Goal: Task Accomplishment & Management: Manage account settings

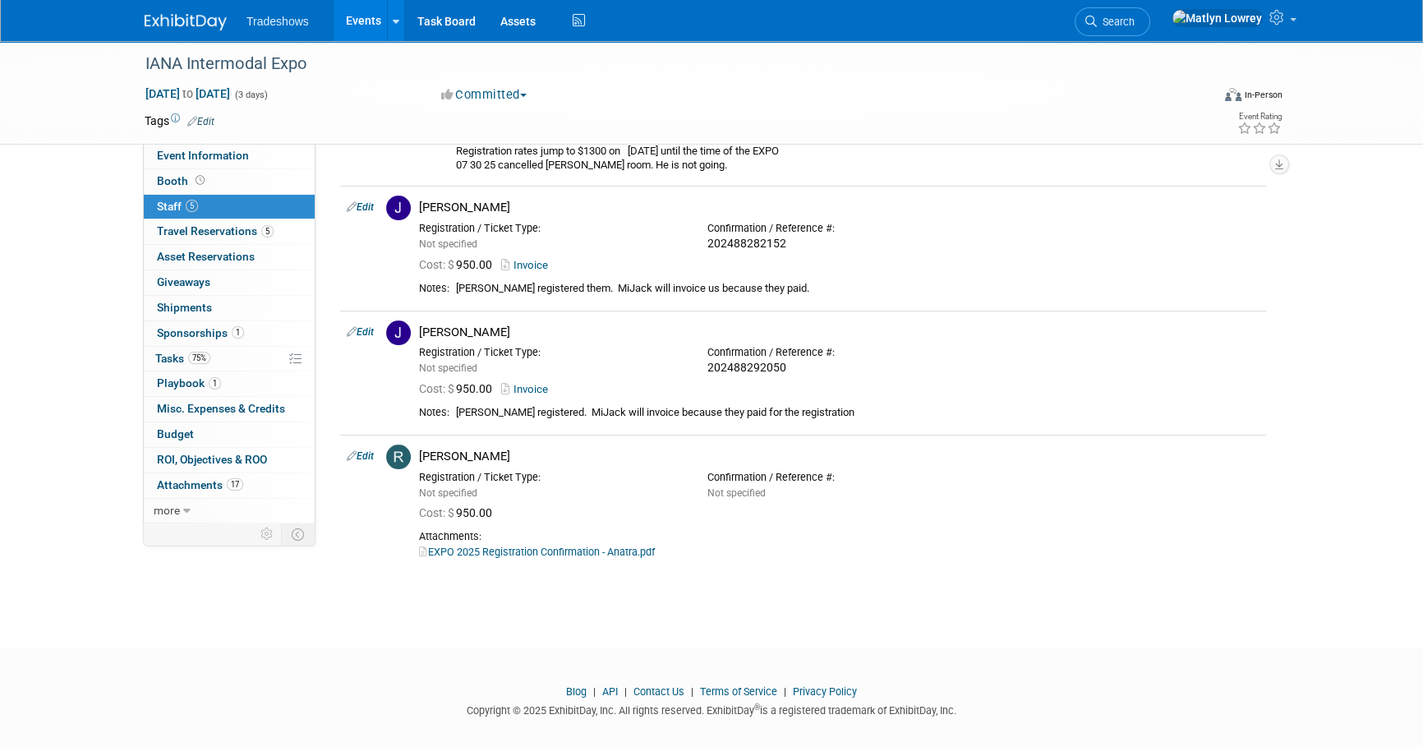
click at [366, 30] on link "Events" at bounding box center [363, 20] width 60 height 41
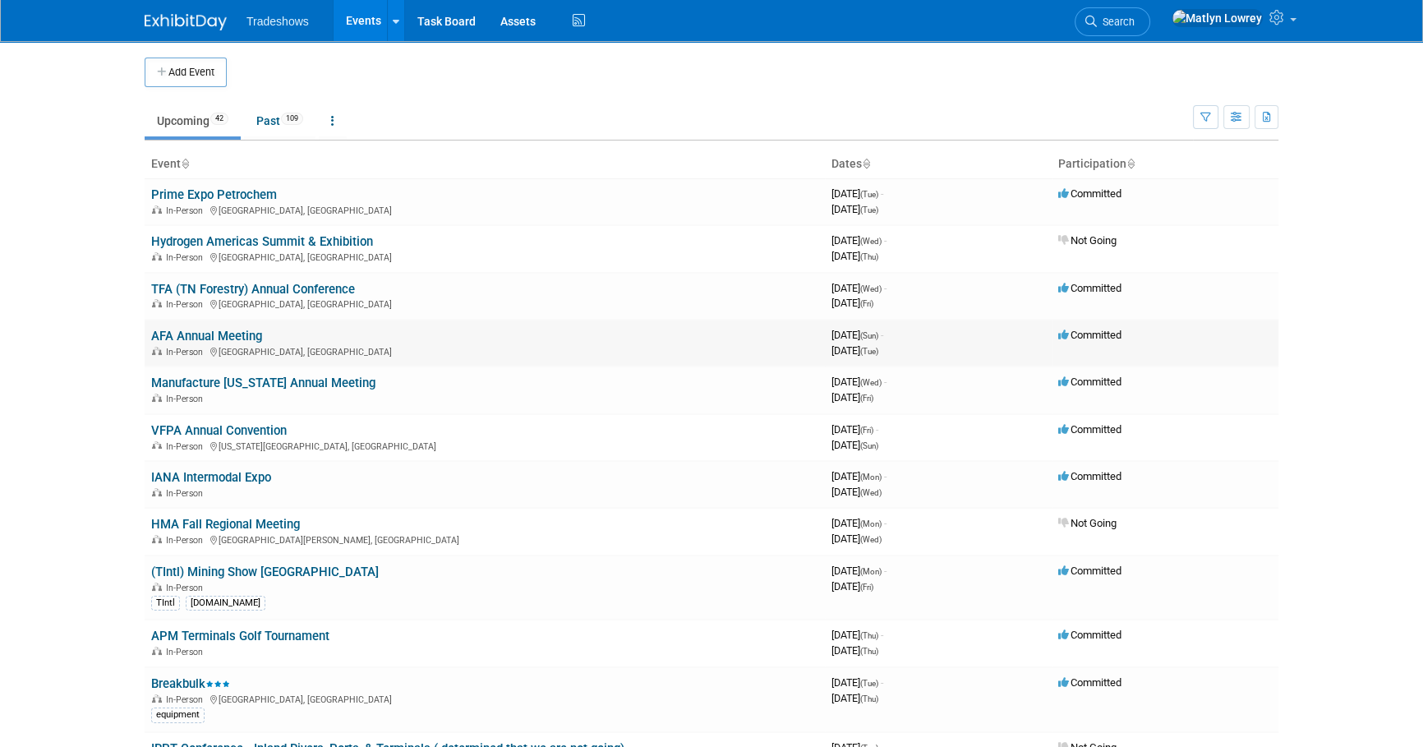
click at [214, 337] on link "AFA Annual Meeting" at bounding box center [206, 336] width 111 height 15
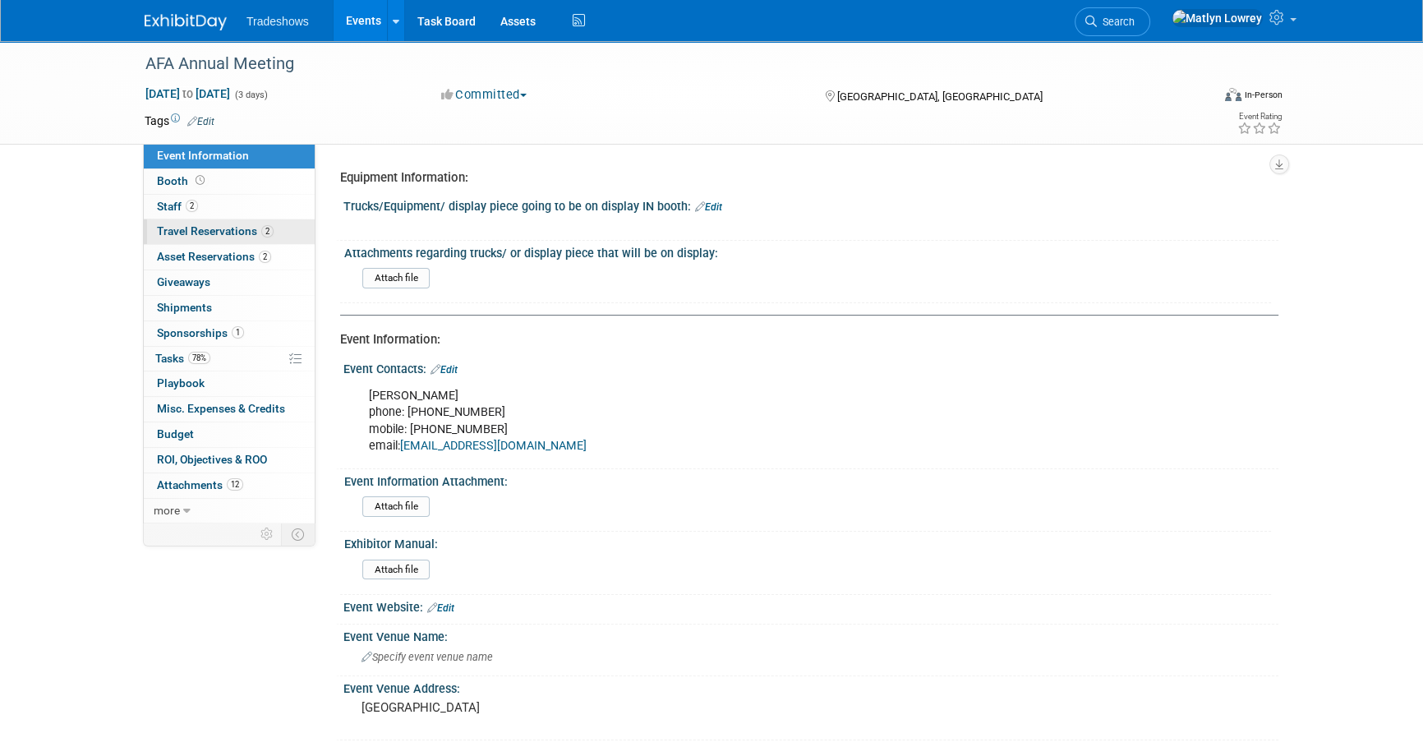
click at [191, 233] on span "Travel Reservations 2" at bounding box center [215, 230] width 117 height 13
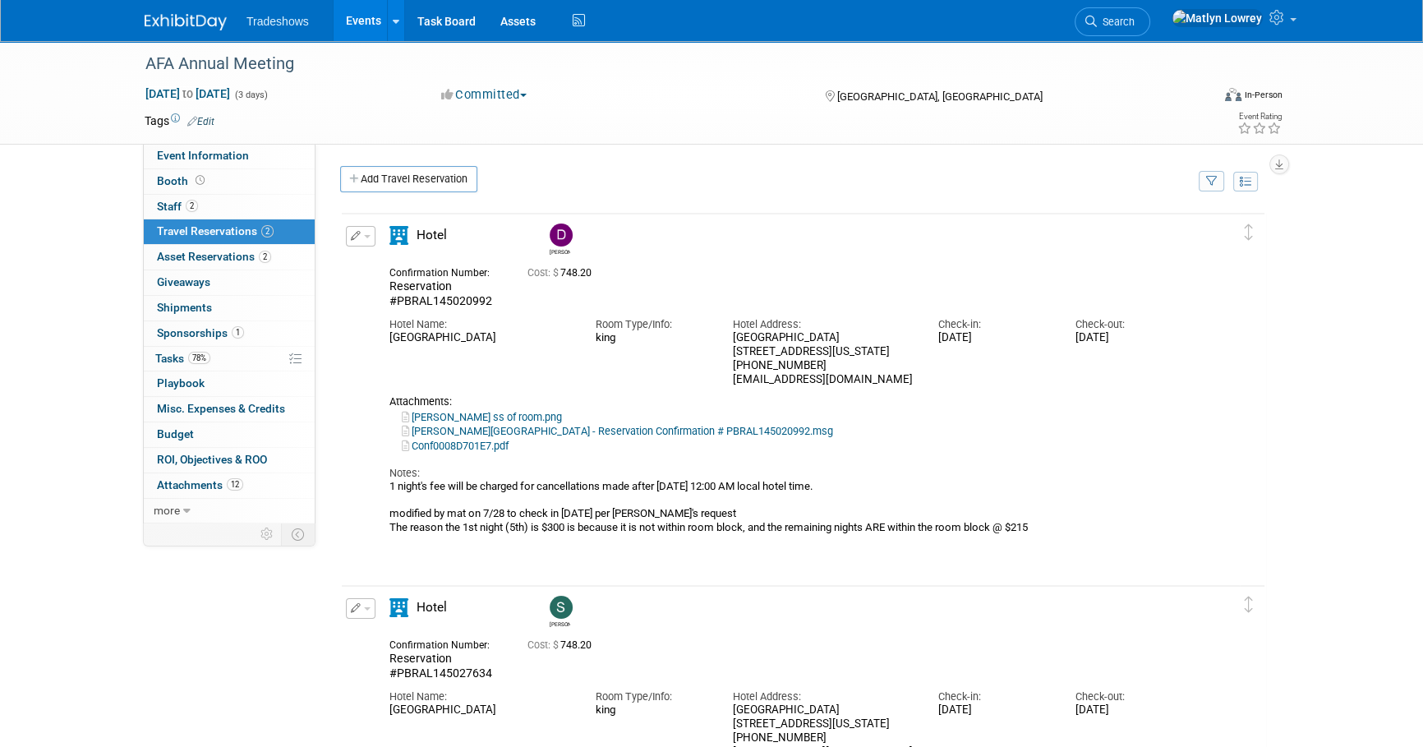
click at [539, 437] on link "[PERSON_NAME][GEOGRAPHIC_DATA] - Reservation Confirmation # PBRAL145020992.msg" at bounding box center [617, 431] width 431 height 12
click at [473, 452] on link "Conf0008D701E7.pdf" at bounding box center [455, 445] width 107 height 12
click at [476, 452] on link "Conf0008D701E7.pdf" at bounding box center [455, 445] width 107 height 12
click at [474, 437] on link "Derick Perdido Beach Resort - Reservation Confirmation # PBRAL145020992.msg" at bounding box center [617, 431] width 431 height 12
click at [468, 423] on link "Derick ss of room.png" at bounding box center [482, 417] width 160 height 12
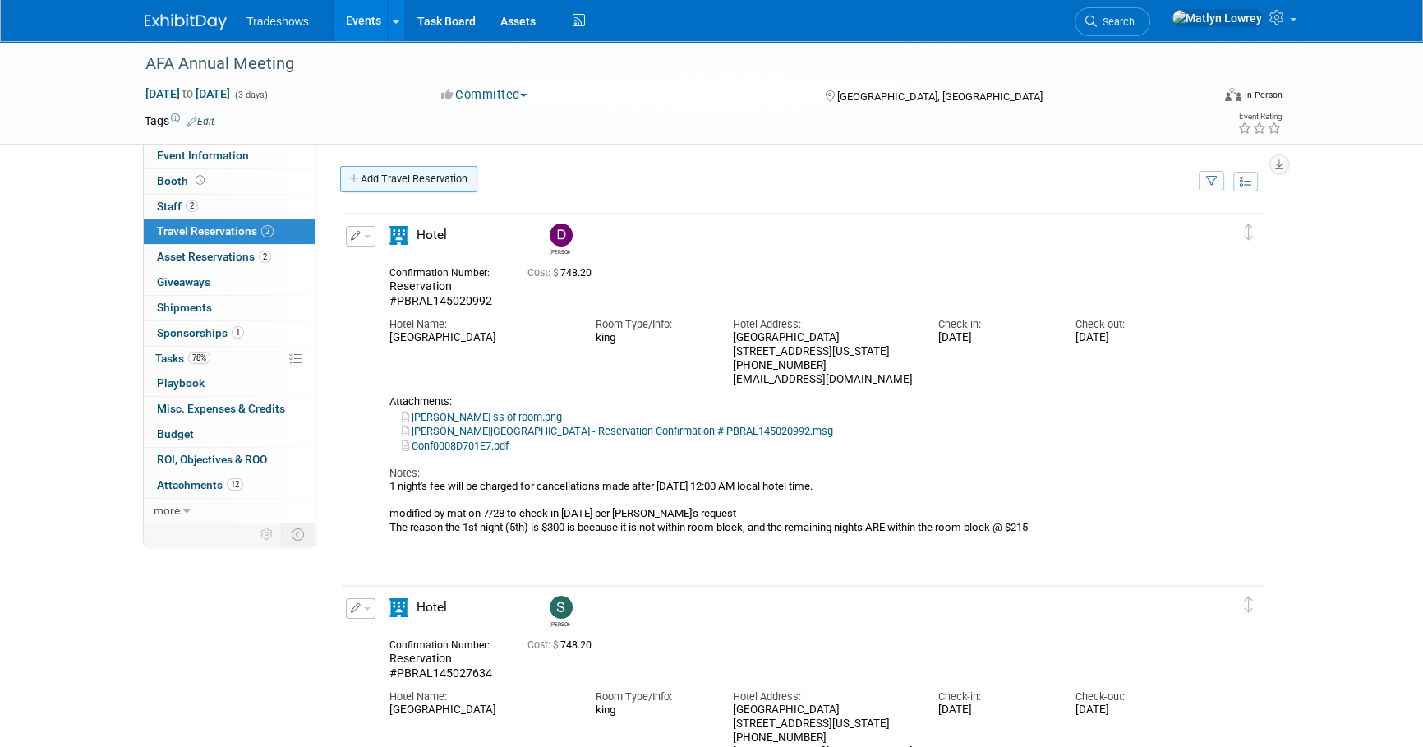
click at [436, 169] on link "Add Travel Reservation" at bounding box center [408, 179] width 137 height 26
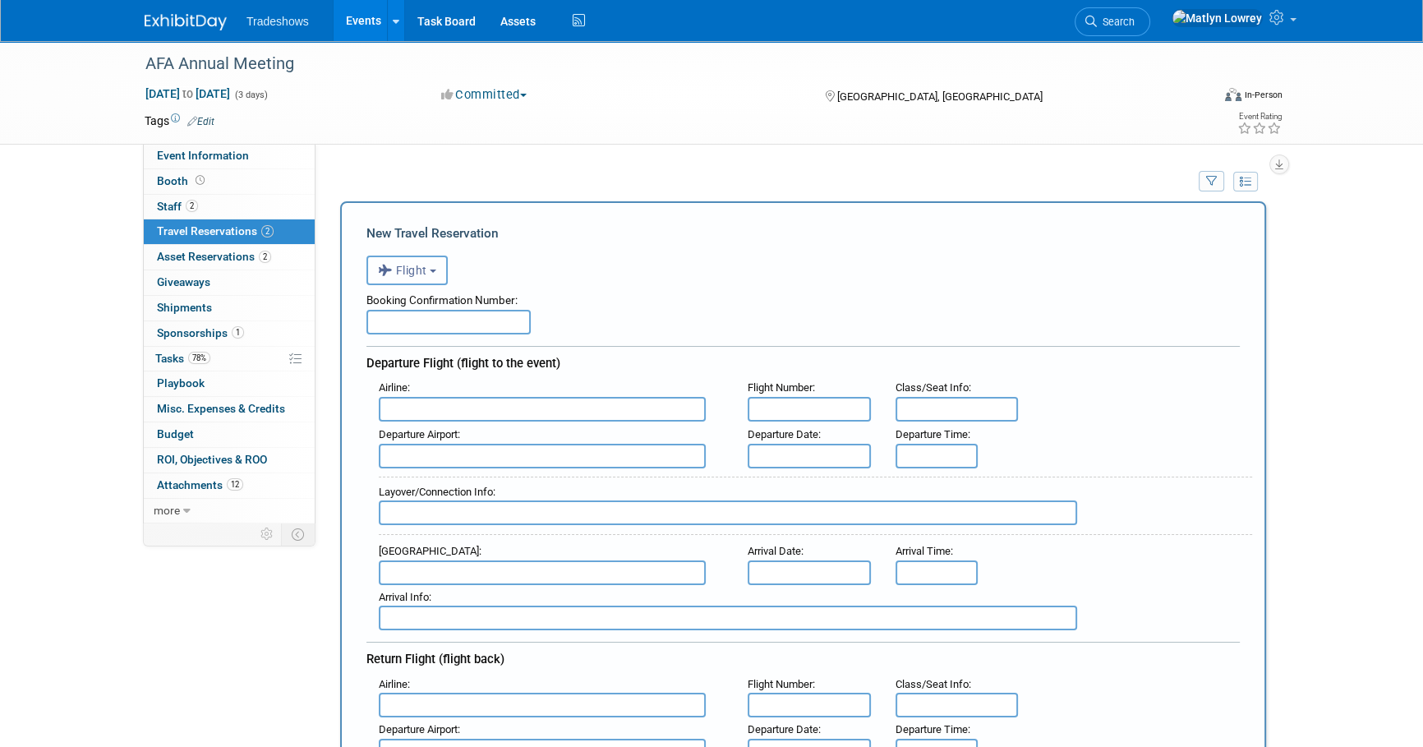
click at [398, 274] on span "Flight" at bounding box center [402, 270] width 49 height 13
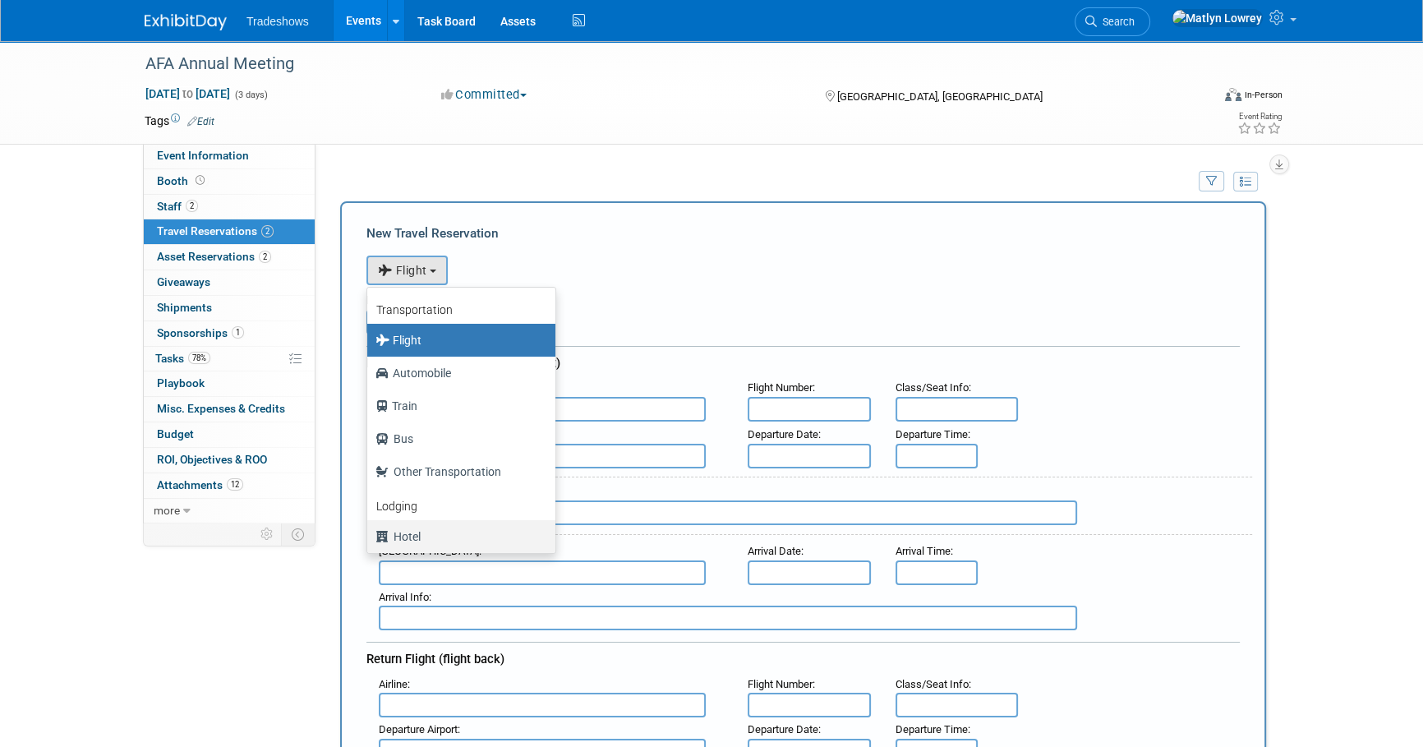
click at [430, 548] on label "Hotel" at bounding box center [456, 536] width 163 height 26
click at [370, 540] on input "Hotel" at bounding box center [364, 534] width 11 height 11
select select "6"
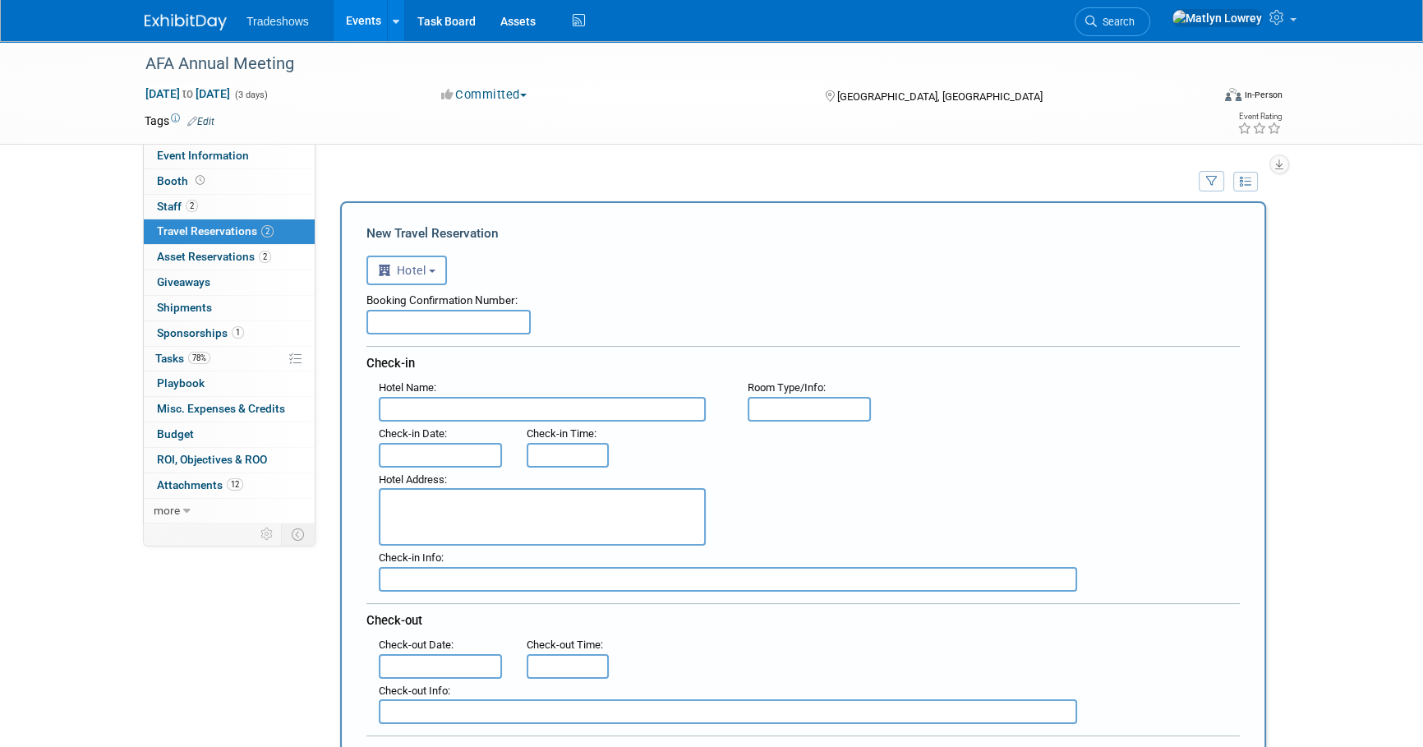
click at [435, 338] on div "Booking Confirmation Number: Check-in Hotel Name : Flight Number : Room Type/In…" at bounding box center [802, 504] width 873 height 439
click at [434, 329] on input "text" at bounding box center [448, 322] width 164 height 25
click at [397, 321] on input "text" at bounding box center [448, 322] width 164 height 25
paste input "RCDB2E"
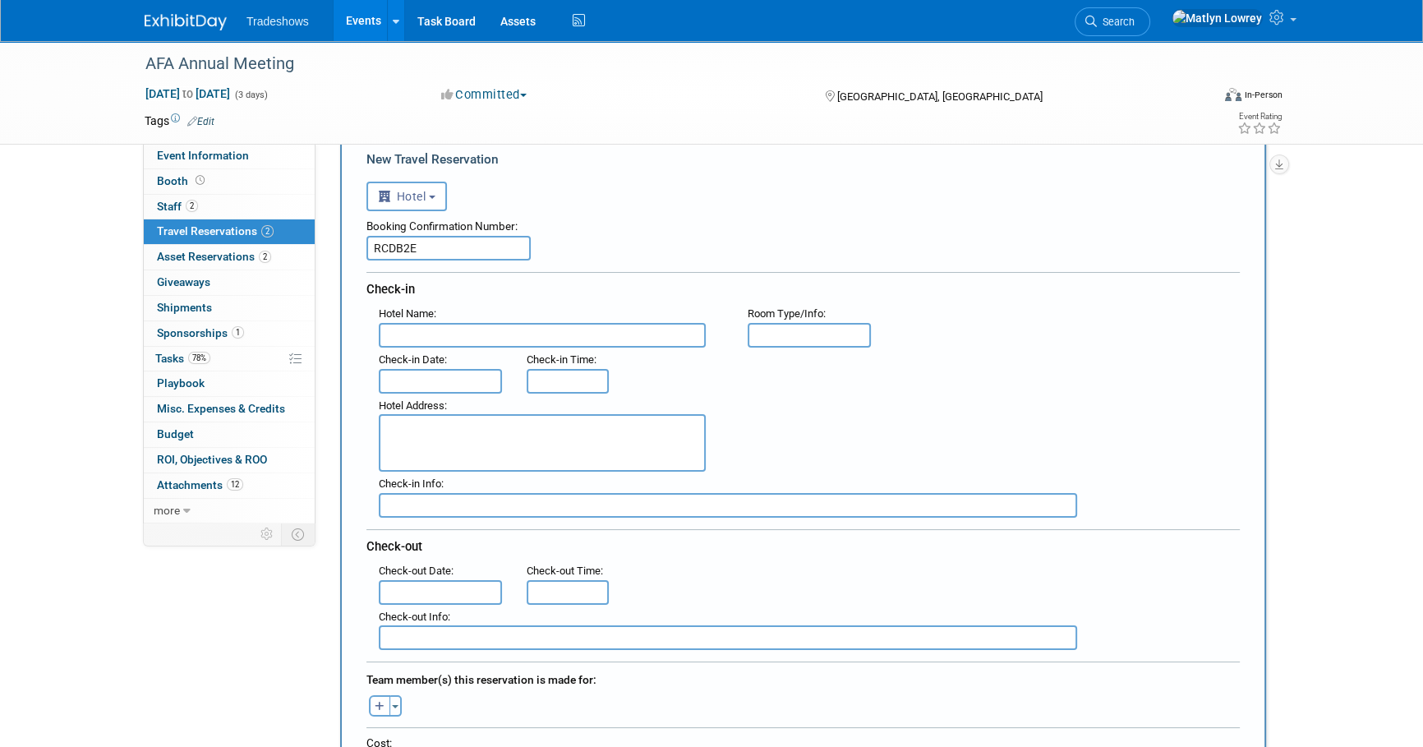
type input "RCDB2E"
click at [415, 343] on input "text" at bounding box center [542, 335] width 327 height 25
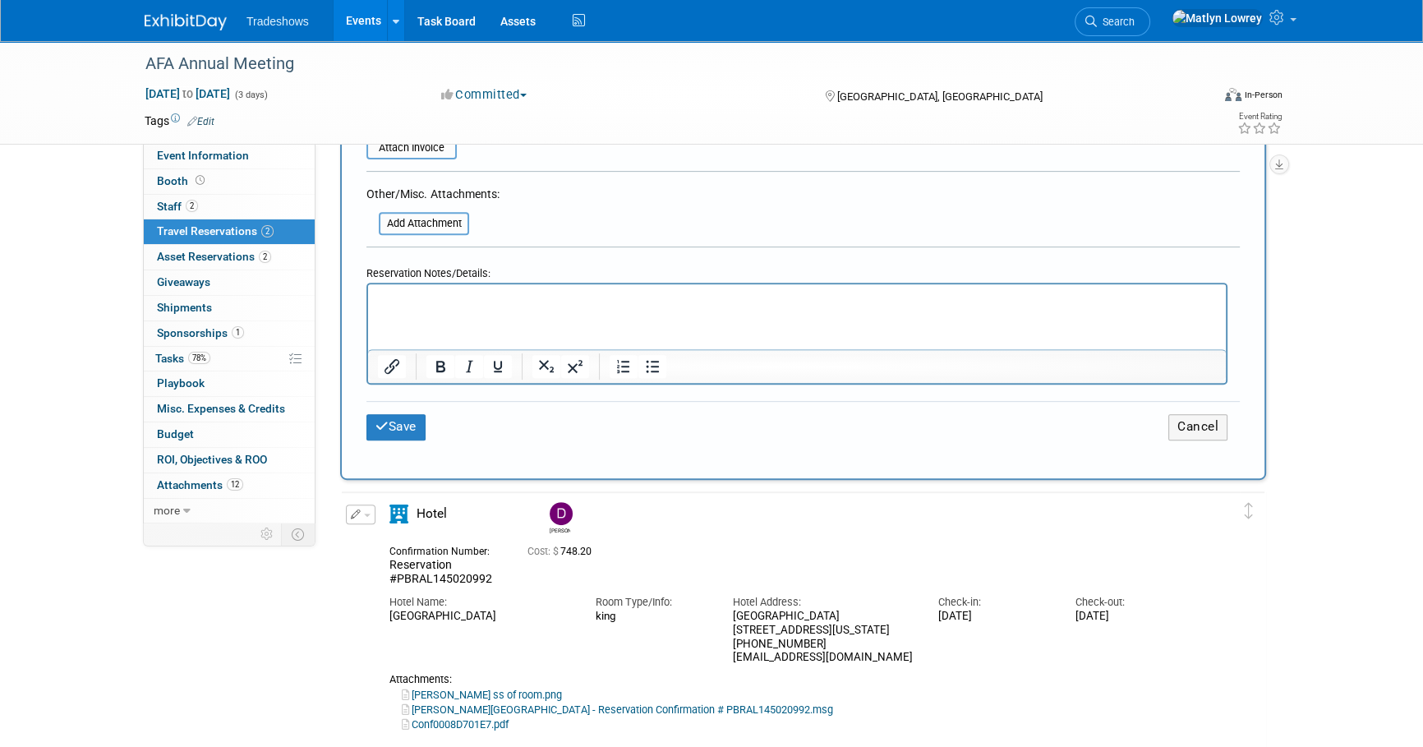
scroll to position [895, 0]
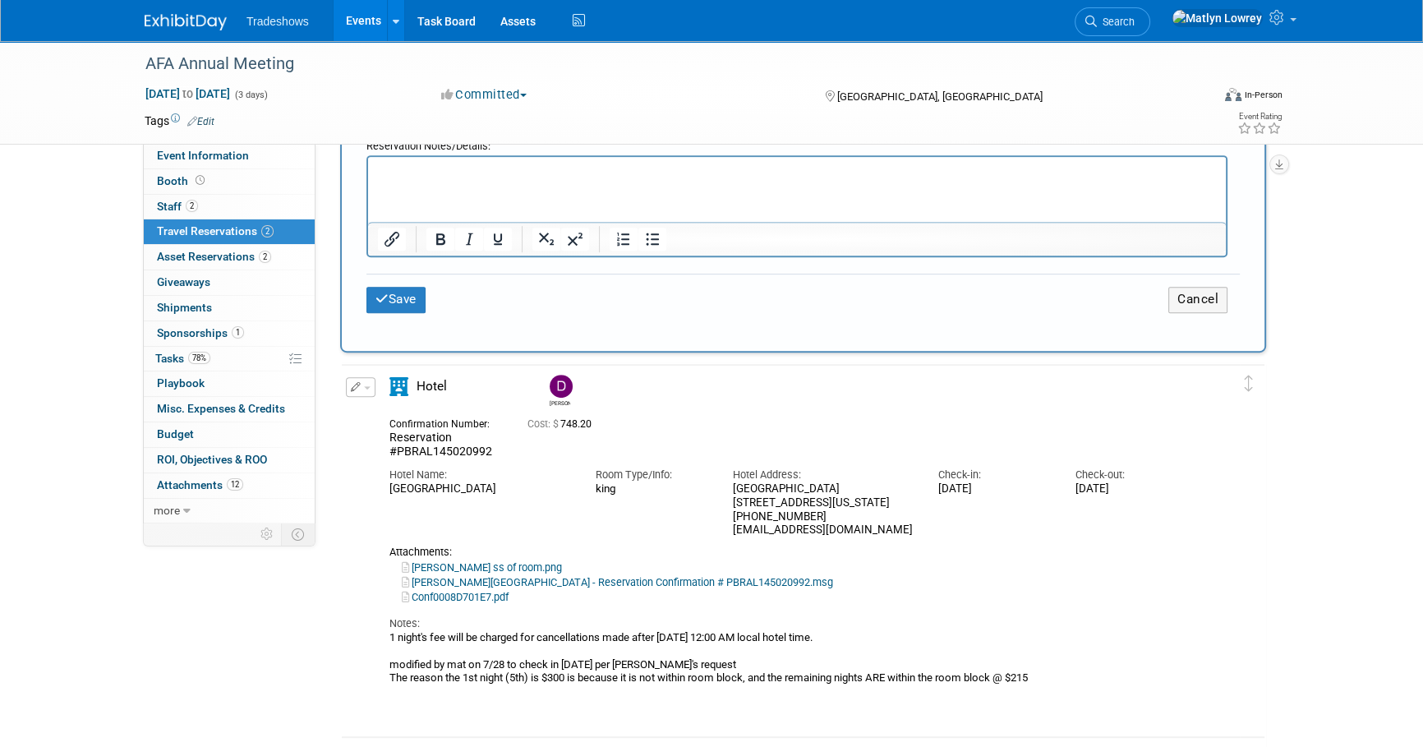
click at [357, 382] on icon "button" at bounding box center [356, 387] width 11 height 10
click at [385, 464] on button "Duplicate" at bounding box center [416, 469] width 139 height 24
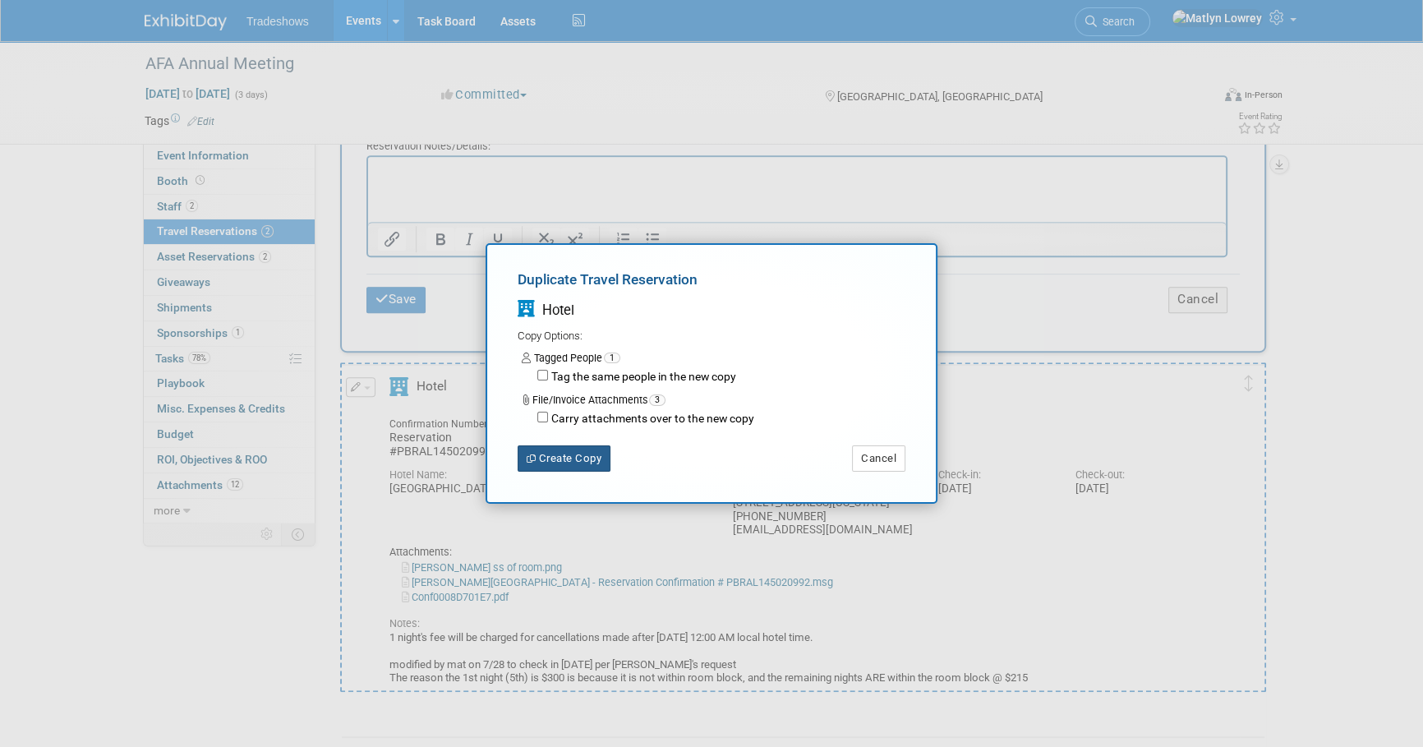
click at [564, 454] on button "Create Copy" at bounding box center [563, 458] width 93 height 26
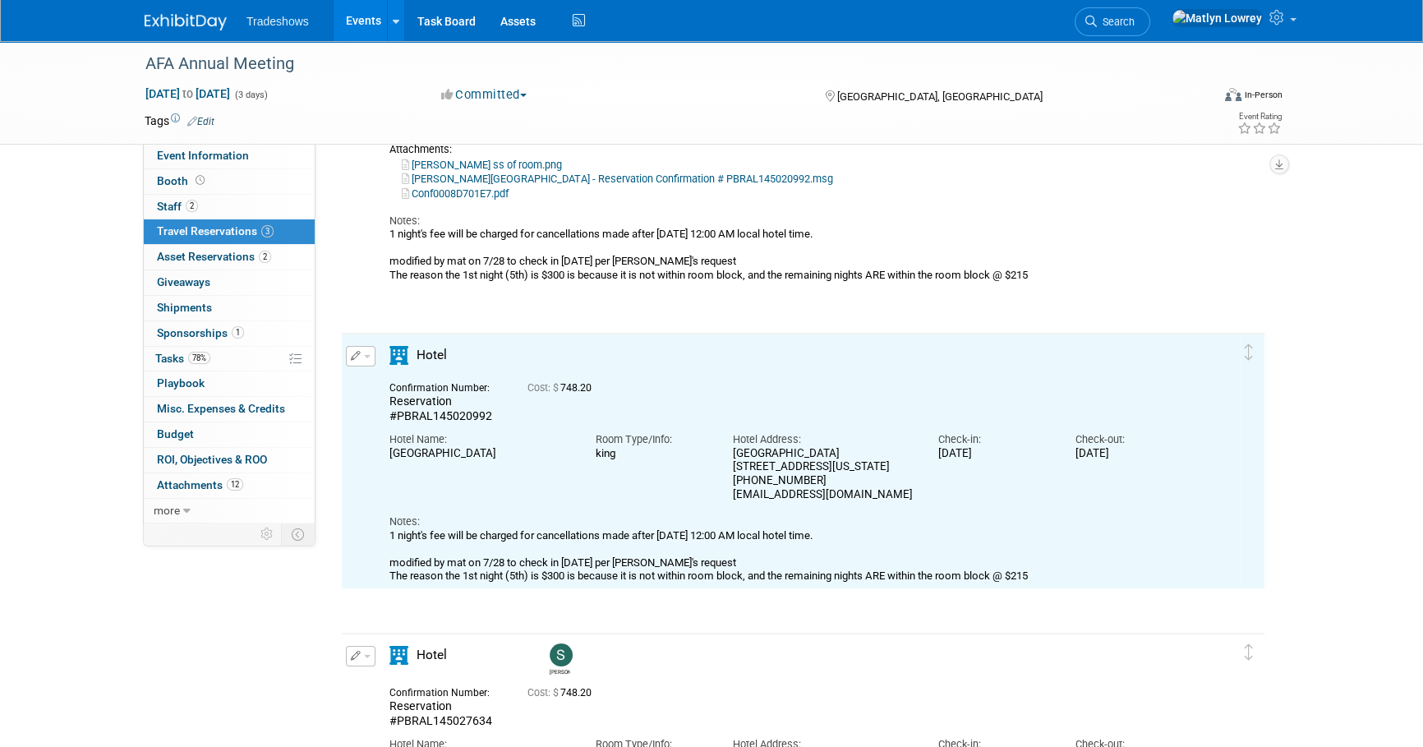
scroll to position [244, 0]
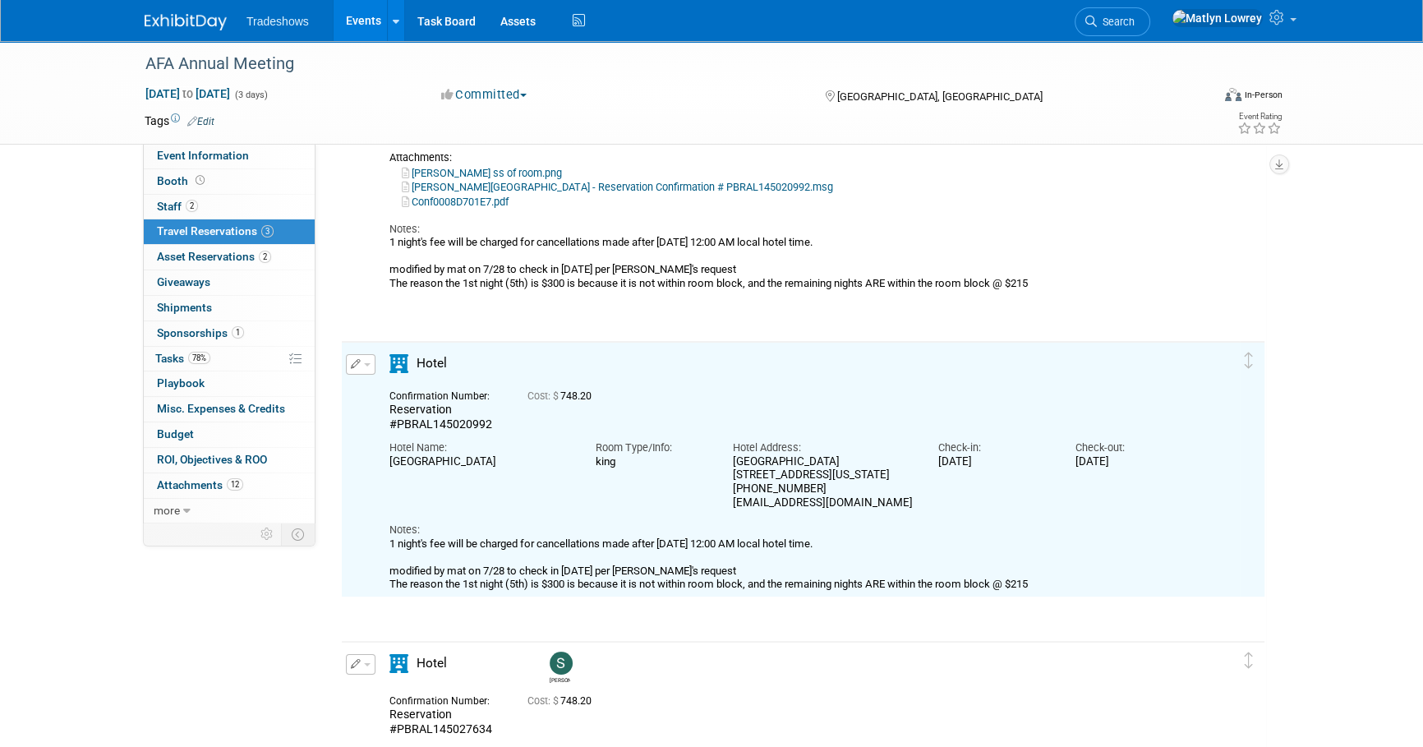
click at [360, 370] on button "button" at bounding box center [361, 364] width 30 height 21
click at [388, 389] on button "Edit Reservation" at bounding box center [416, 393] width 139 height 24
select select "85188bce-be23-445f-b590-e91092ac5a59"
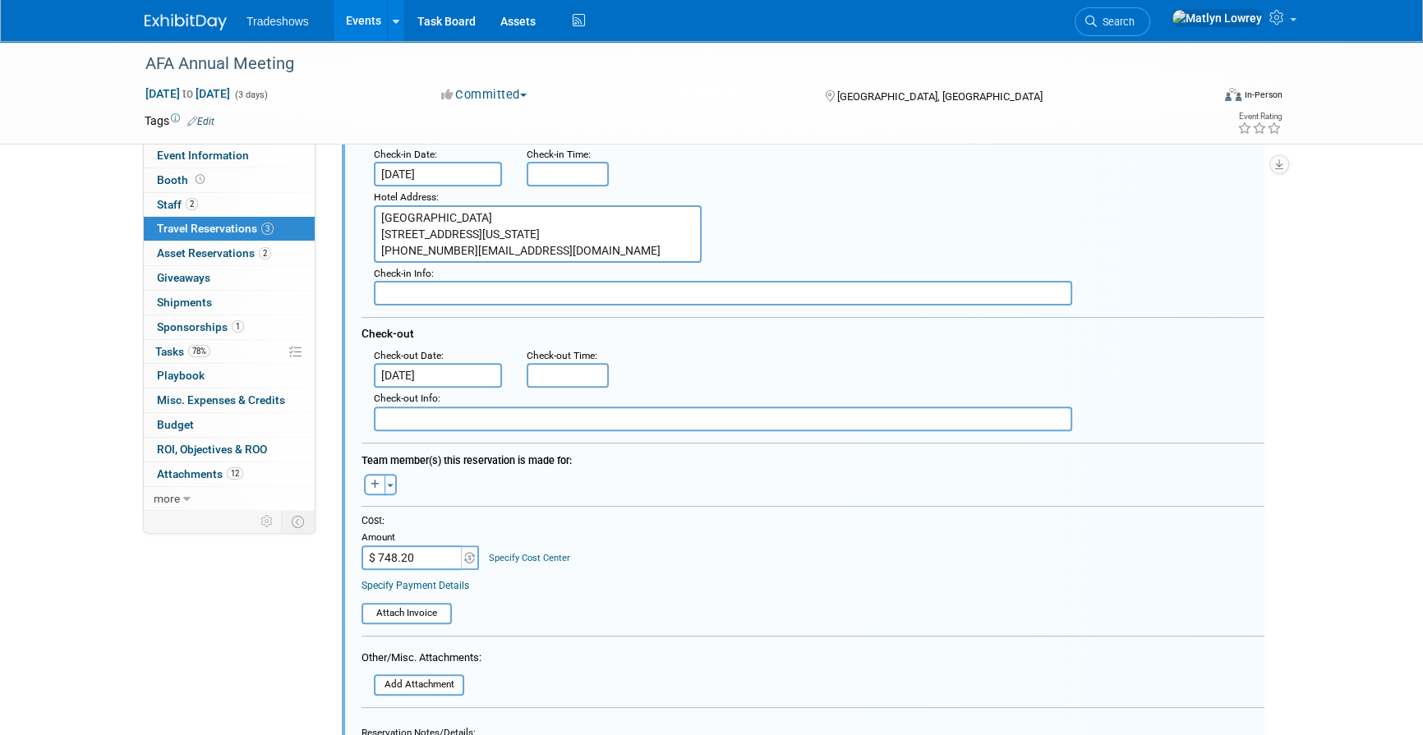
scroll to position [623, 0]
click at [373, 480] on icon "button" at bounding box center [374, 485] width 9 height 10
select select
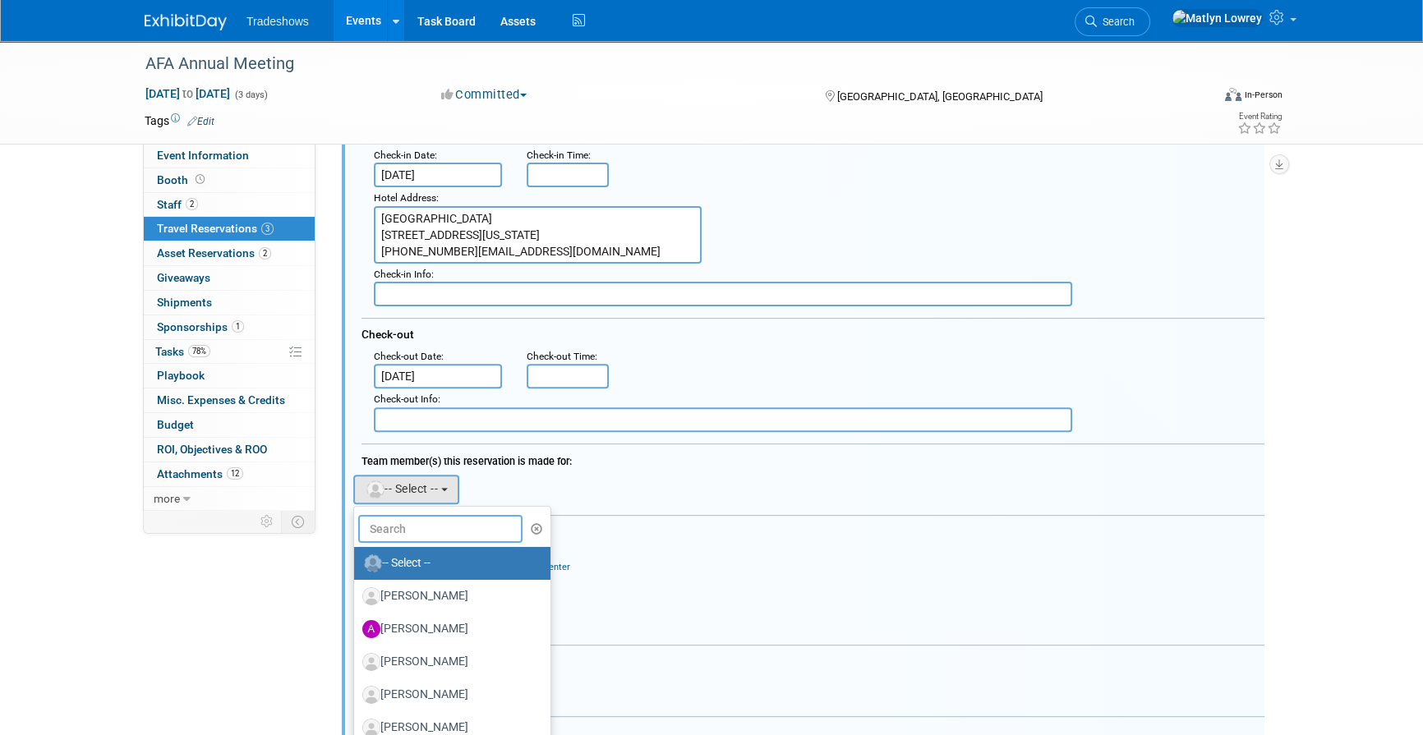
click at [421, 533] on input "text" at bounding box center [440, 529] width 164 height 28
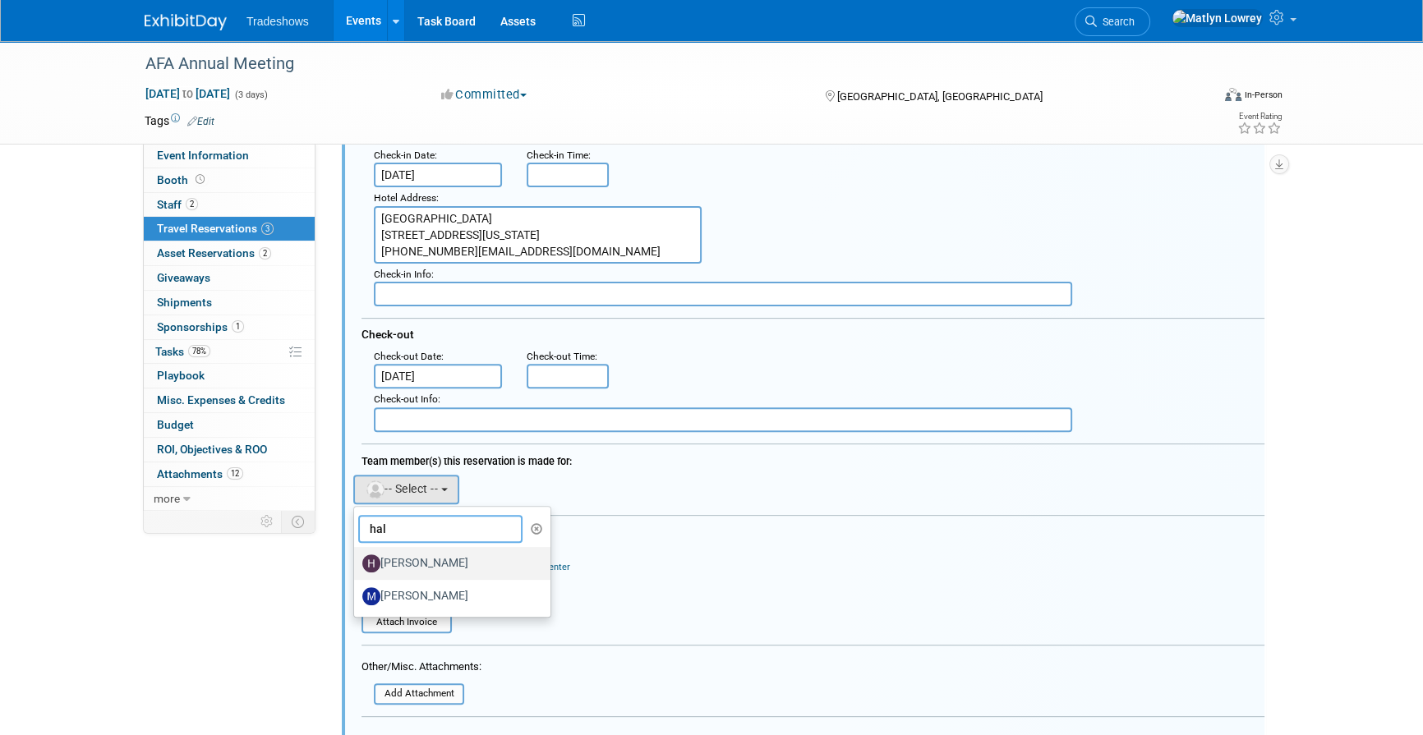
type input "hal"
click at [438, 551] on label "[PERSON_NAME]" at bounding box center [448, 563] width 172 height 26
click at [356, 556] on input "[PERSON_NAME]" at bounding box center [351, 561] width 11 height 11
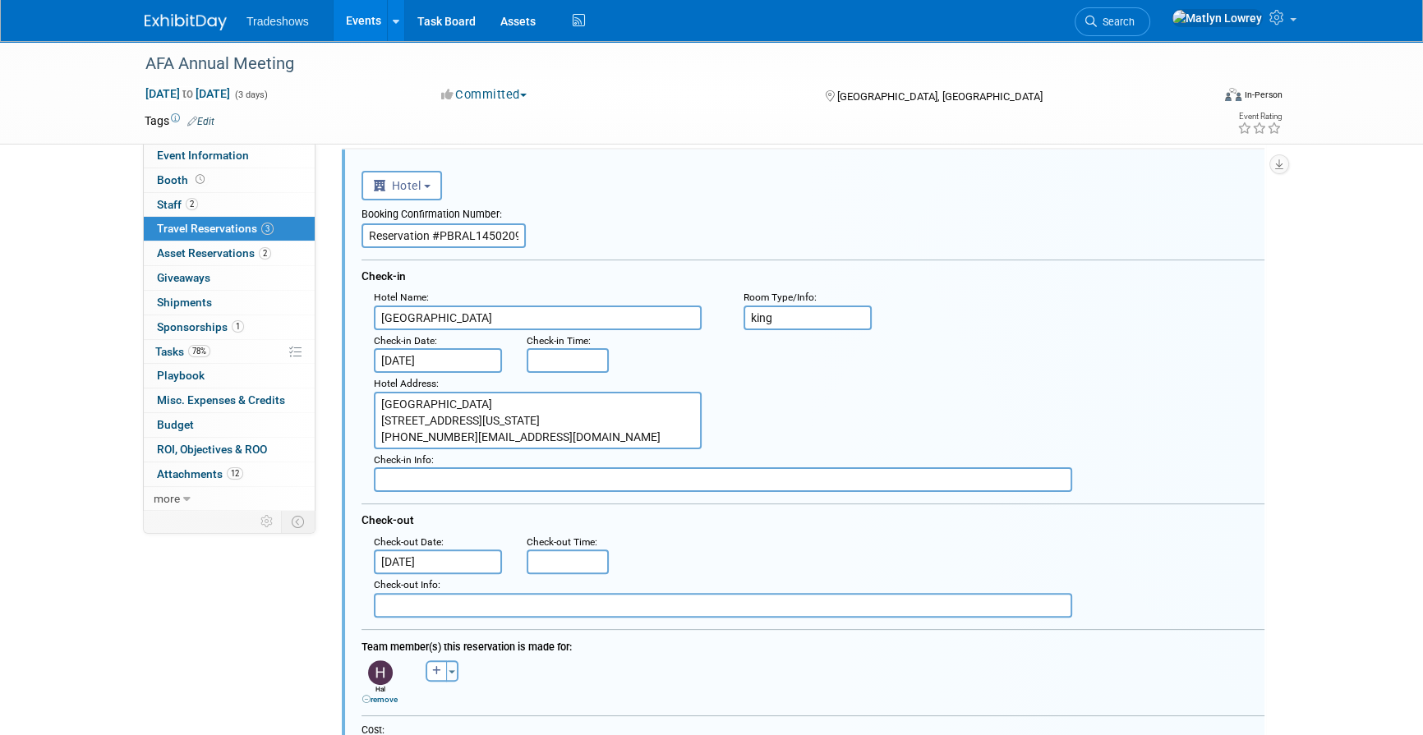
scroll to position [473, 0]
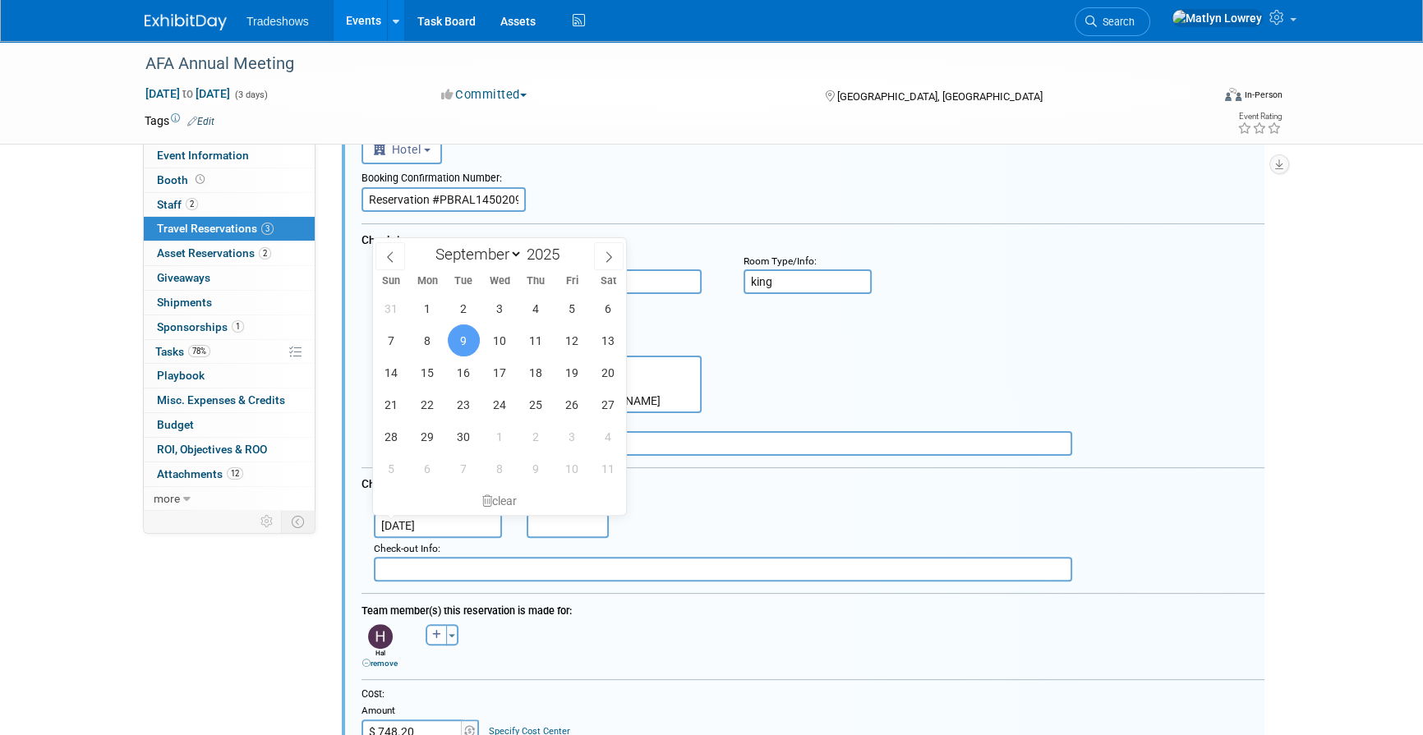
click at [450, 527] on input "Sep 9, 2025" at bounding box center [438, 525] width 128 height 25
click at [399, 337] on span "7" at bounding box center [391, 340] width 32 height 32
type input "Sep 7, 2025"
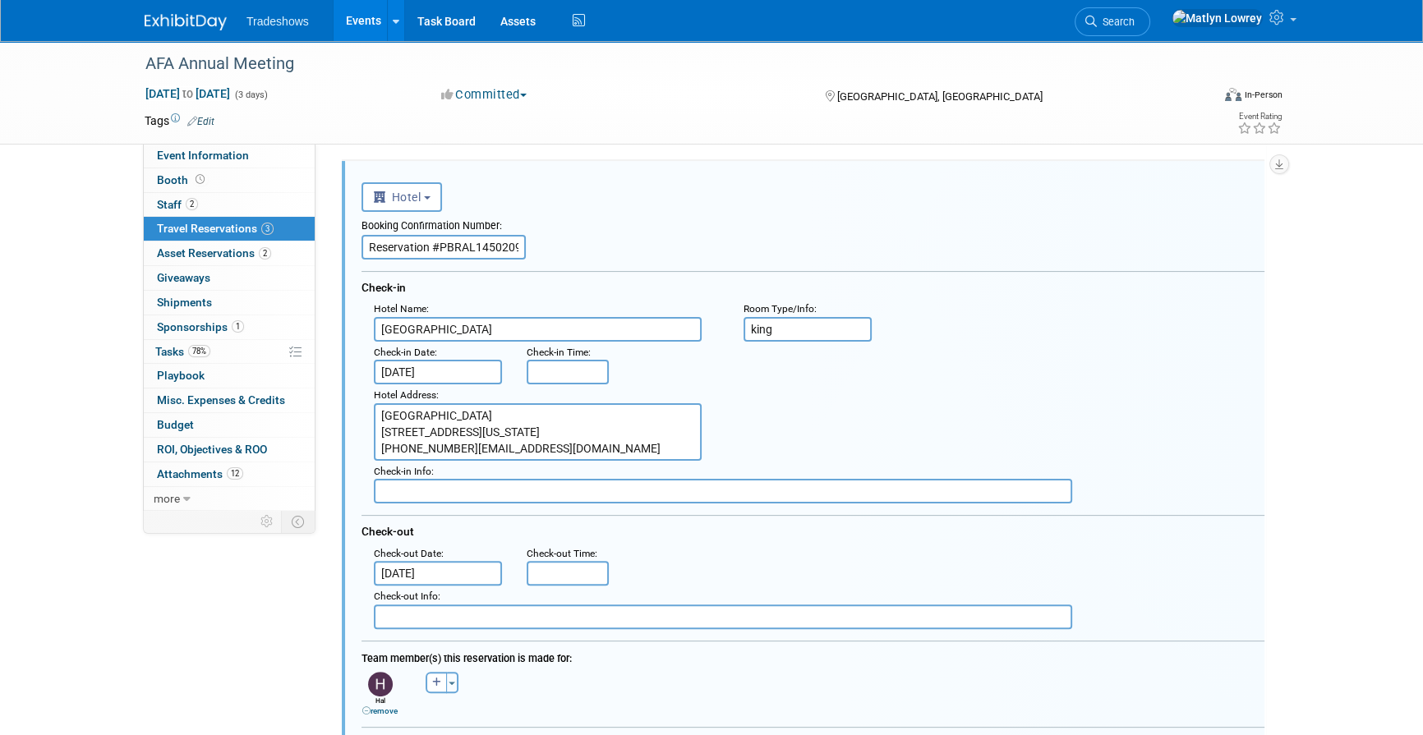
scroll to position [398, 0]
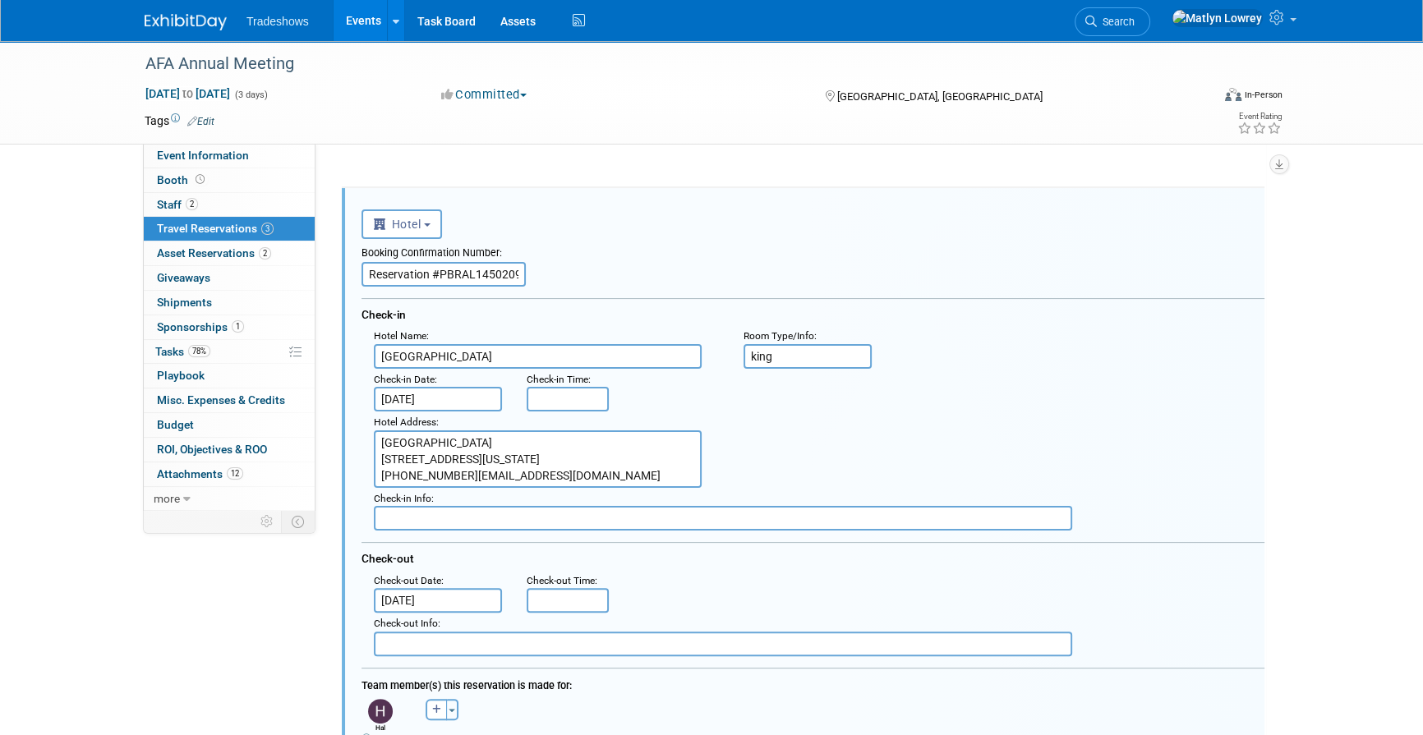
click at [453, 269] on input "Reservation #PBRAL145020992" at bounding box center [443, 274] width 164 height 25
paste input "RCDB2E"
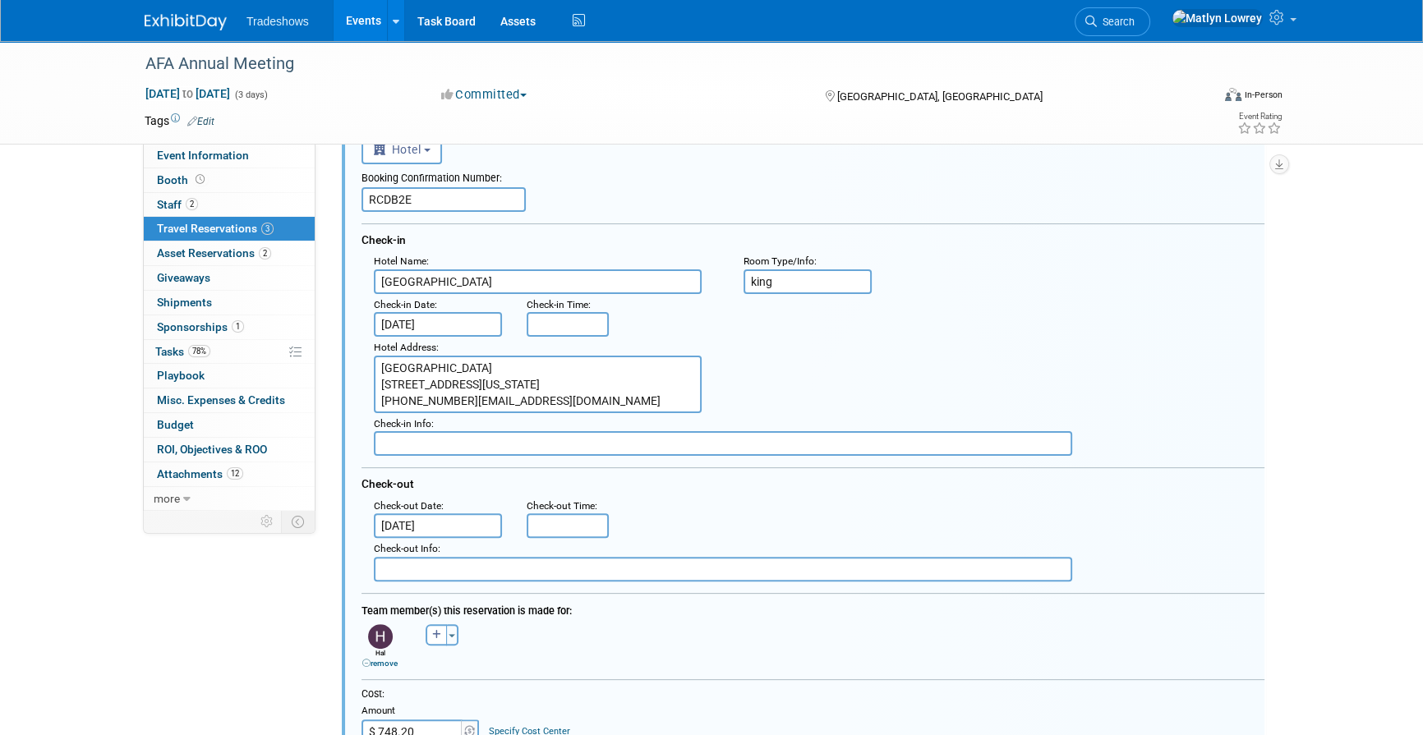
scroll to position [16, 0]
type input "RCDB2E"
drag, startPoint x: 773, startPoint y: 293, endPoint x: 781, endPoint y: 277, distance: 18.4
click at [775, 288] on div "Hotel Name : Perdido Beach Resort : Room Type/Info : king : Check-in Date : Sep…" at bounding box center [812, 353] width 903 height 205
click at [781, 277] on input "king" at bounding box center [807, 281] width 128 height 25
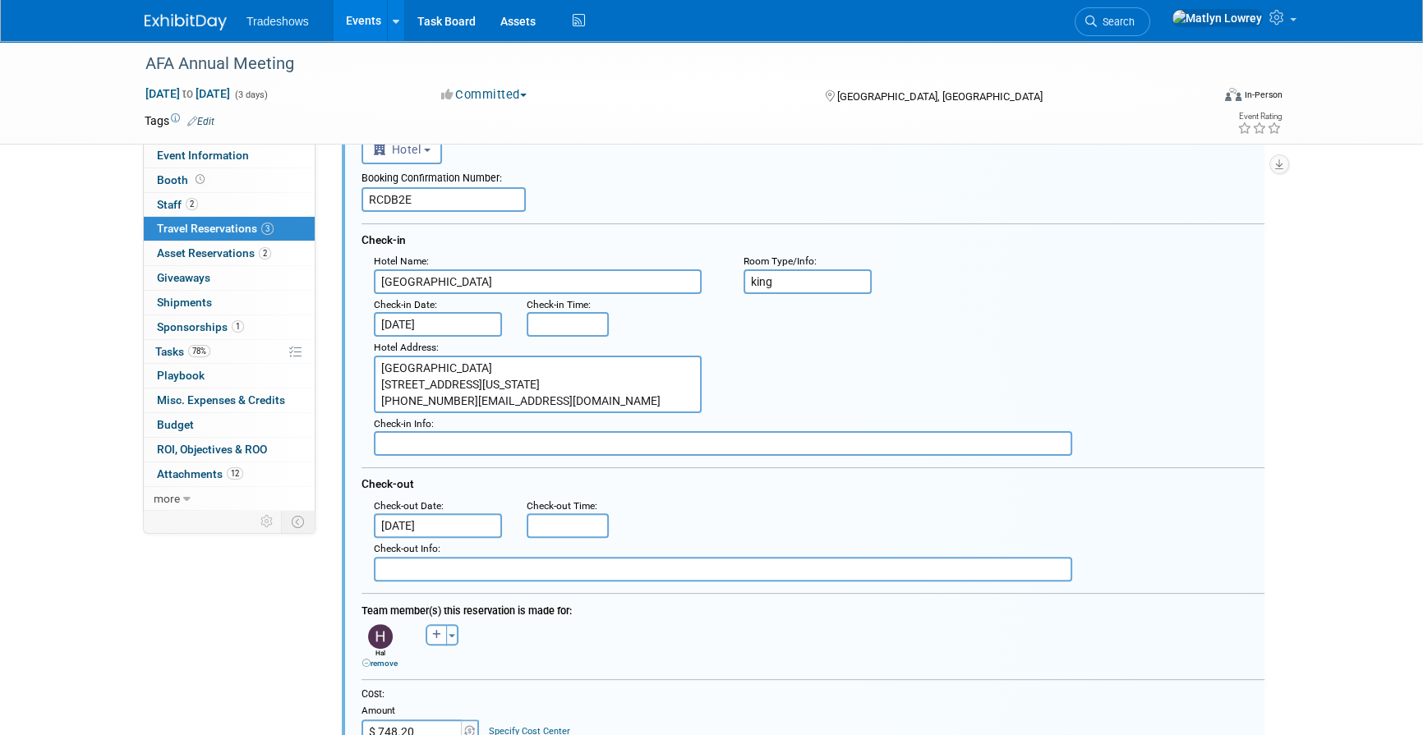
click at [781, 277] on input "king" at bounding box center [807, 281] width 128 height 25
click at [455, 395] on textarea "Perdido Beach Resort 27200 Perdido Beach Blvd, Orange Beach, Alabama, United St…" at bounding box center [538, 384] width 328 height 57
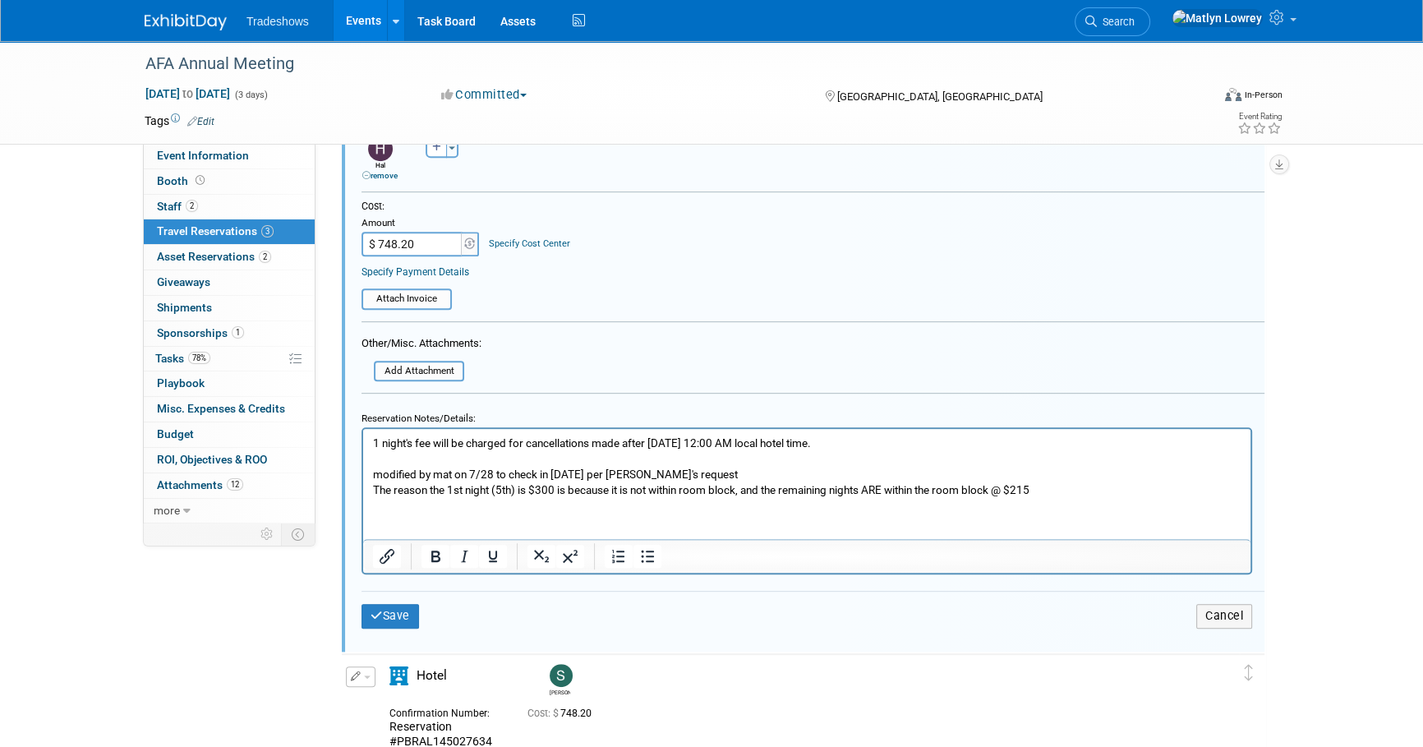
scroll to position [995, 0]
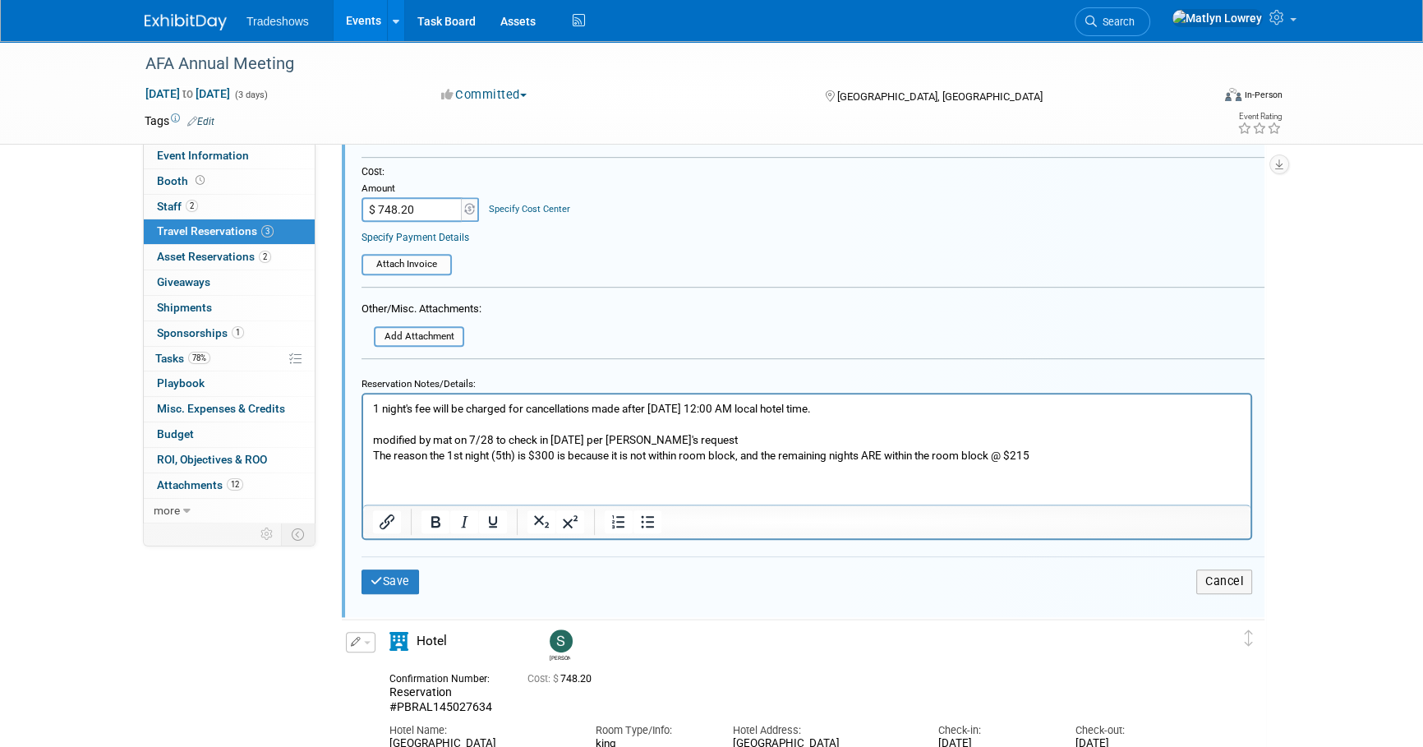
type textarea "Perdido Beach Resort 27200 Perdido Beach Blvd, Orange Beach, Alabama, United St…"
drag, startPoint x: 499, startPoint y: 453, endPoint x: 370, endPoint y: 433, distance: 129.8
click at [370, 433] on html "1 night's fee will be charged for cancellations made after Sept. 2nd, 2025 12:0…" at bounding box center [806, 428] width 887 height 69
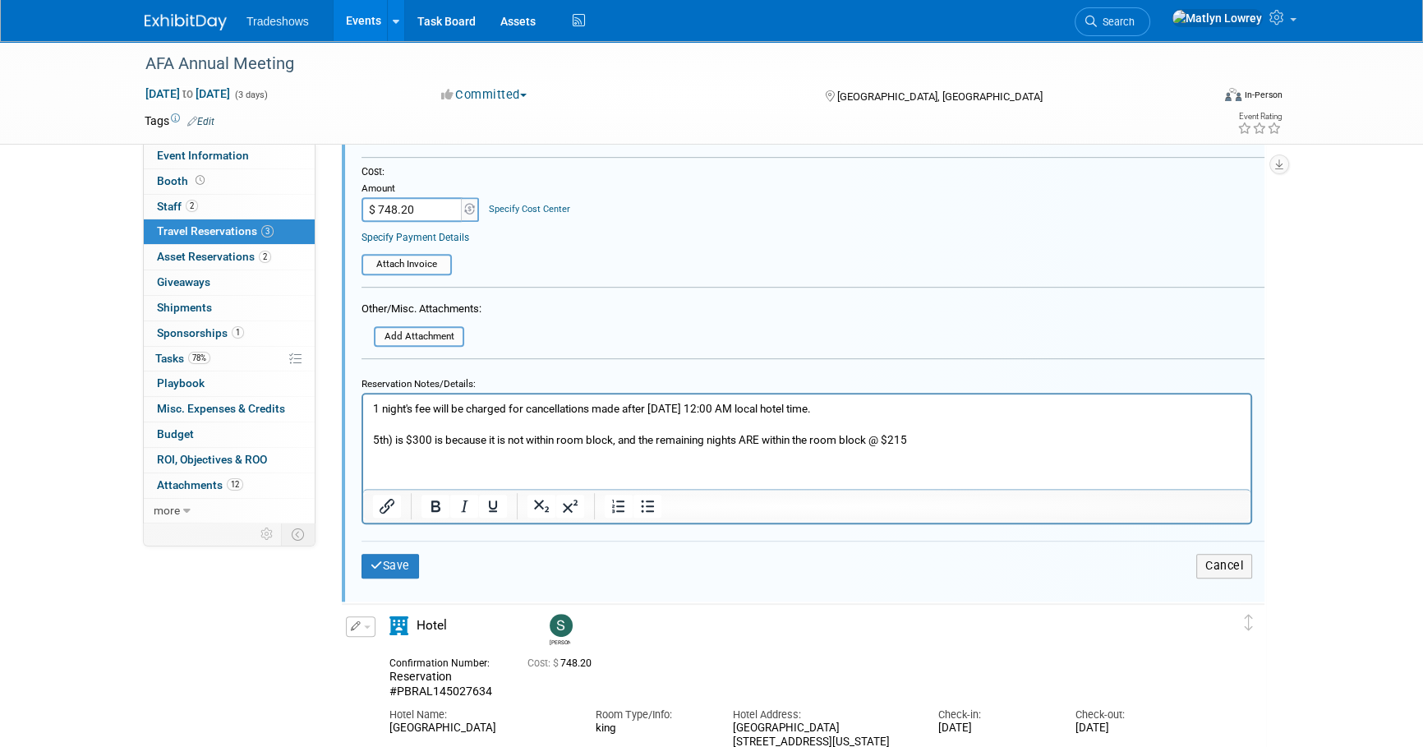
click at [406, 438] on p "1 night's fee will be charged for cancellations made after Sept. 2nd, 2025 12:0…" at bounding box center [807, 424] width 868 height 47
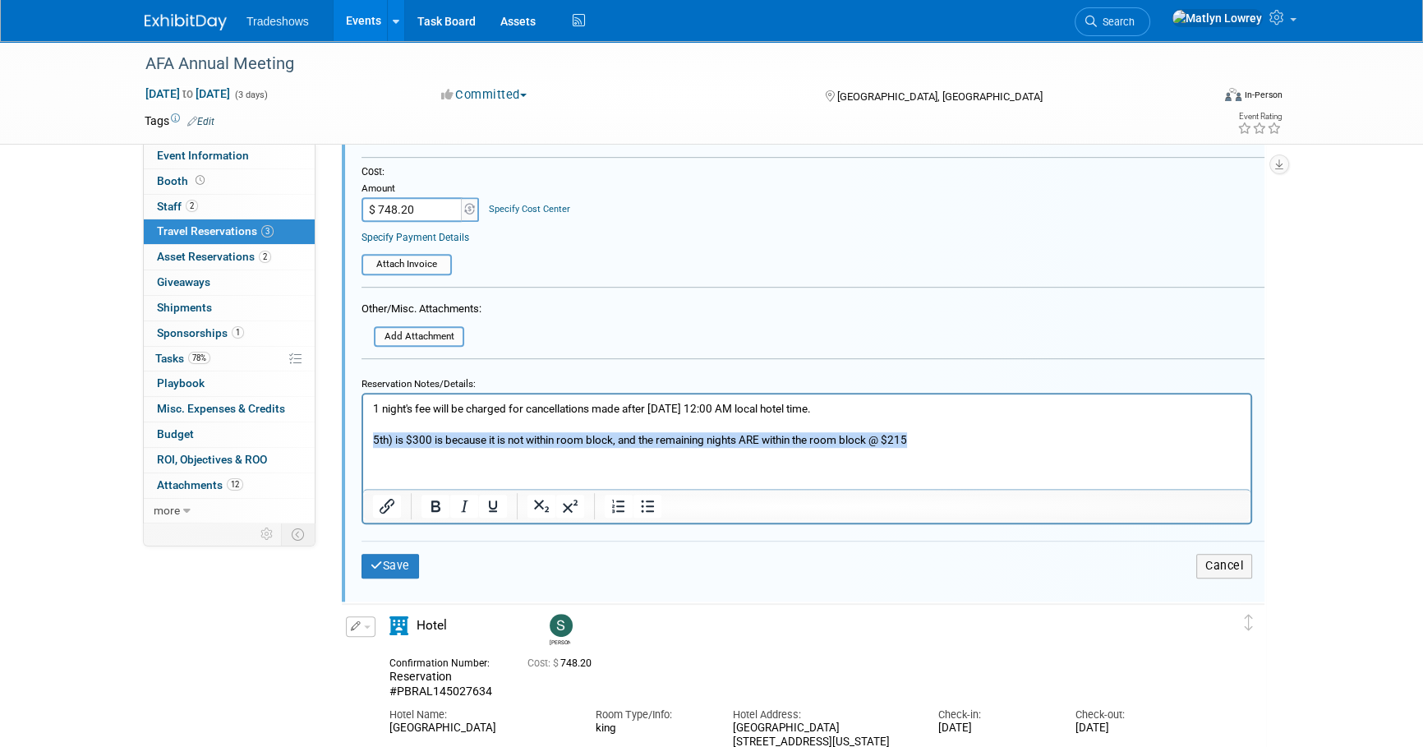
click at [406, 438] on p "1 night's fee will be charged for cancellations made after Sept. 2nd, 2025 12:0…" at bounding box center [807, 424] width 868 height 47
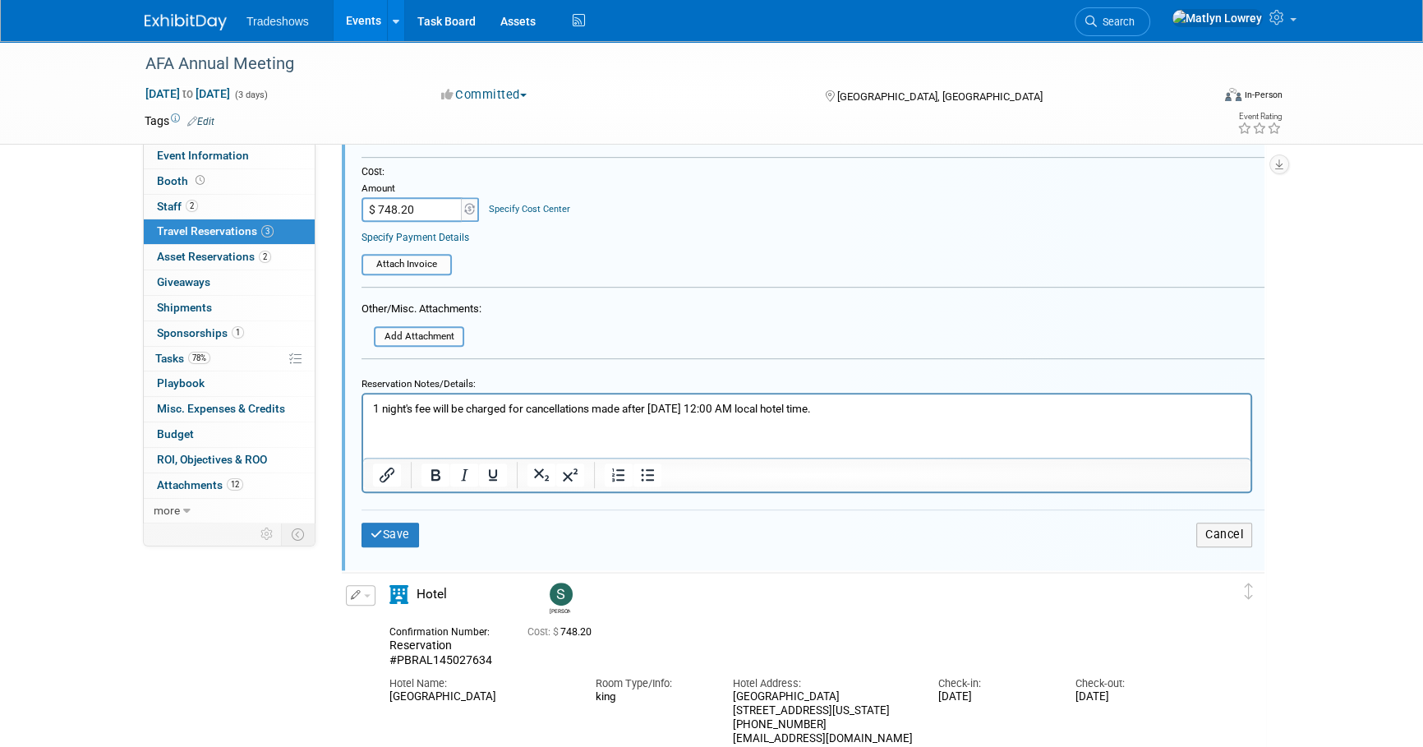
scroll to position [921, 0]
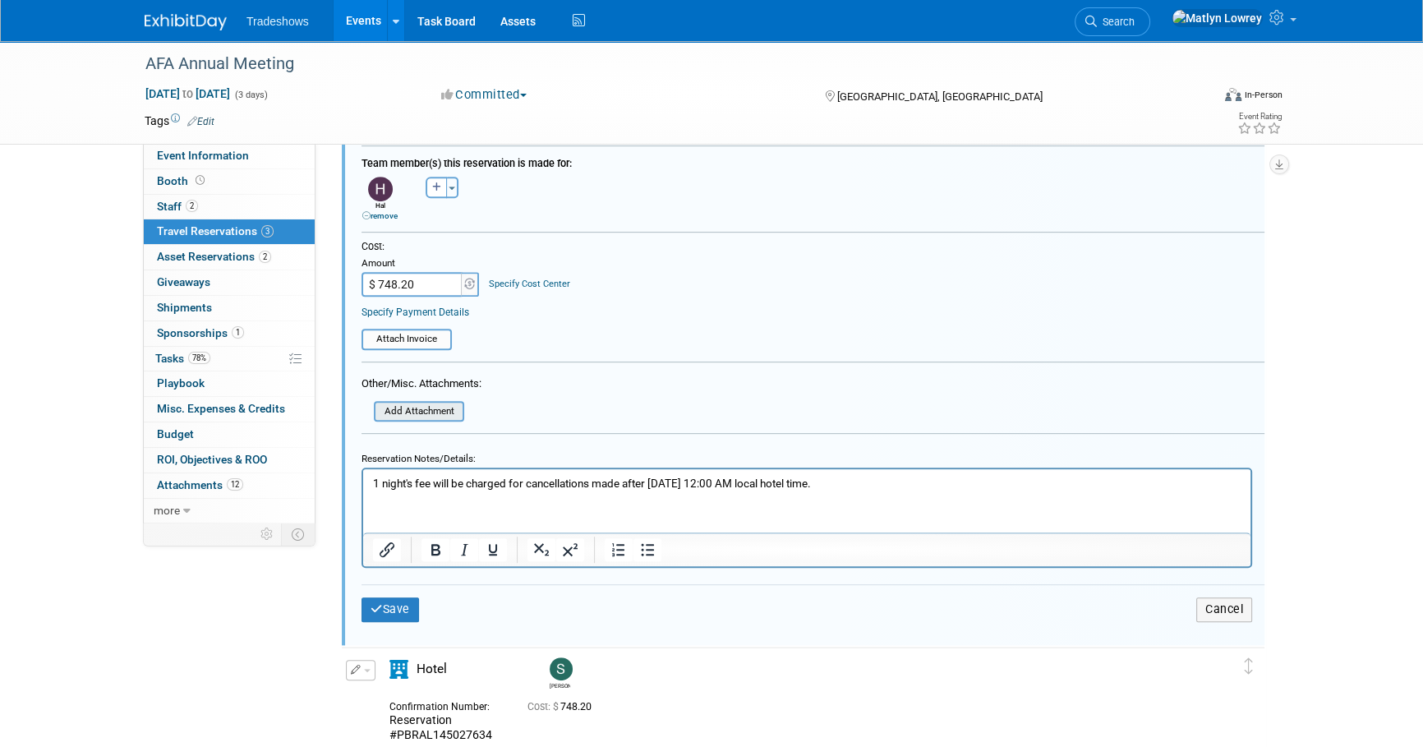
click at [453, 415] on input "file" at bounding box center [364, 411] width 195 height 18
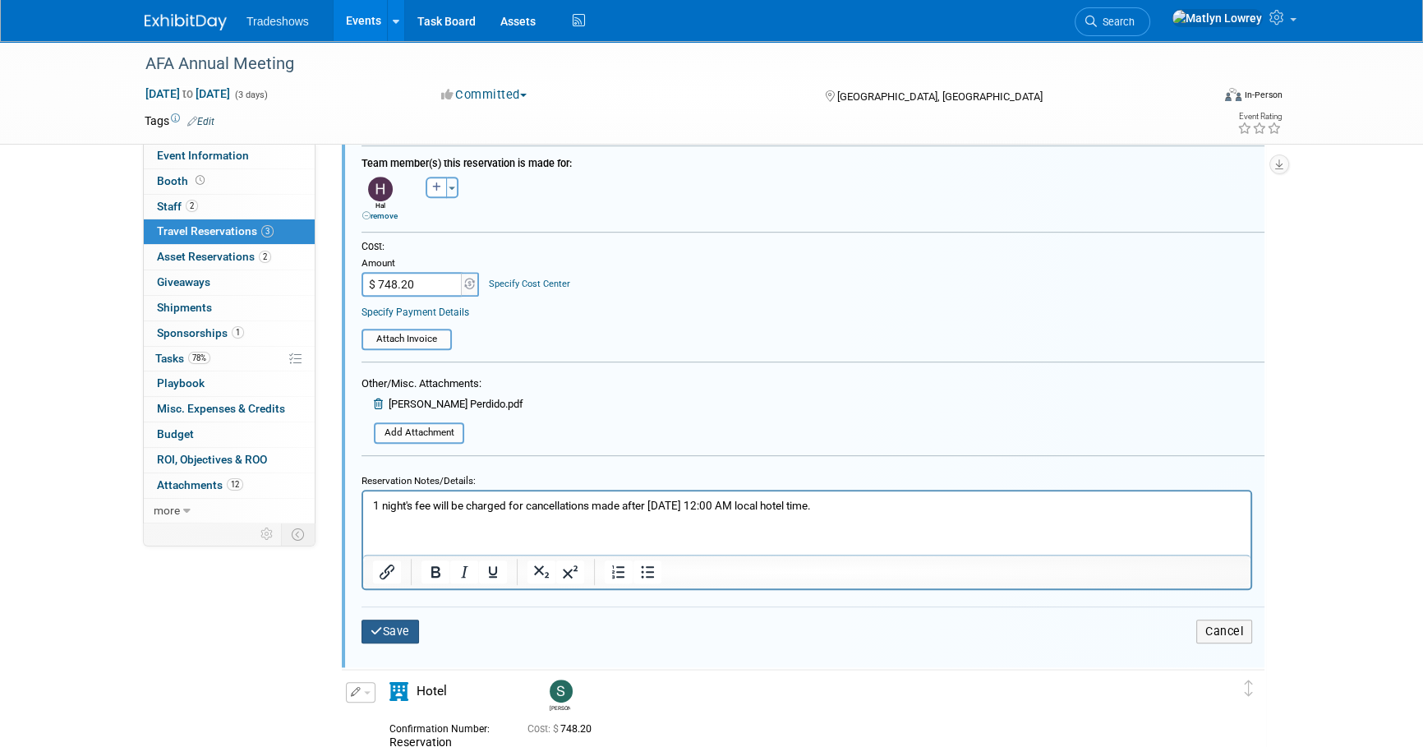
click at [407, 632] on button "Save" at bounding box center [389, 631] width 57 height 24
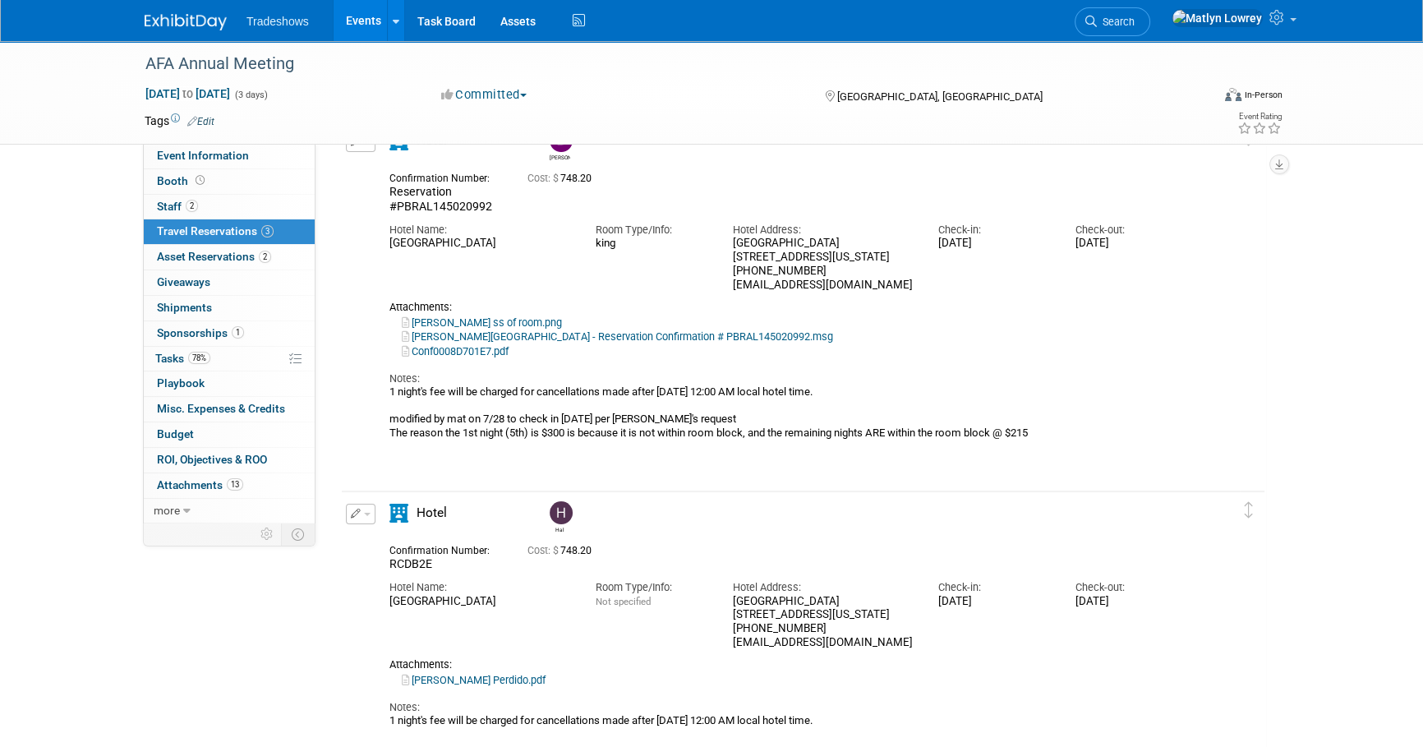
scroll to position [0, 0]
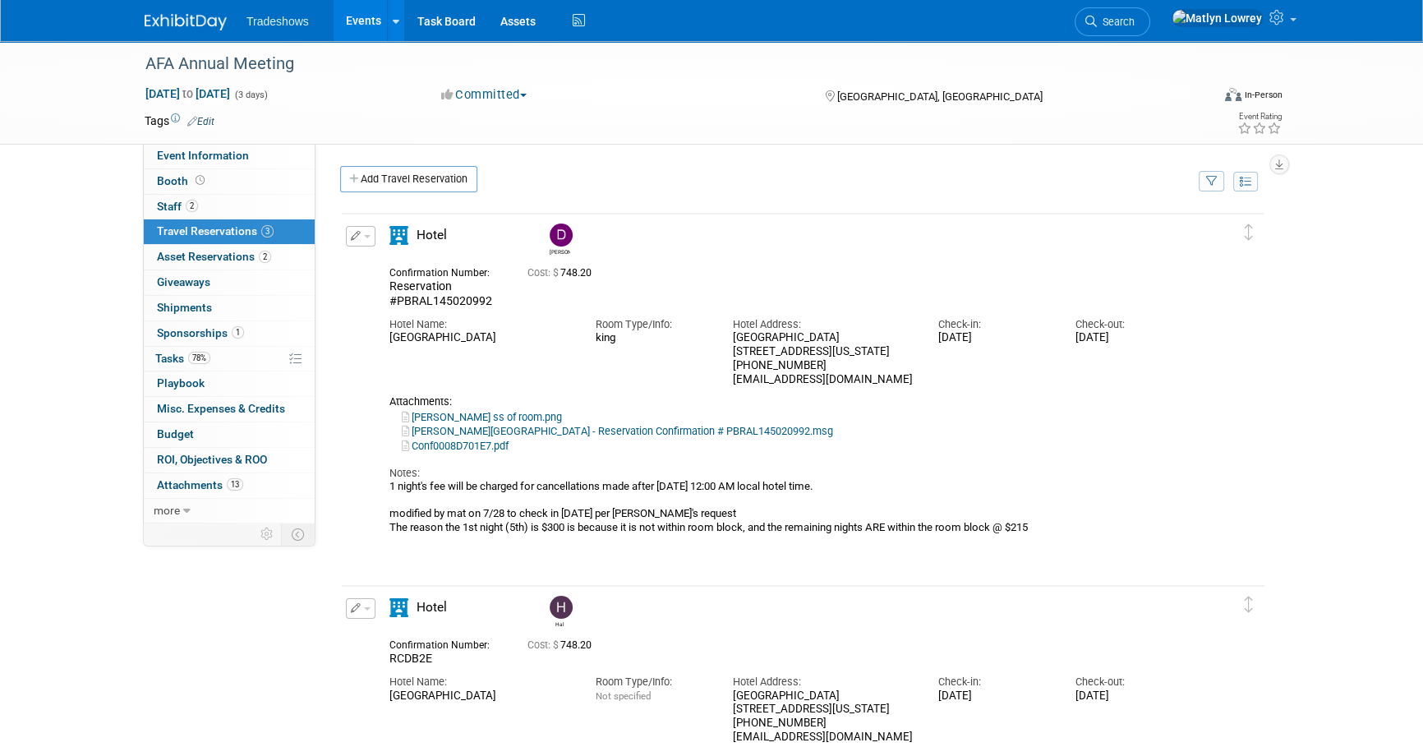
click at [370, 241] on button "button" at bounding box center [361, 236] width 30 height 21
click at [373, 280] on button "Delete Reservation" at bounding box center [416, 292] width 139 height 24
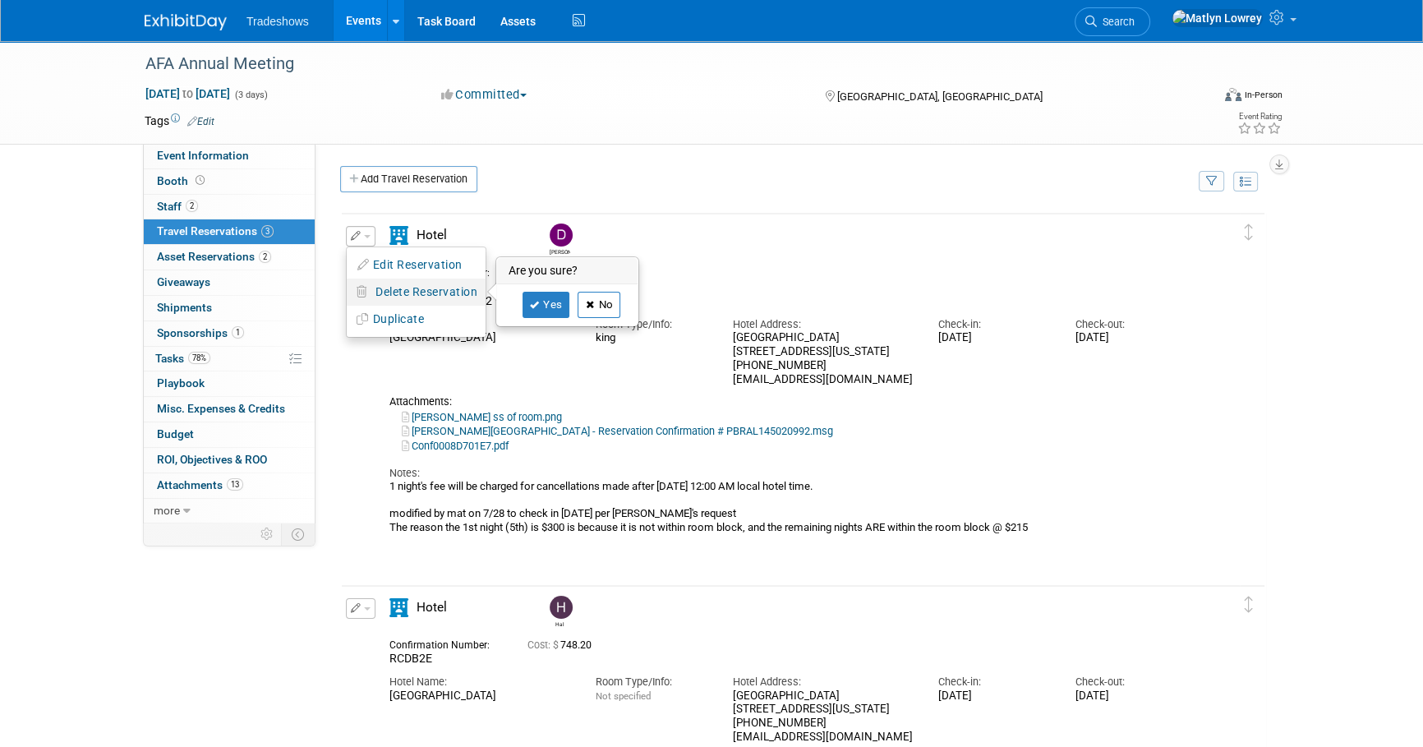
click at [609, 306] on link "No" at bounding box center [598, 305] width 43 height 26
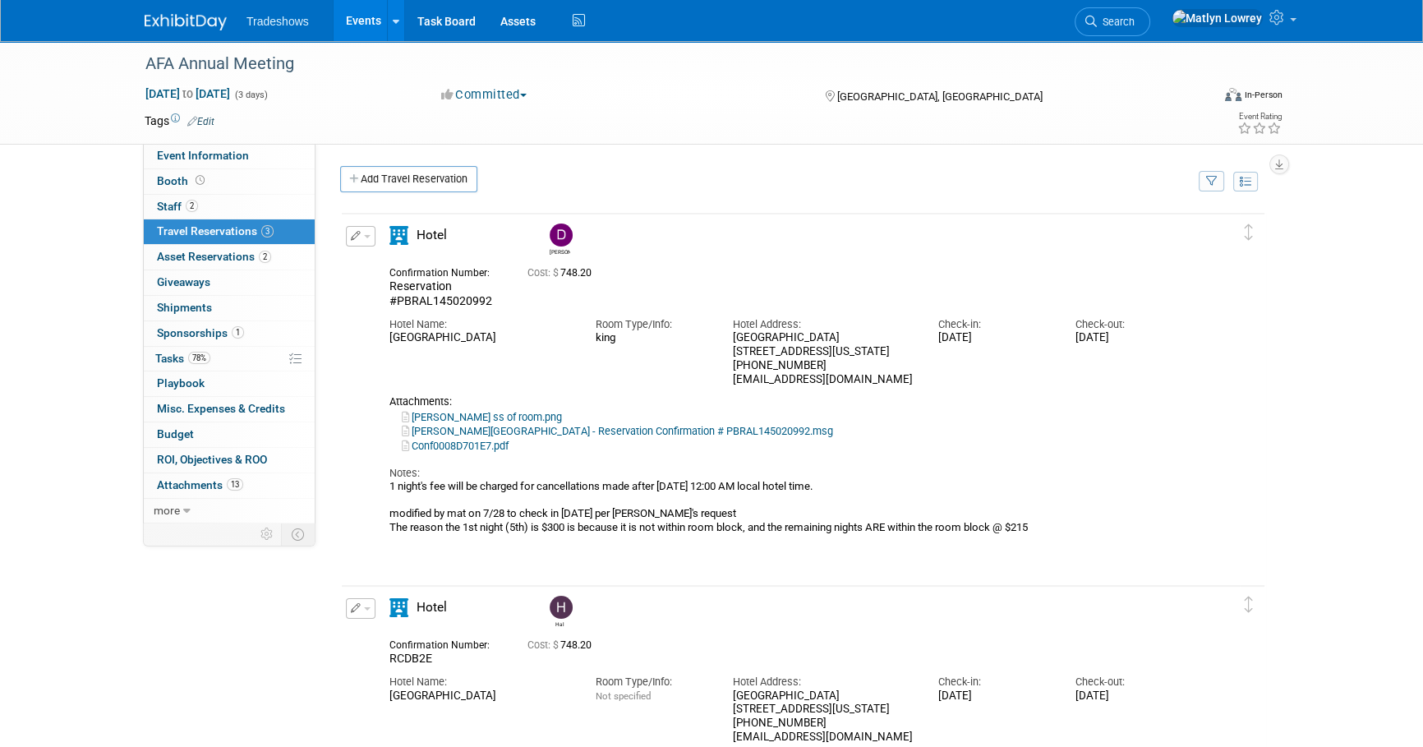
click at [366, 241] on button "button" at bounding box center [361, 236] width 30 height 21
click at [404, 276] on li "Edit Reservation" at bounding box center [416, 264] width 139 height 27
click at [358, 237] on icon "button" at bounding box center [356, 236] width 11 height 10
click at [388, 264] on button "Edit Reservation" at bounding box center [416, 265] width 139 height 24
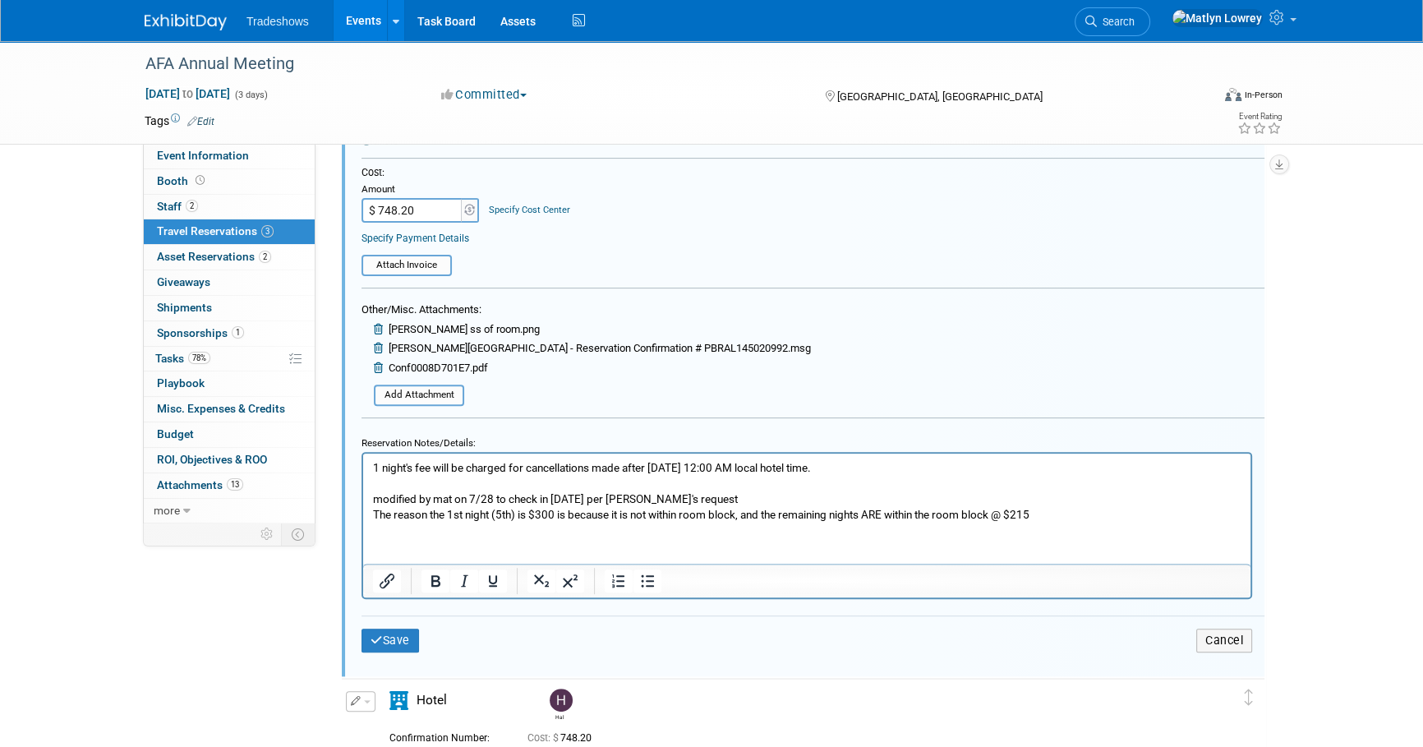
scroll to position [624, 0]
click at [752, 521] on html "1 night's fee will be charged for cancellations made after Sept. 2nd, 2025 12:0…" at bounding box center [806, 486] width 887 height 69
click at [1083, 507] on p "1 night's fee will be charged for cancellations made after Sept. 2nd, 2025 12:0…" at bounding box center [807, 489] width 868 height 62
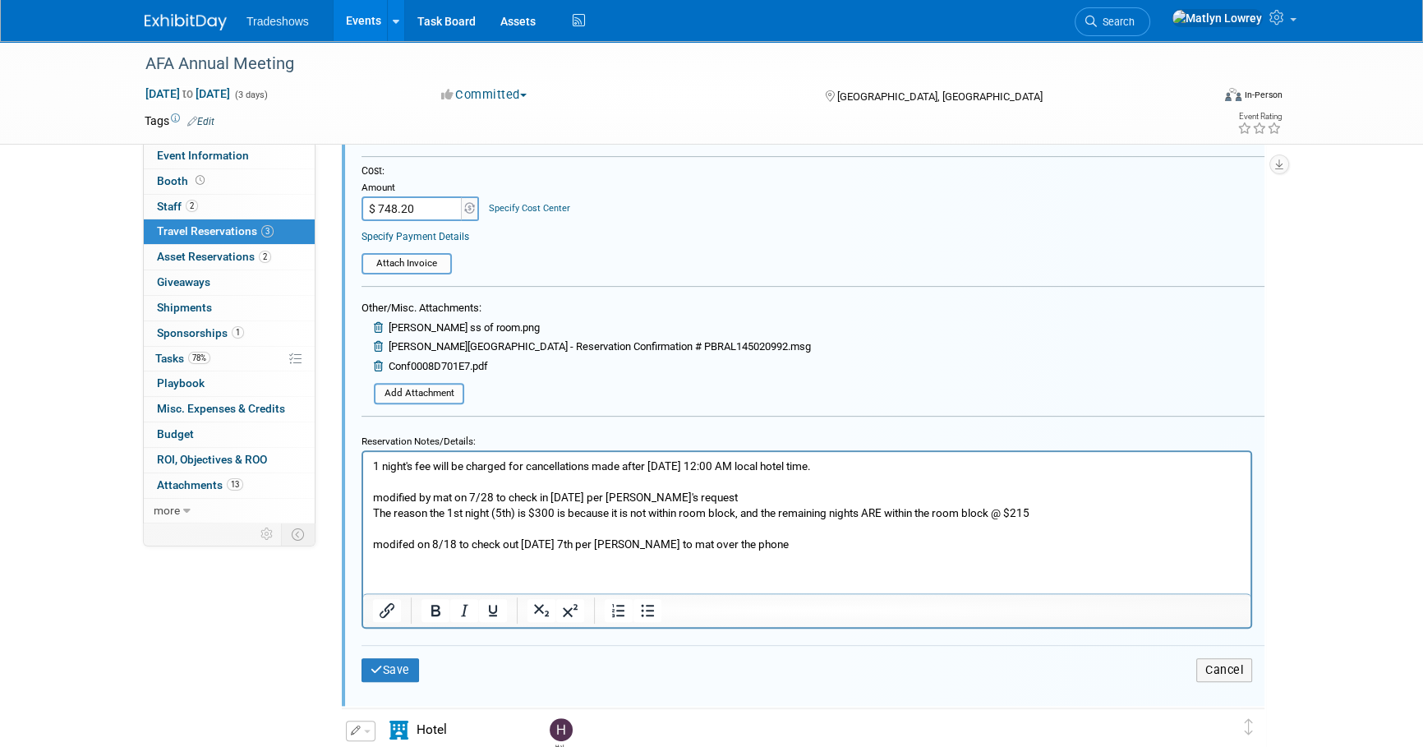
click at [437, 206] on input "$ 748.20" at bounding box center [412, 208] width 103 height 25
type input "$ 348.00"
click at [639, 246] on table "Attach Invoice" at bounding box center [812, 256] width 903 height 36
click at [398, 393] on input "file" at bounding box center [364, 393] width 195 height 18
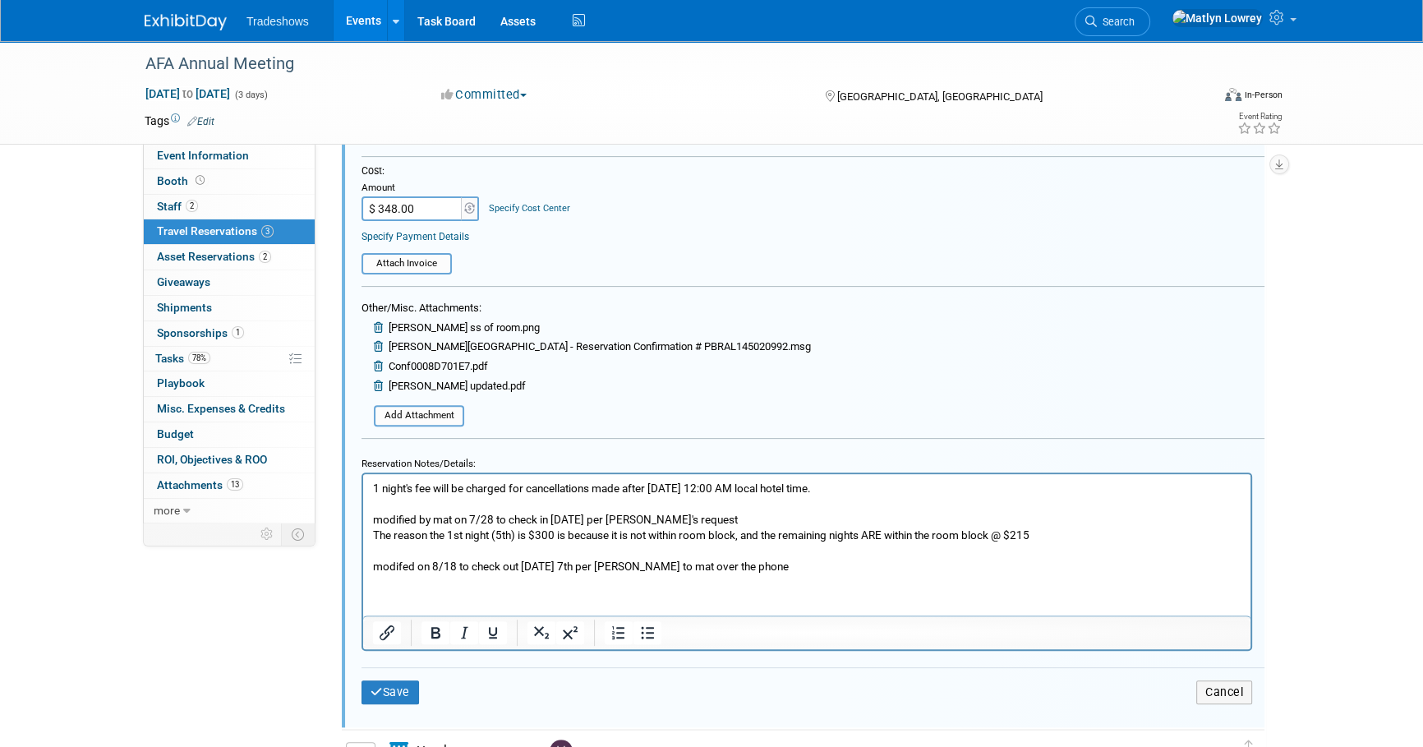
click at [375, 362] on icon at bounding box center [380, 366] width 12 height 11
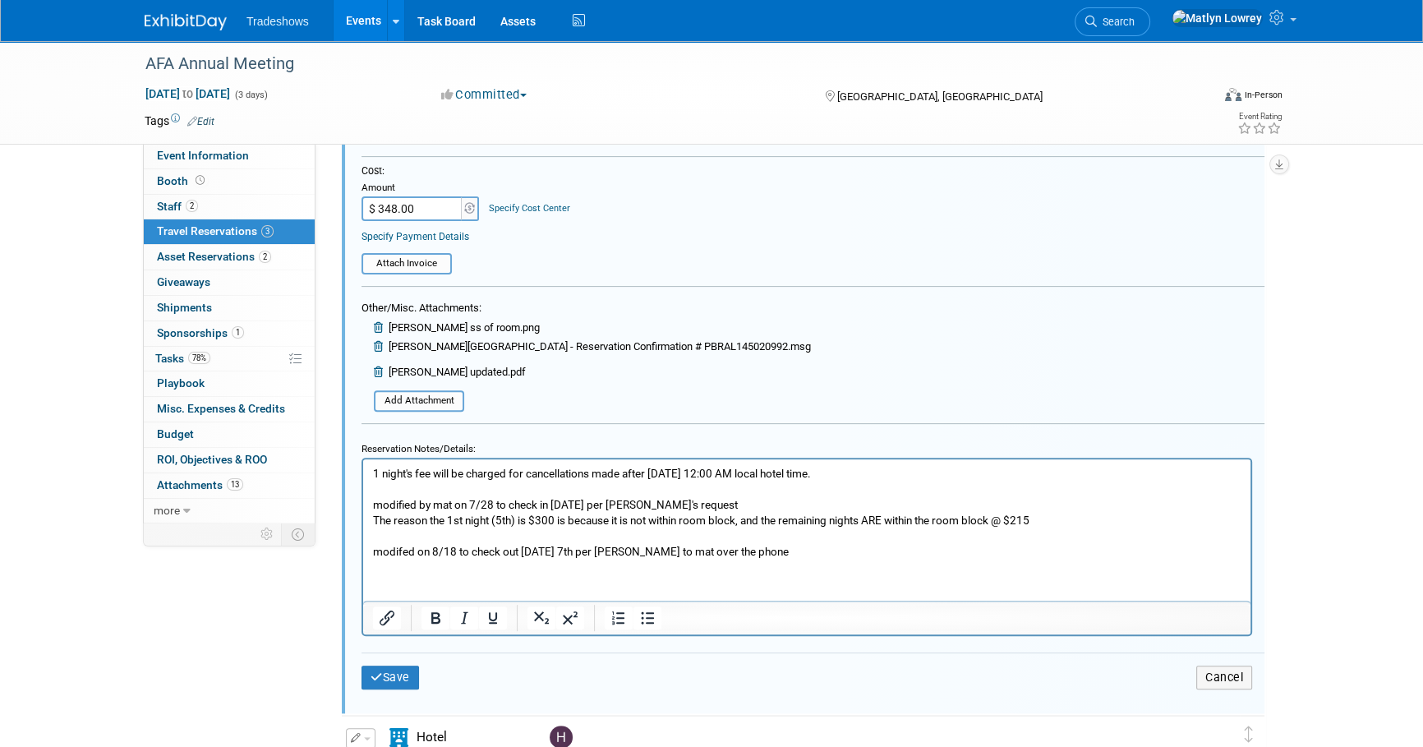
click at [374, 345] on icon at bounding box center [380, 346] width 12 height 11
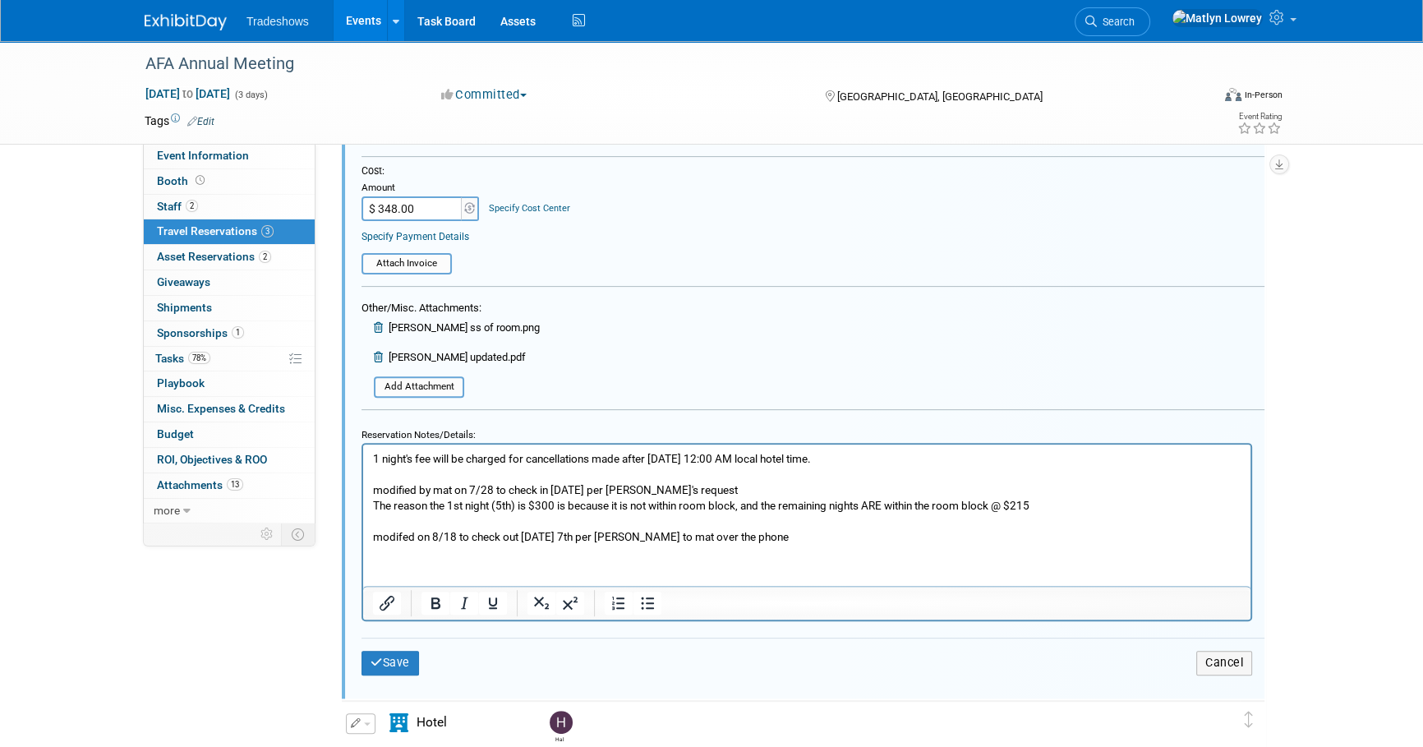
click at [378, 324] on icon at bounding box center [380, 327] width 12 height 11
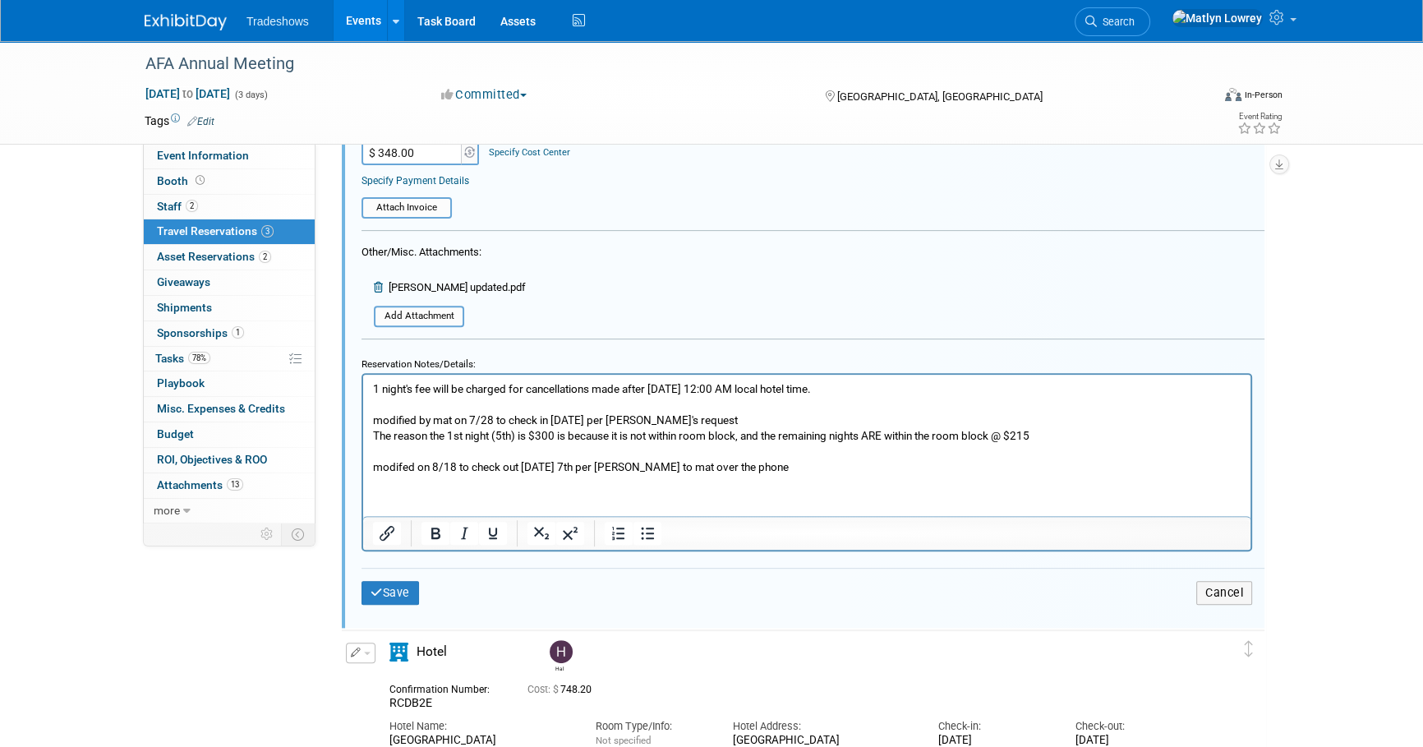
scroll to position [773, 0]
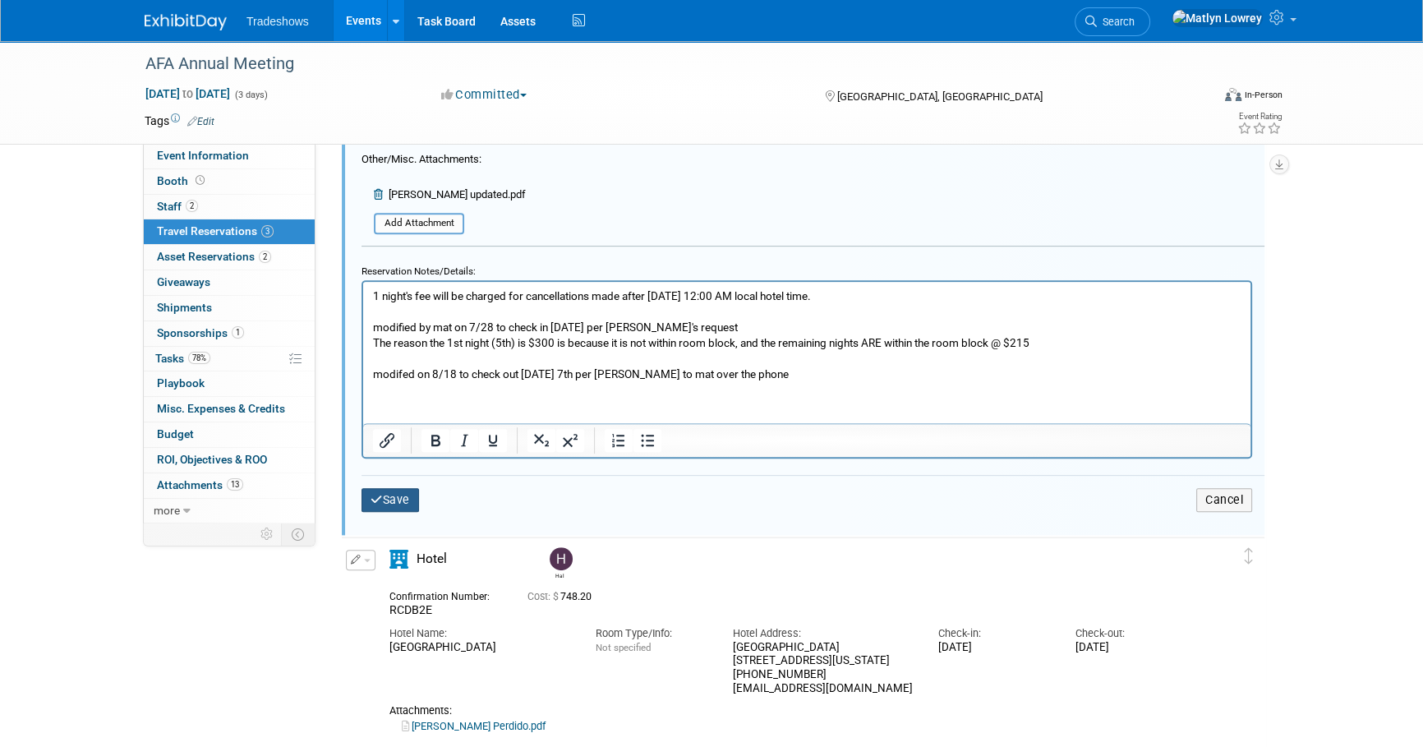
click at [394, 491] on button "Save" at bounding box center [389, 500] width 57 height 24
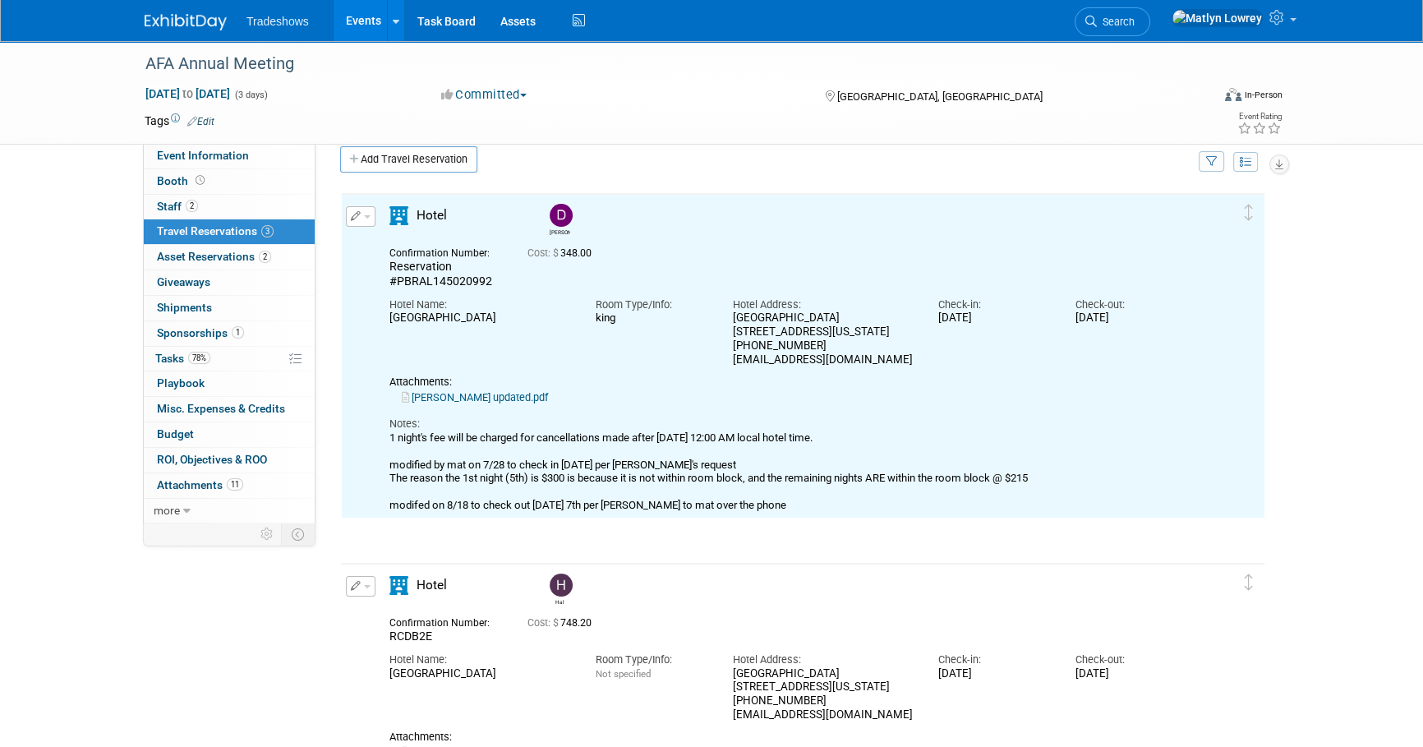
scroll to position [0, 0]
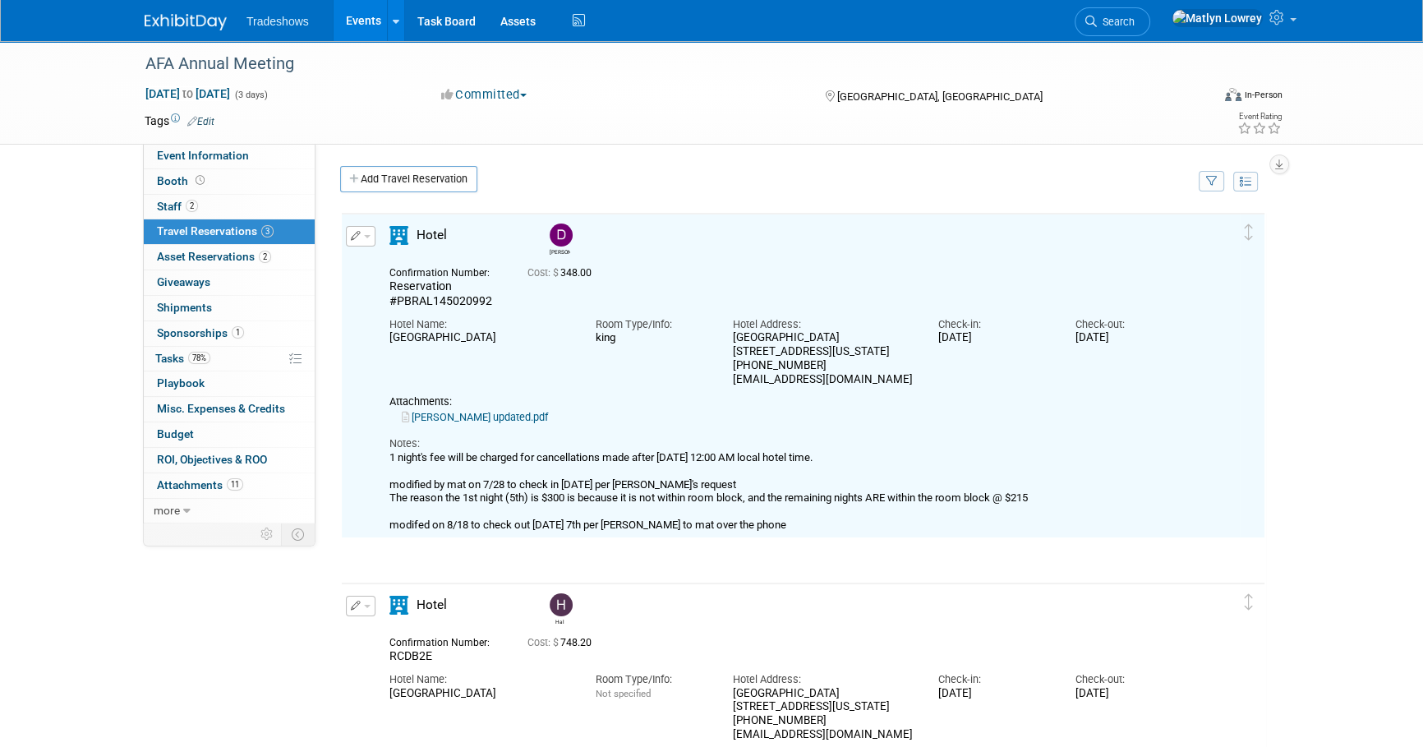
click at [356, 241] on button "button" at bounding box center [361, 236] width 30 height 21
click at [410, 258] on button "Edit Reservation" at bounding box center [416, 265] width 139 height 24
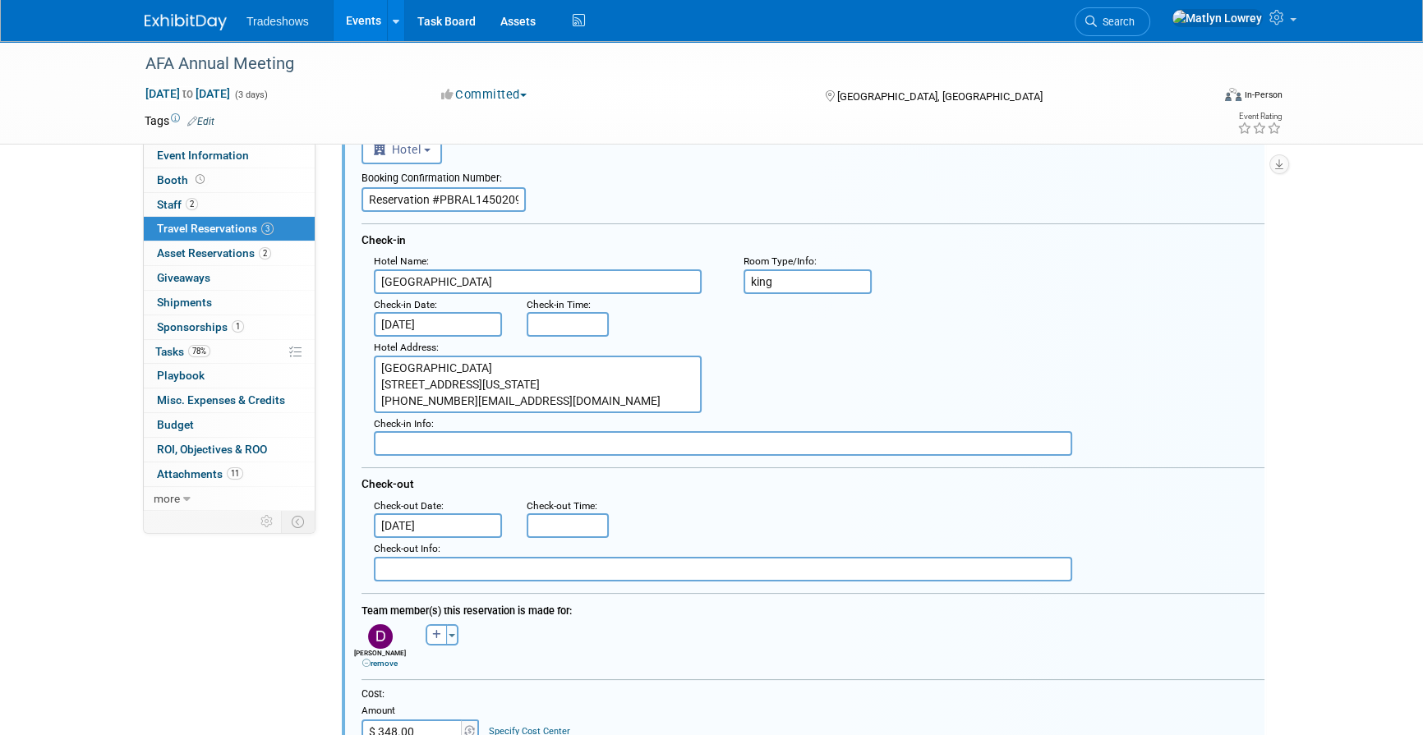
scroll to position [16, 0]
click at [435, 398] on textarea "Perdido Beach Resort 27200 Perdido Beach Blvd, Orange Beach, Alabama, United St…" at bounding box center [538, 384] width 328 height 57
click at [482, 387] on textarea "Perdido Beach Resort 27200 Perdido Beach Blvd, Orange Beach, Alabama, United St…" at bounding box center [538, 384] width 328 height 57
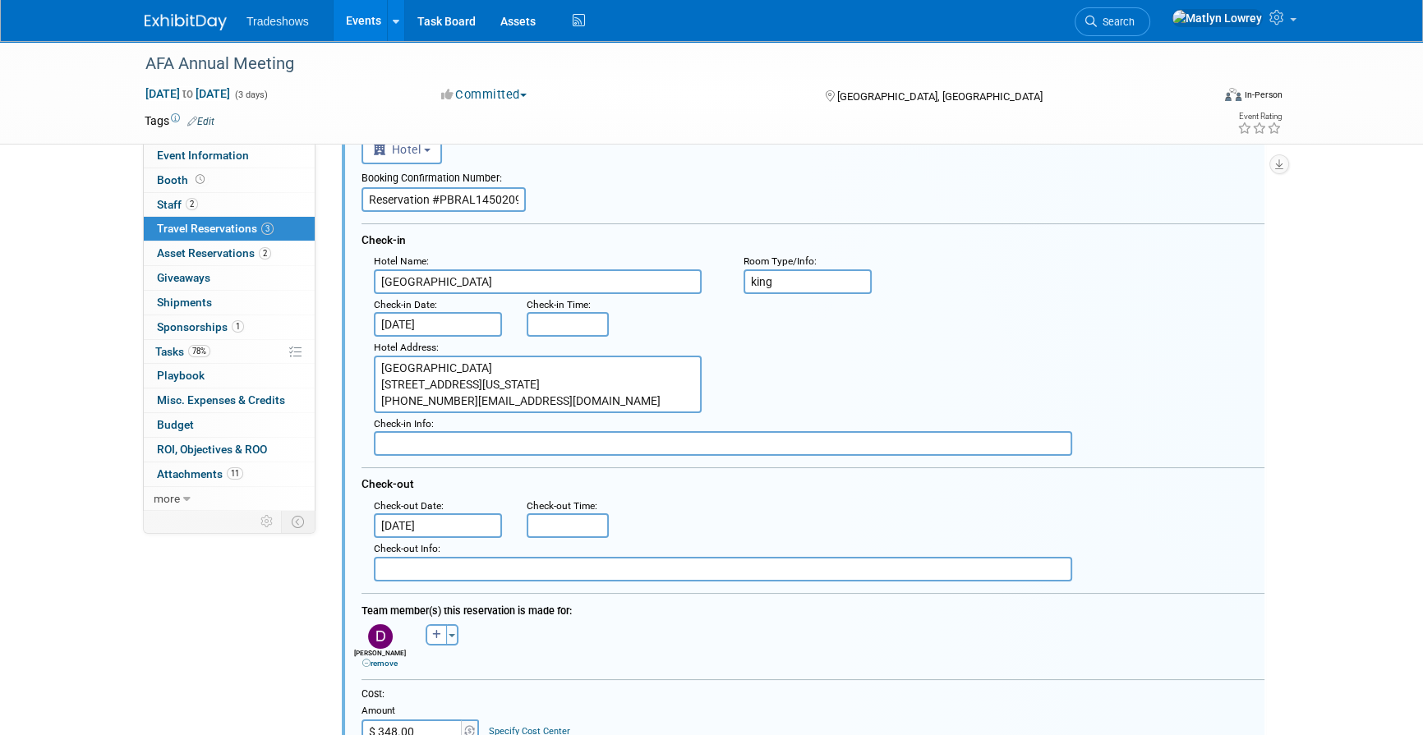
click at [458, 394] on textarea "Perdido Beach Resort 27200 Perdido Beach Blvd, Orange Beach, Alabama, United St…" at bounding box center [538, 384] width 328 height 57
click at [379, 400] on textarea "Perdido Beach Resort 27200 Perdido Beach Blvd, Orange Beach, Alabama, United St…" at bounding box center [538, 384] width 328 height 57
type textarea "Perdido Beach Resort 27200 Perdido Beach Blvd, Orange Beach, Alabama, United St…"
click at [722, 393] on div "Hotel Address : Perdido Beach Resort 27200 Perdido Beach Blvd, Orange Beach, Al…" at bounding box center [546, 375] width 370 height 76
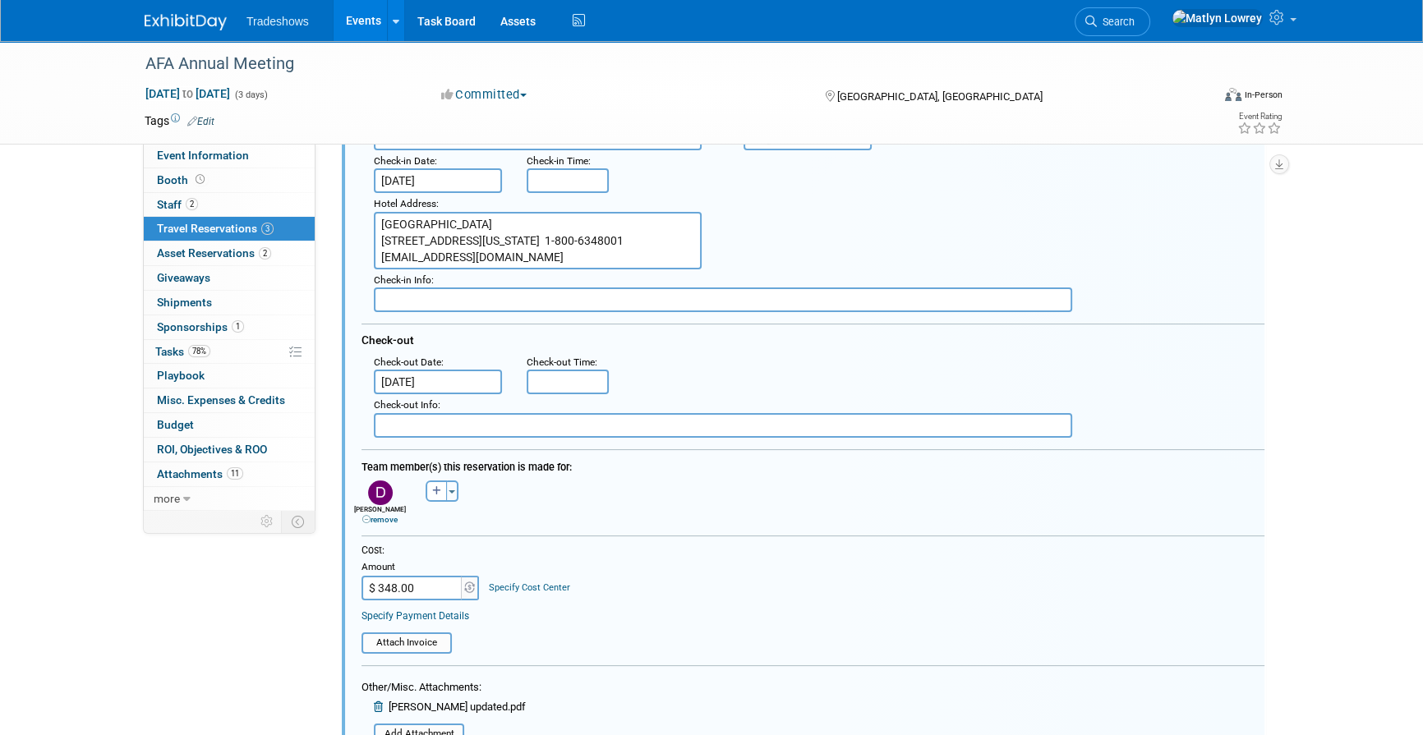
scroll to position [251, 0]
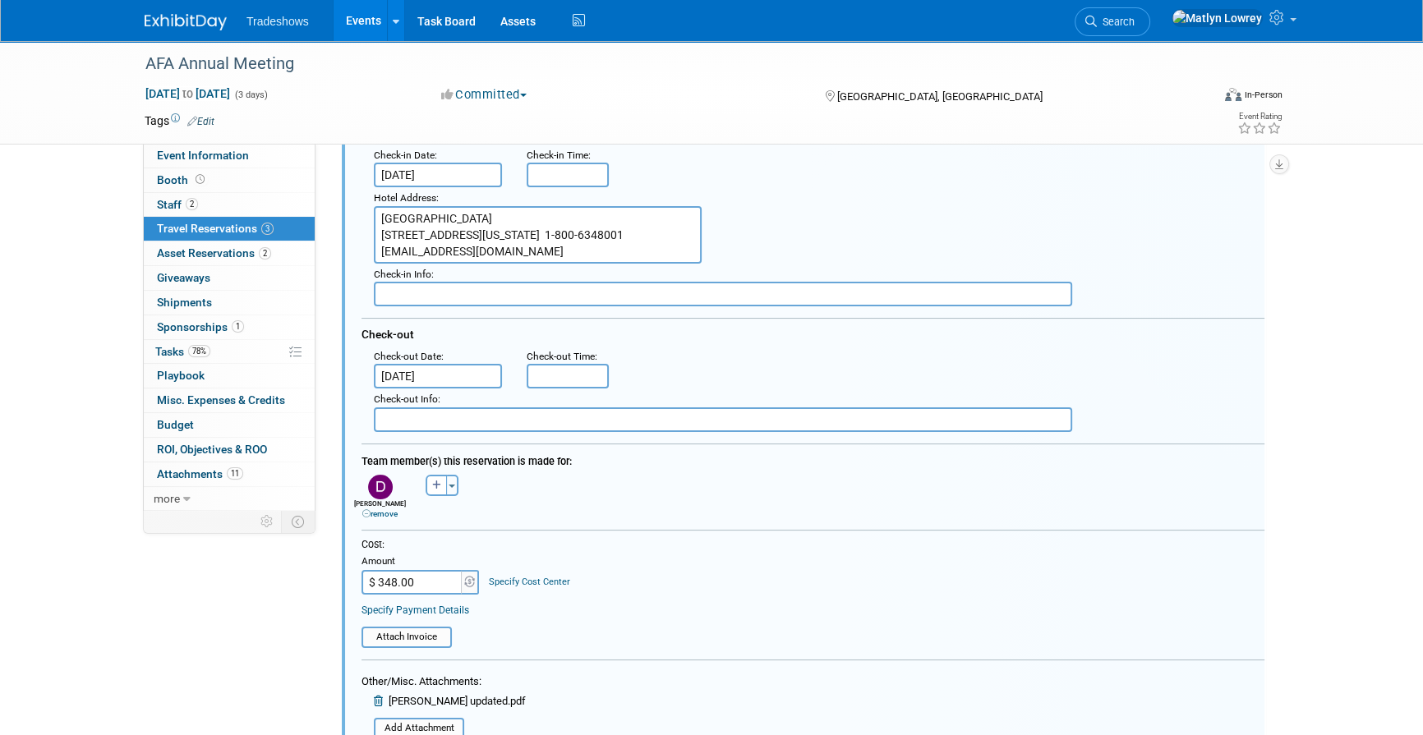
click at [397, 364] on input "Sep 9, 2025" at bounding box center [438, 376] width 128 height 25
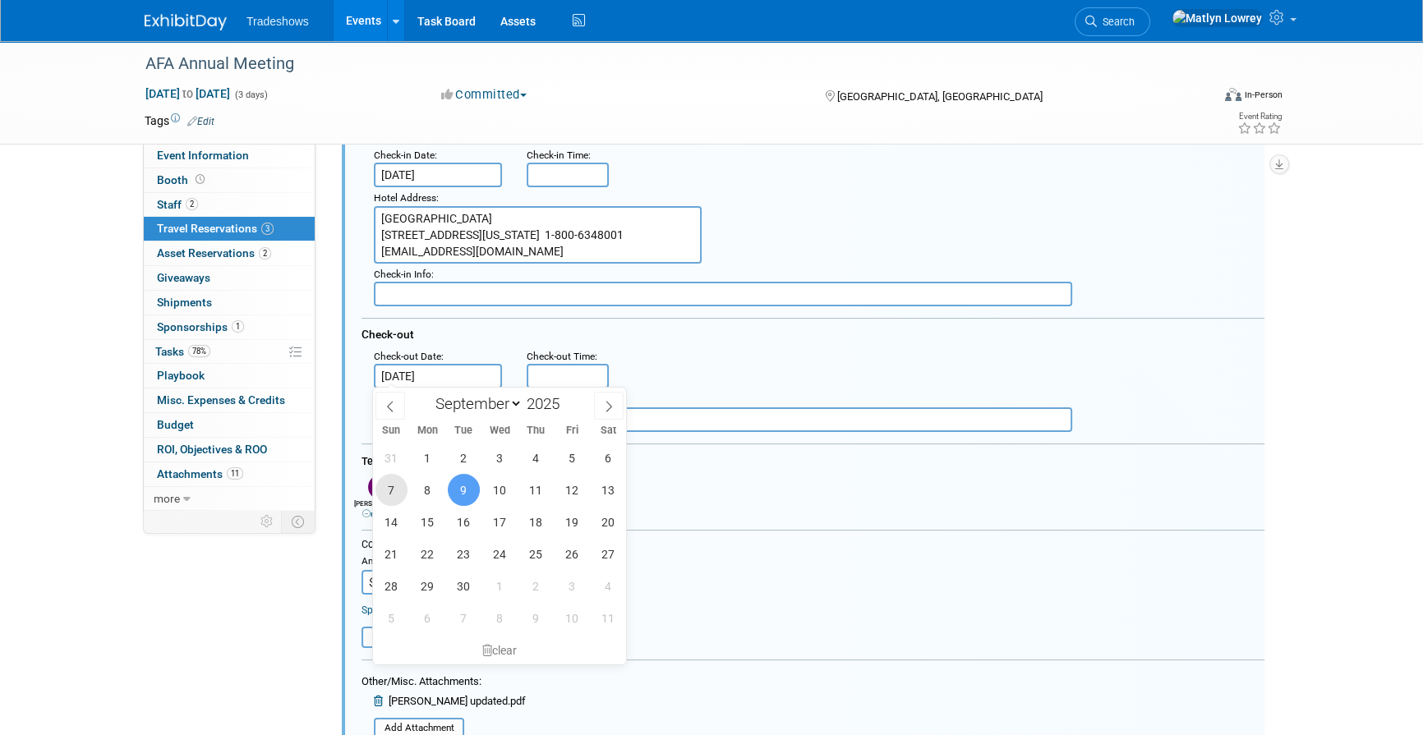
click at [398, 486] on span "7" at bounding box center [391, 490] width 32 height 32
type input "Sep 7, 2025"
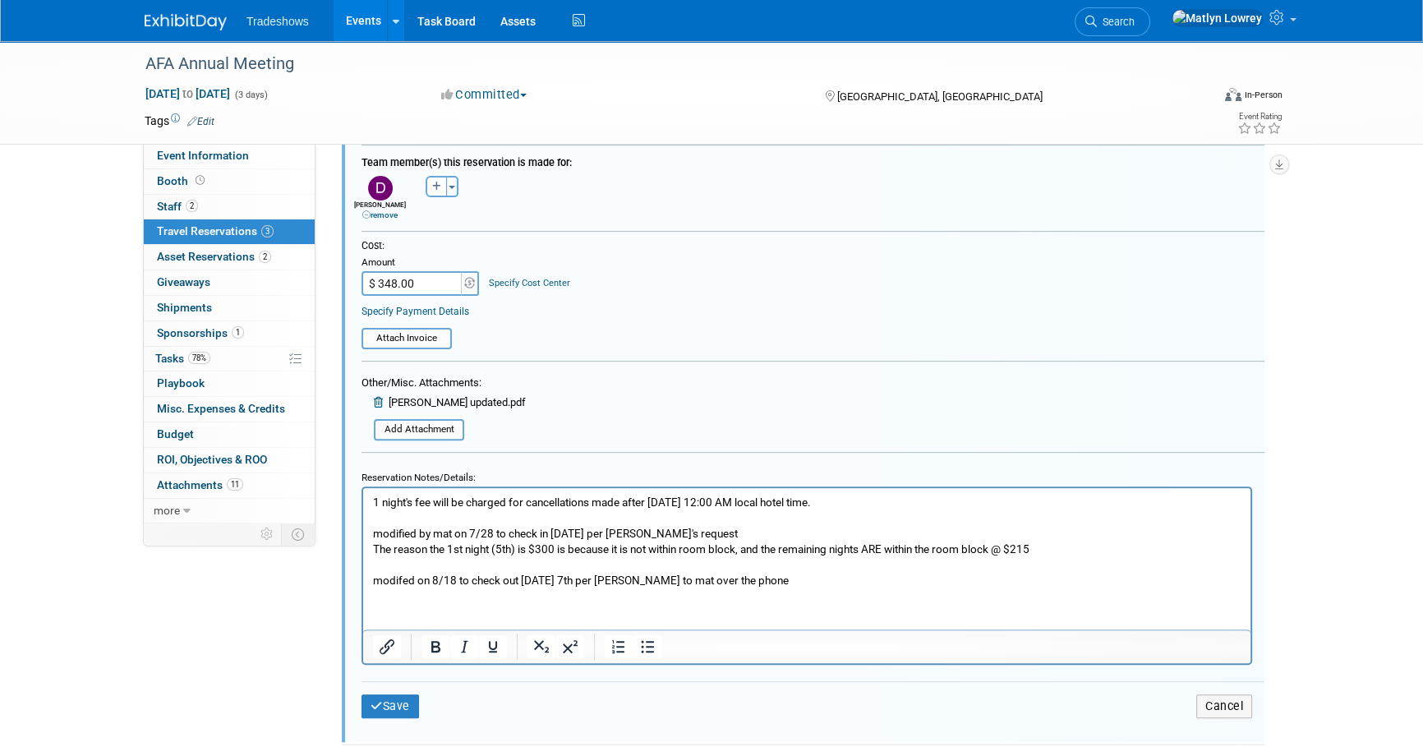
scroll to position [773, 0]
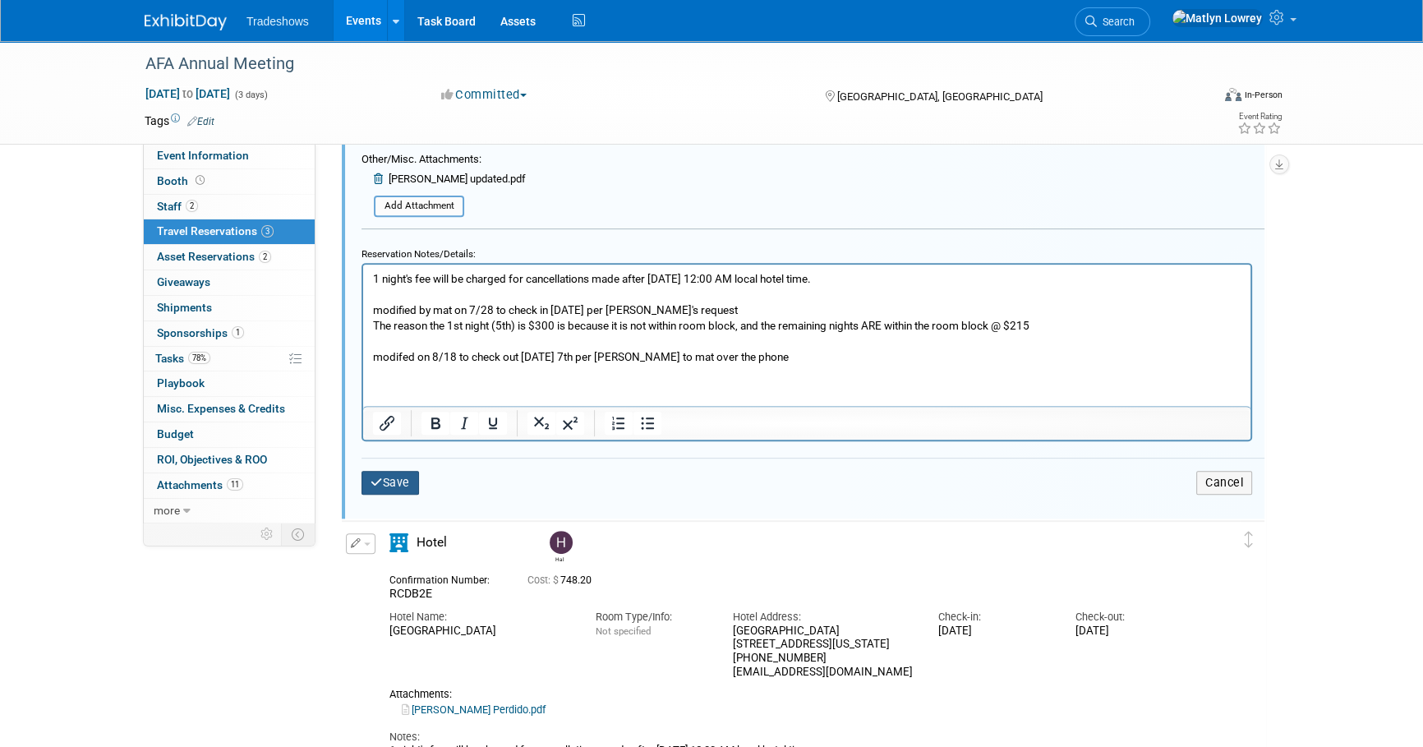
click at [407, 485] on button "Save" at bounding box center [389, 483] width 57 height 24
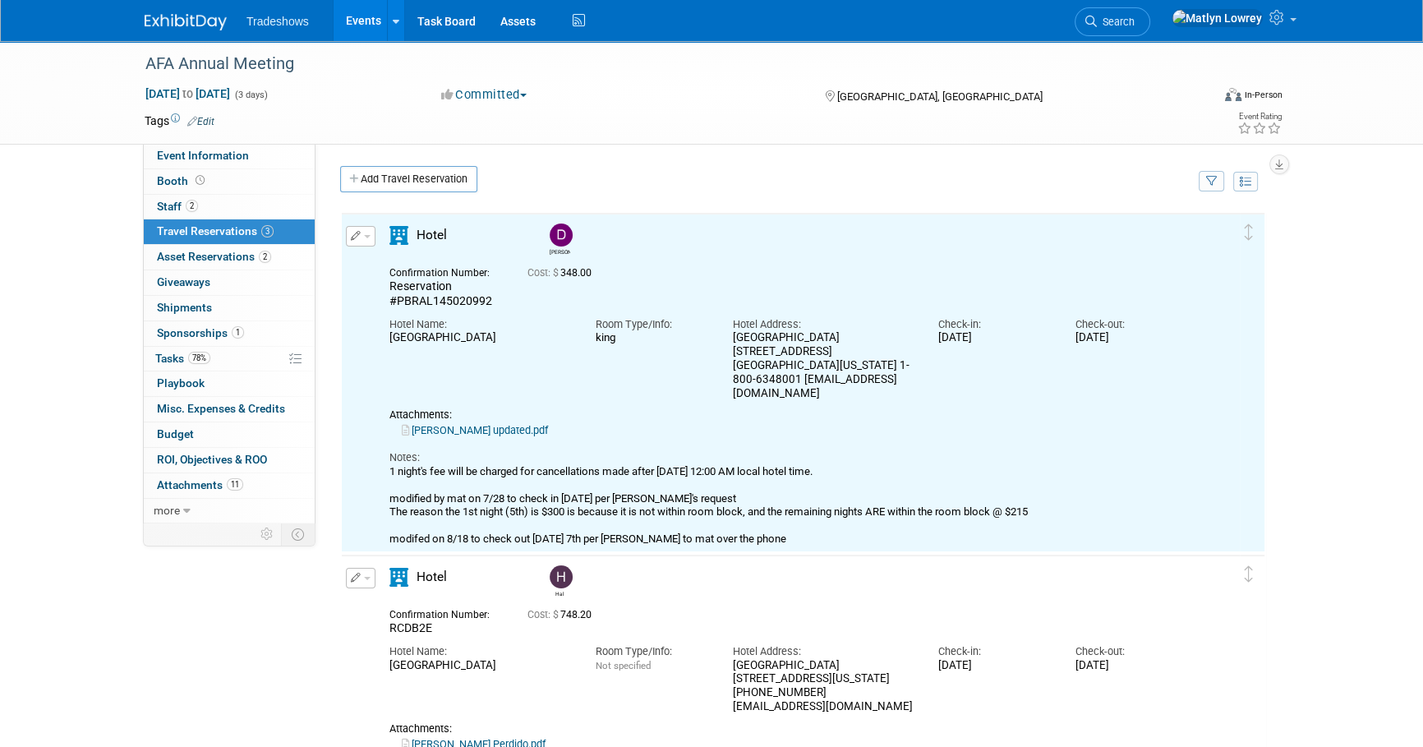
scroll to position [0, 0]
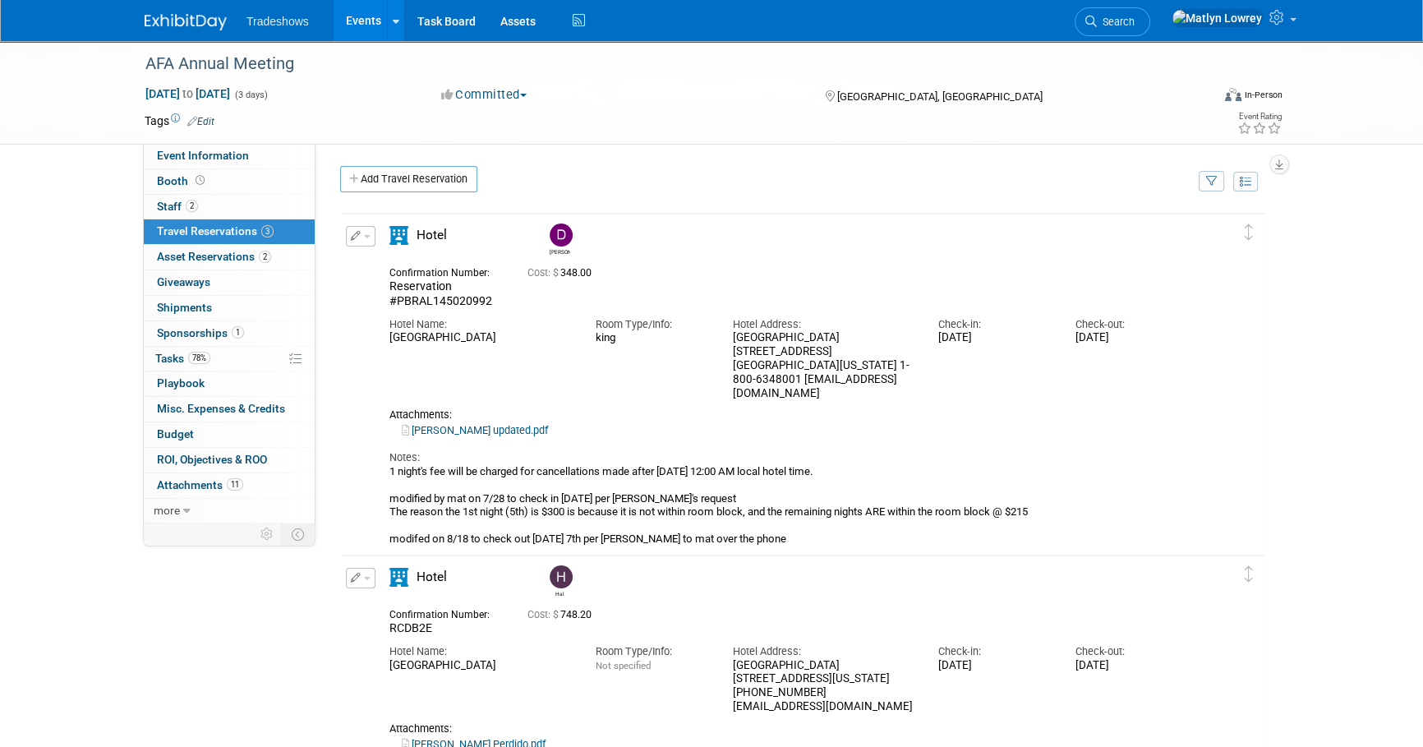
click at [375, 35] on link "Events" at bounding box center [363, 20] width 60 height 41
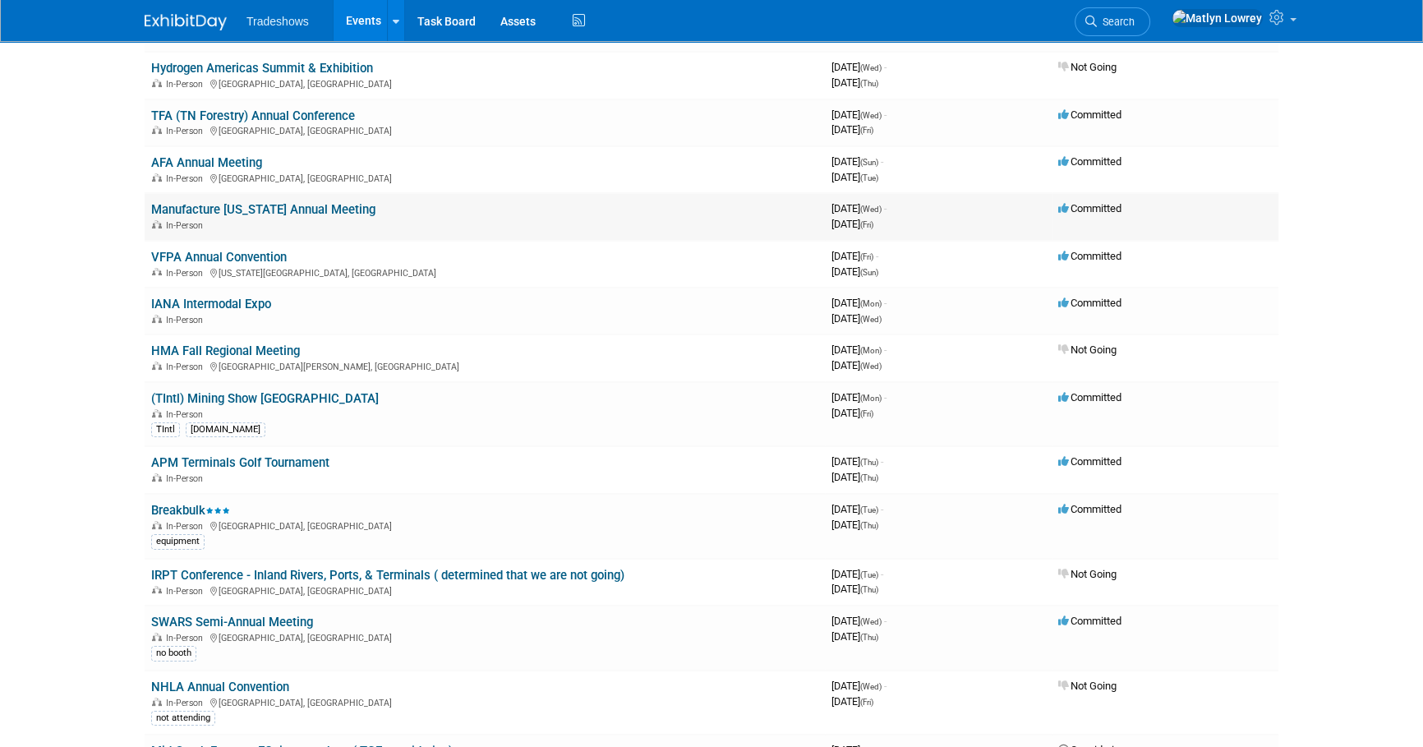
scroll to position [74, 0]
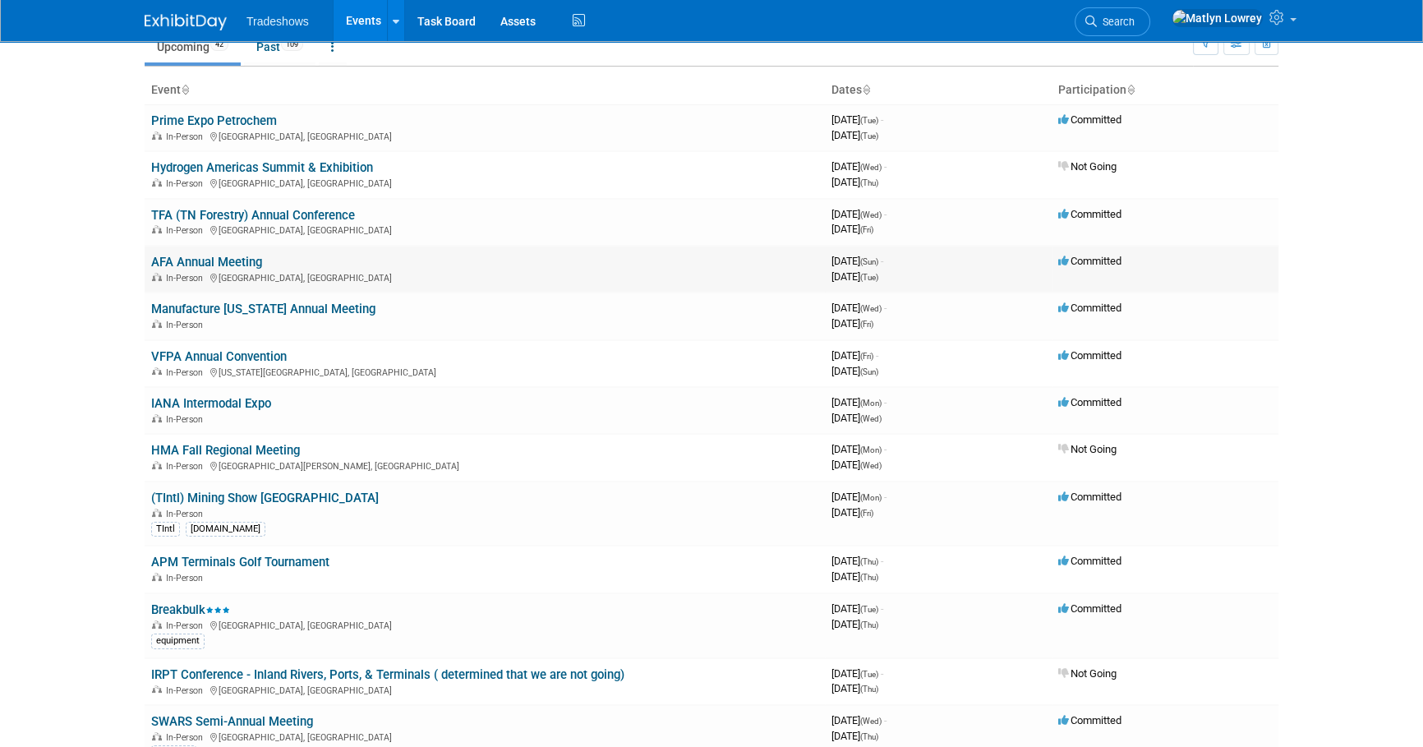
click at [232, 260] on link "AFA Annual Meeting" at bounding box center [206, 262] width 111 height 15
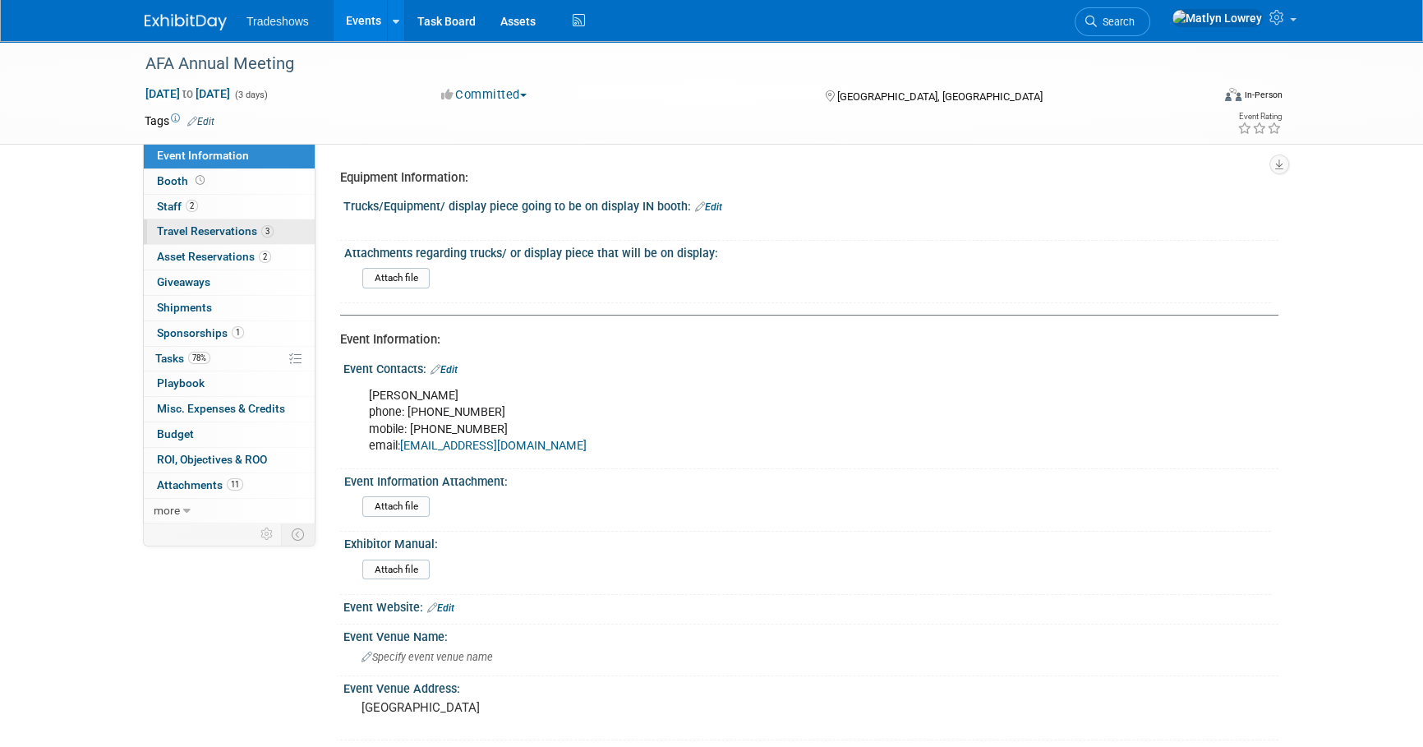
click at [197, 237] on link "3 Travel Reservations 3" at bounding box center [229, 231] width 171 height 25
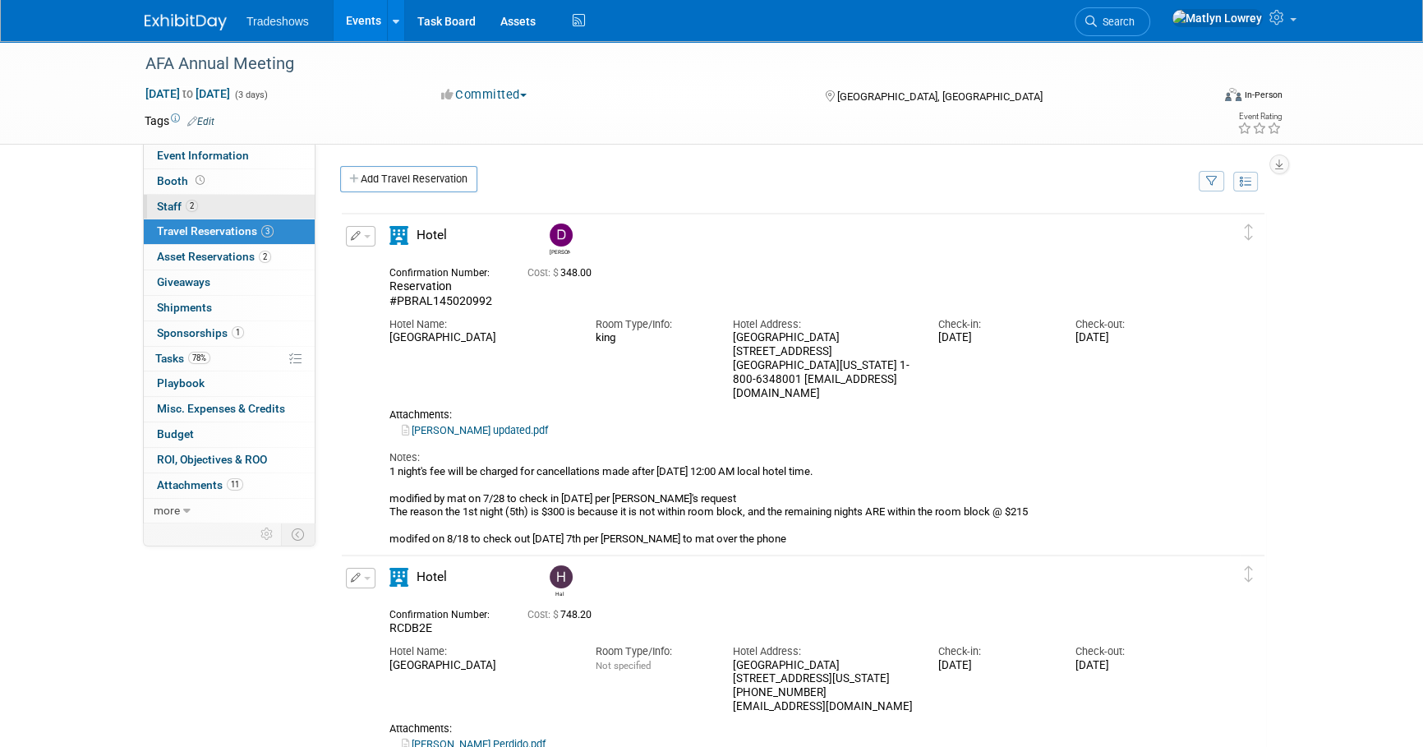
click at [191, 204] on span "2" at bounding box center [192, 206] width 12 height 12
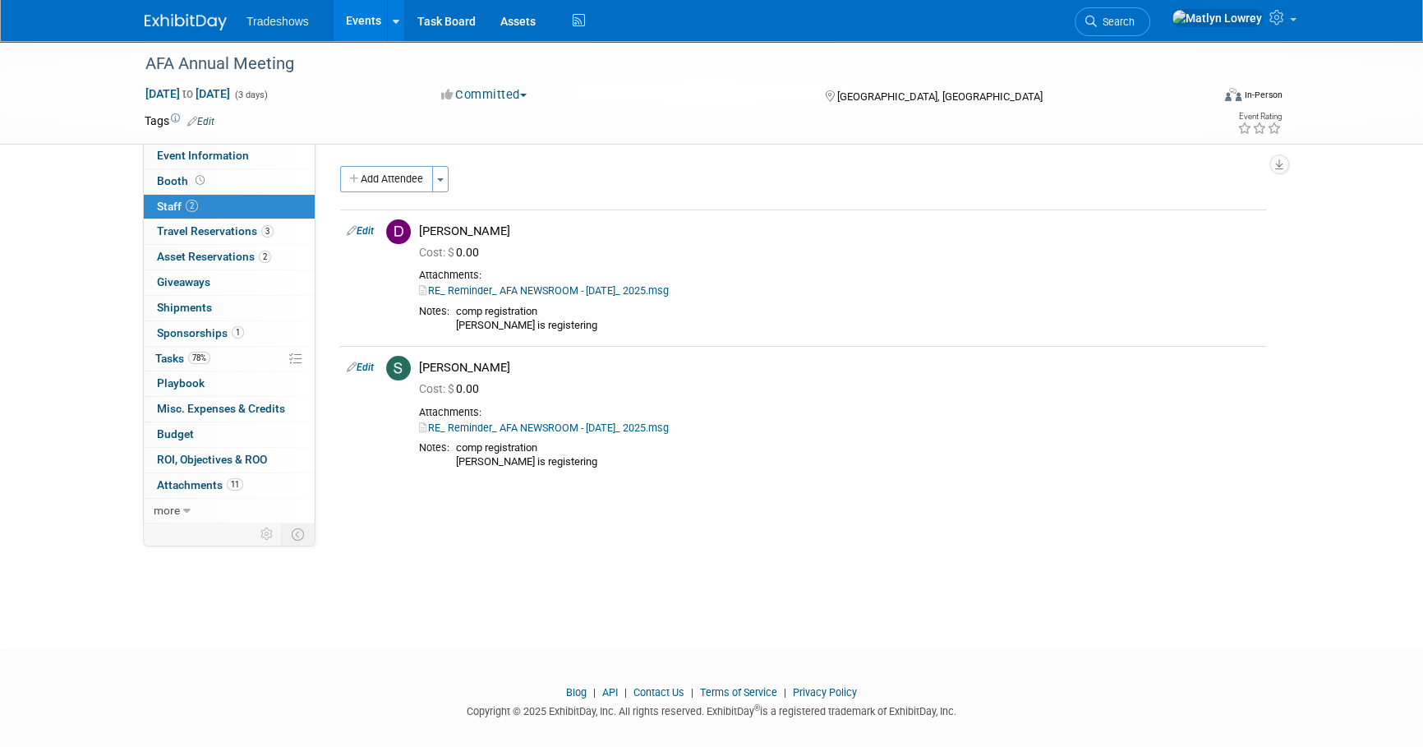
click at [365, 21] on link "Events" at bounding box center [363, 20] width 60 height 41
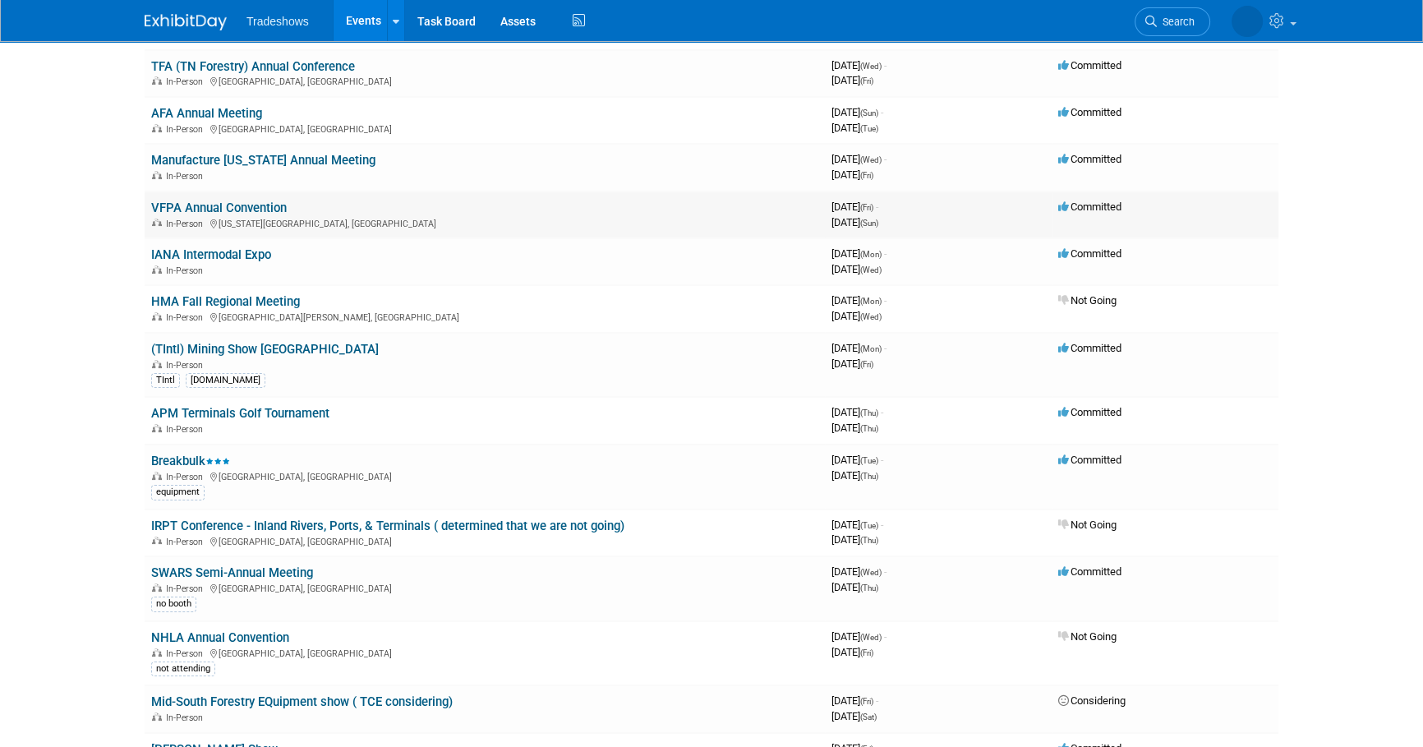
scroll to position [223, 0]
click at [192, 454] on link "Breakbulk" at bounding box center [190, 460] width 79 height 15
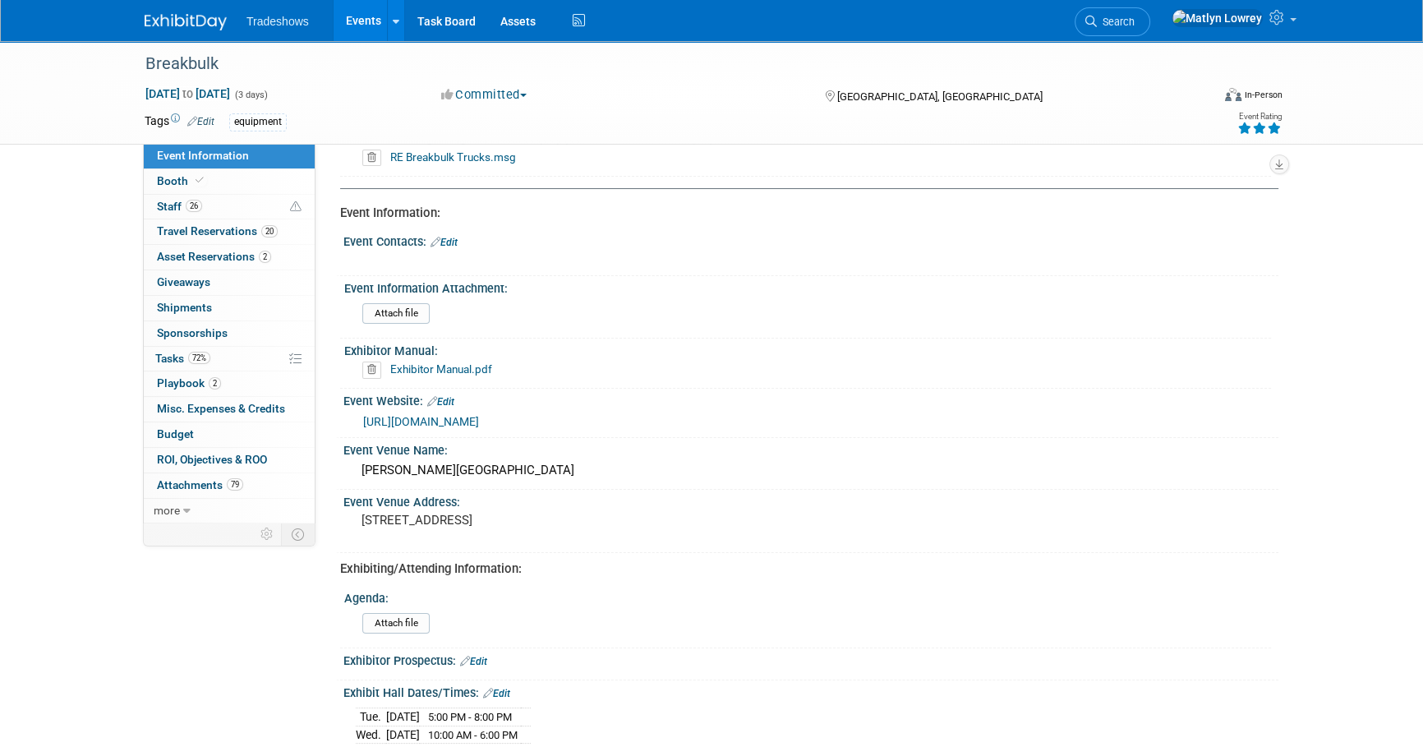
scroll to position [149, 0]
click at [449, 366] on link "Exhibitor Manual.pdf" at bounding box center [441, 367] width 102 height 13
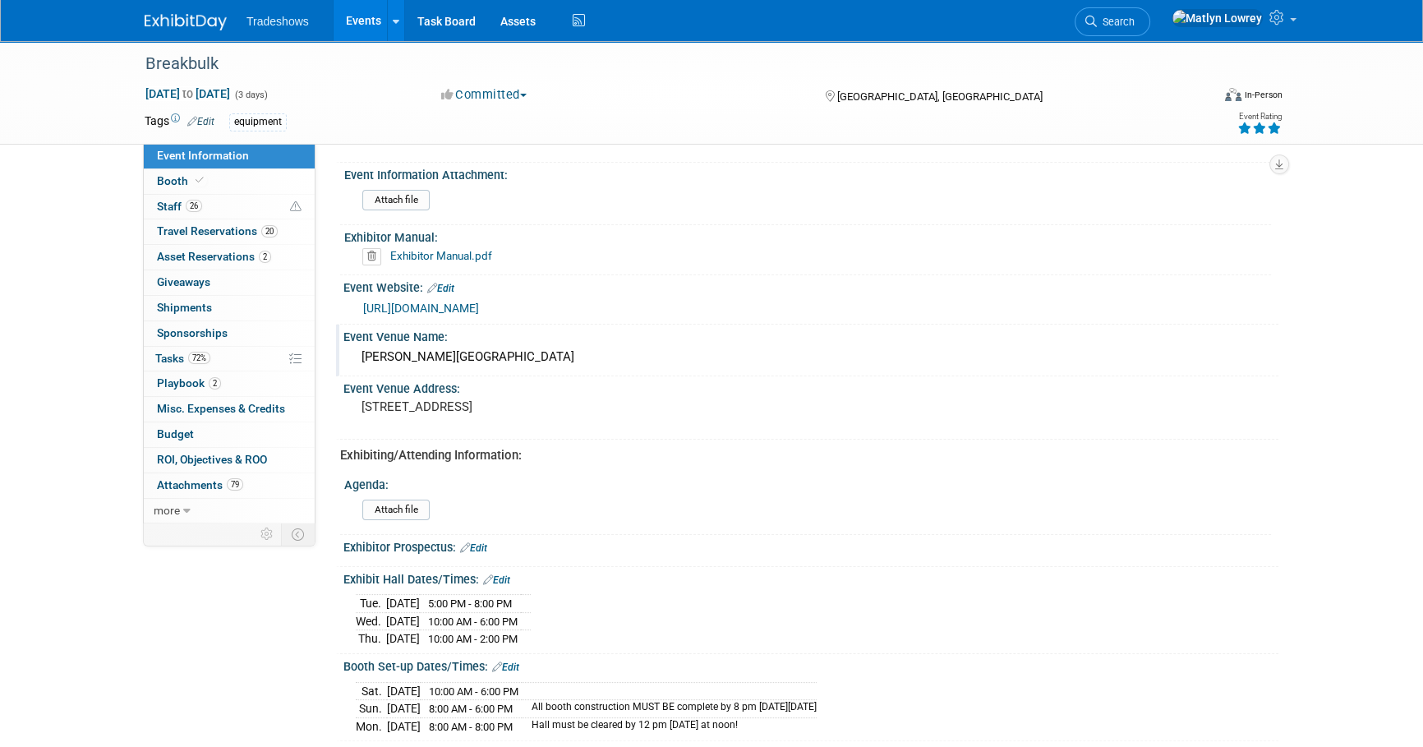
scroll to position [223, 0]
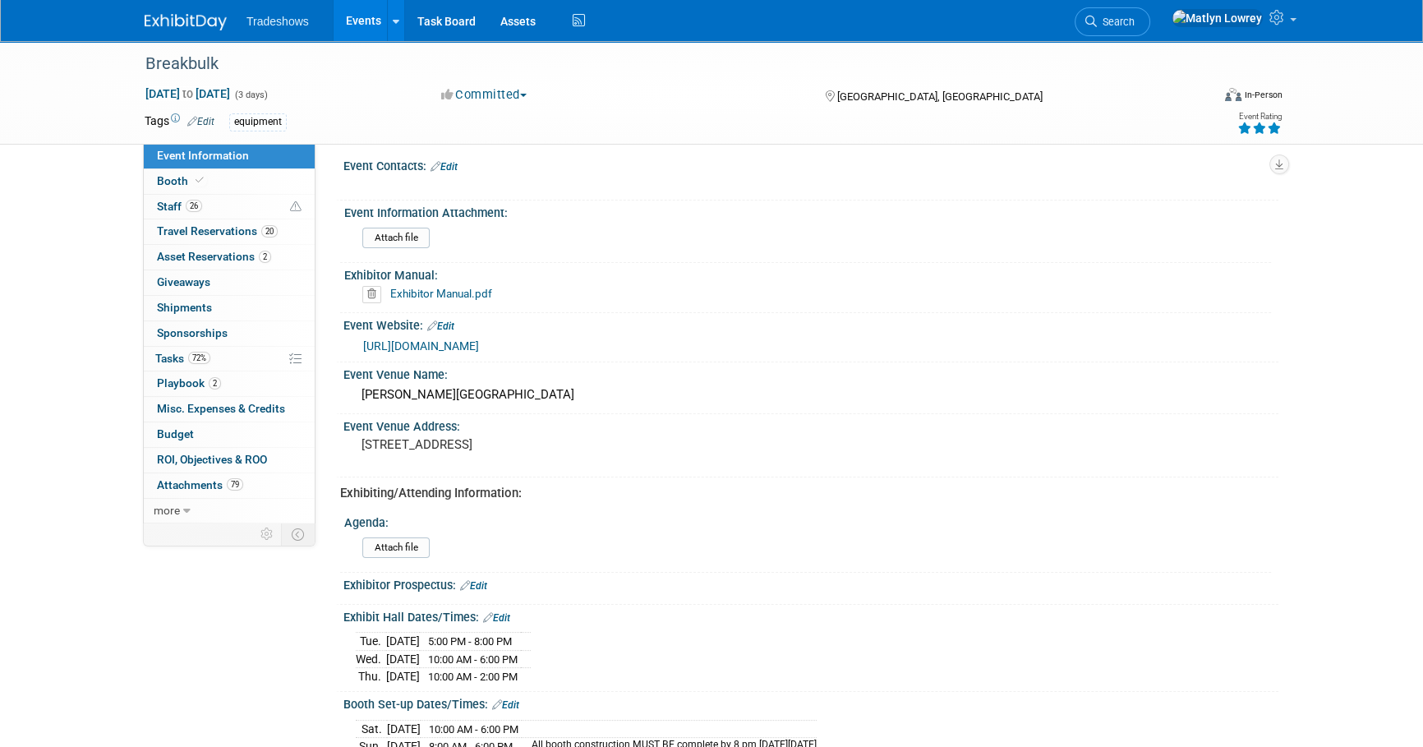
click at [428, 292] on link "Exhibitor Manual.pdf" at bounding box center [441, 293] width 102 height 13
click at [334, 232] on div "Equipment Information: Trucks/Equipment/ display piece going to be on display I…" at bounding box center [796, 109] width 963 height 379
click at [394, 232] on input "file" at bounding box center [316, 237] width 223 height 19
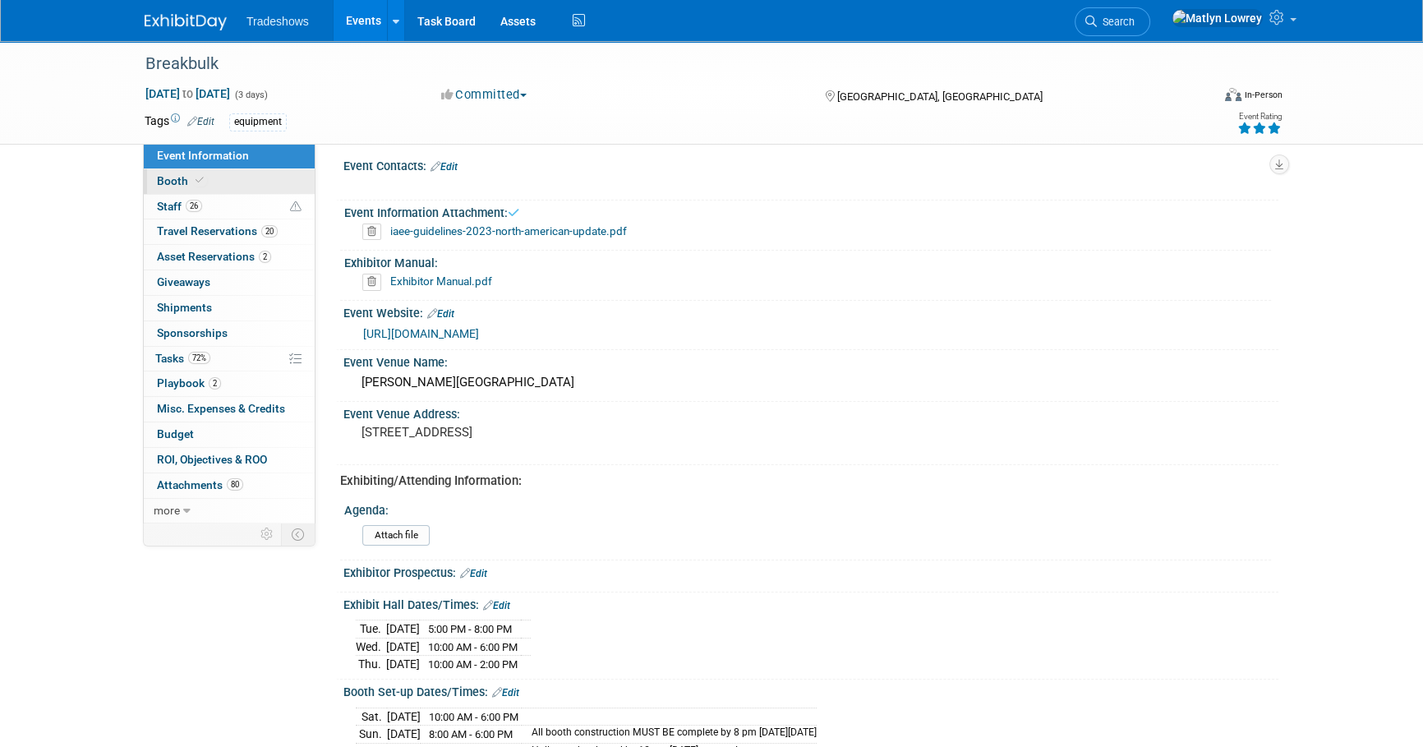
click at [254, 183] on link "Booth" at bounding box center [229, 181] width 171 height 25
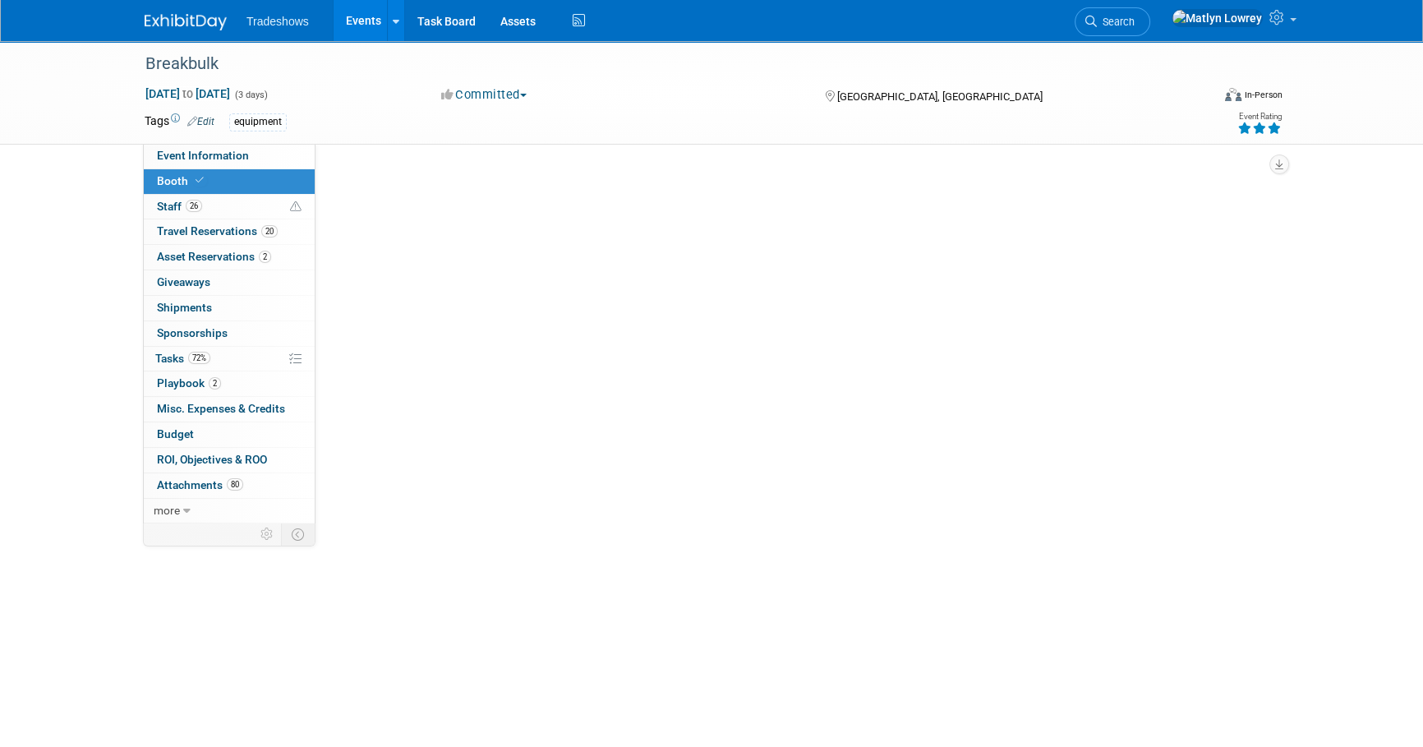
scroll to position [0, 0]
select select "Certificate of insurance not needed"
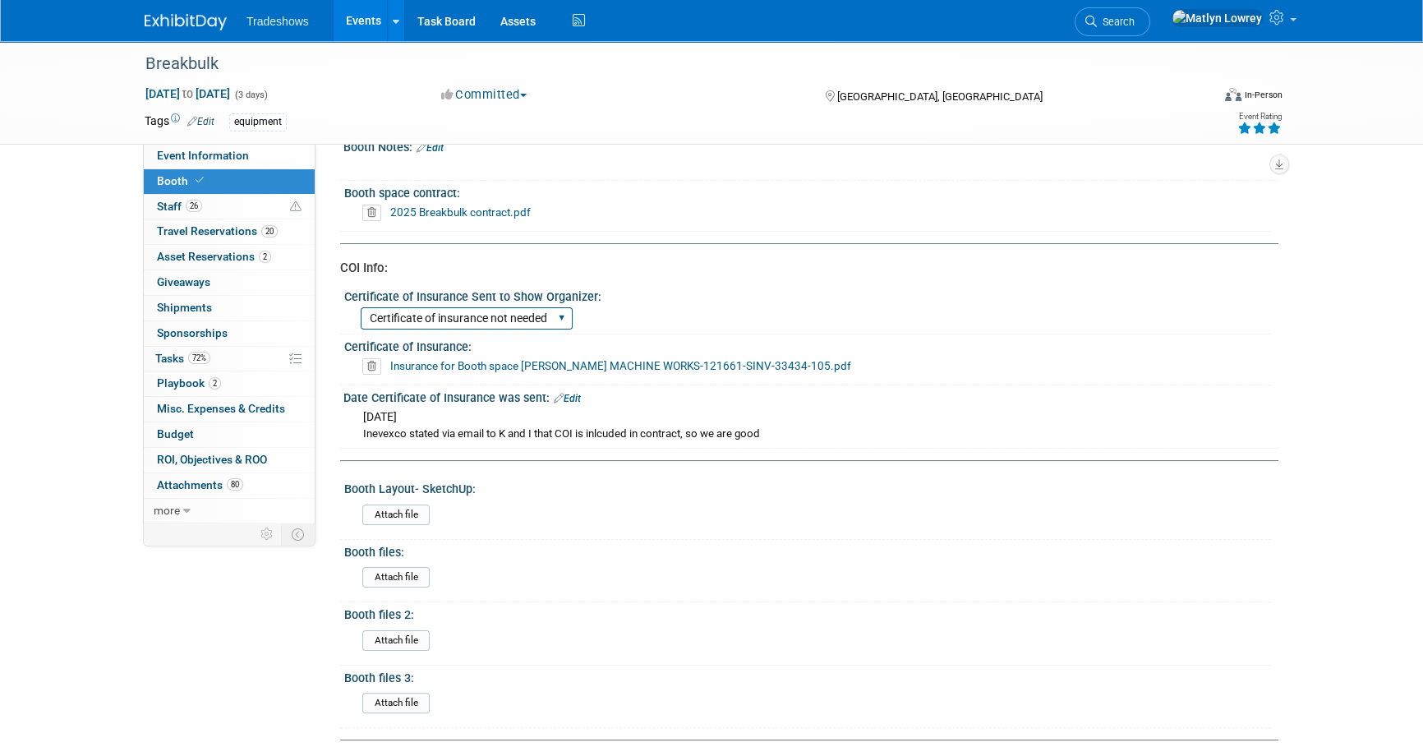
scroll to position [298, 0]
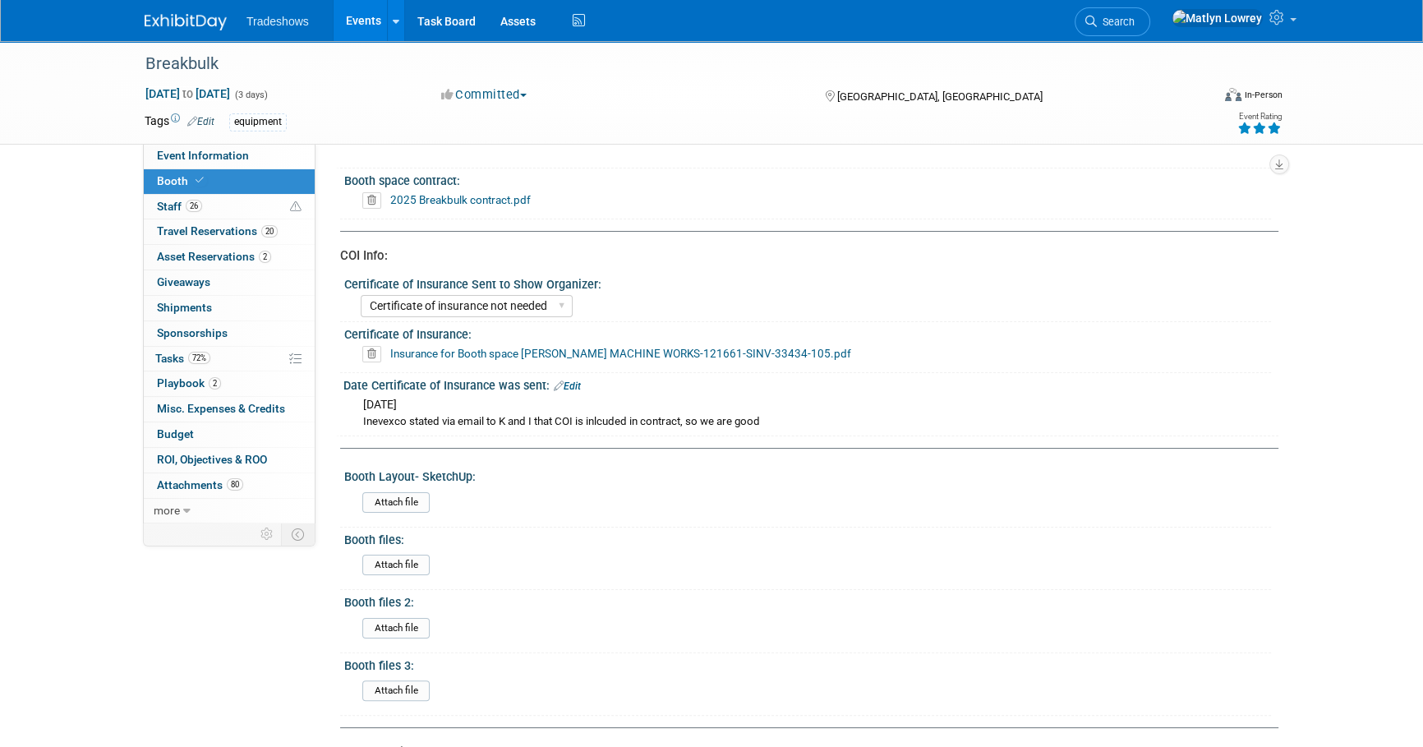
click at [354, 13] on link "Events" at bounding box center [363, 20] width 60 height 41
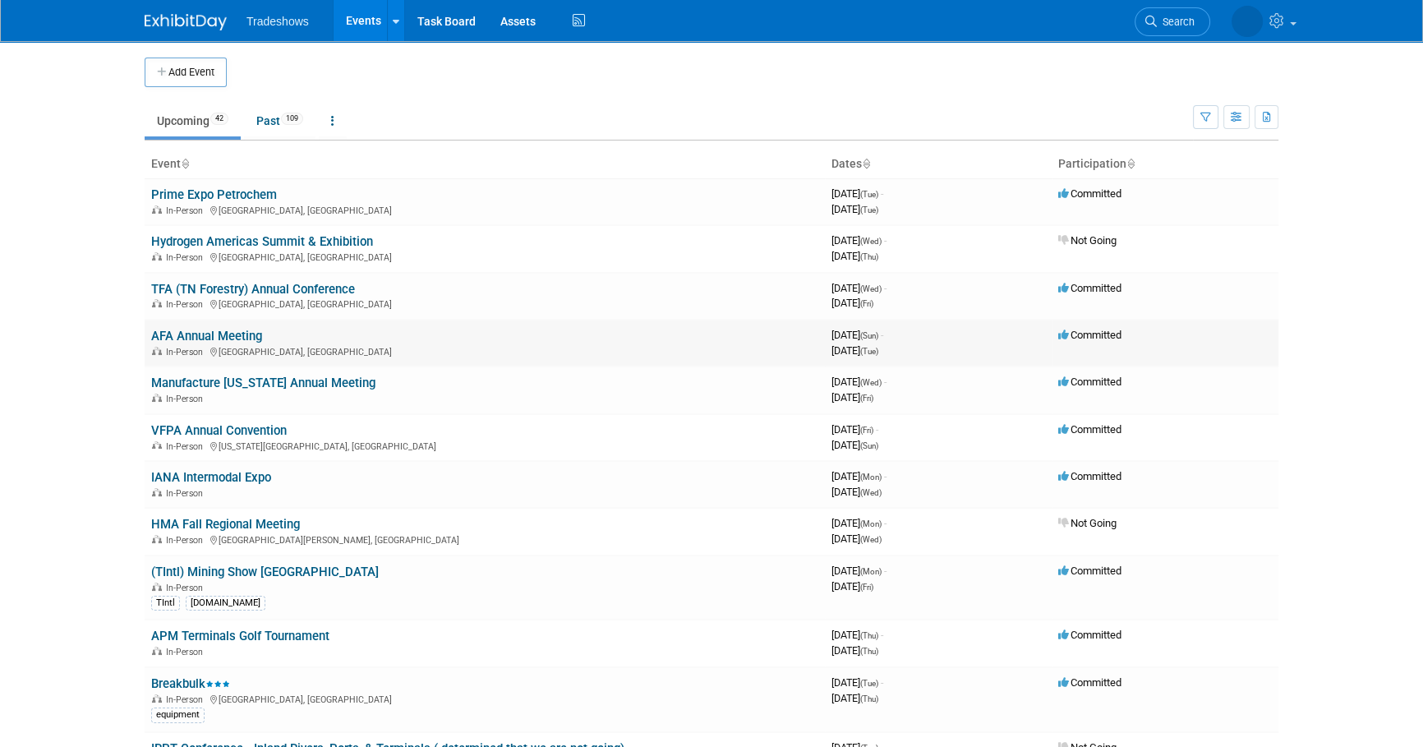
click at [205, 330] on link "AFA Annual Meeting" at bounding box center [206, 336] width 111 height 15
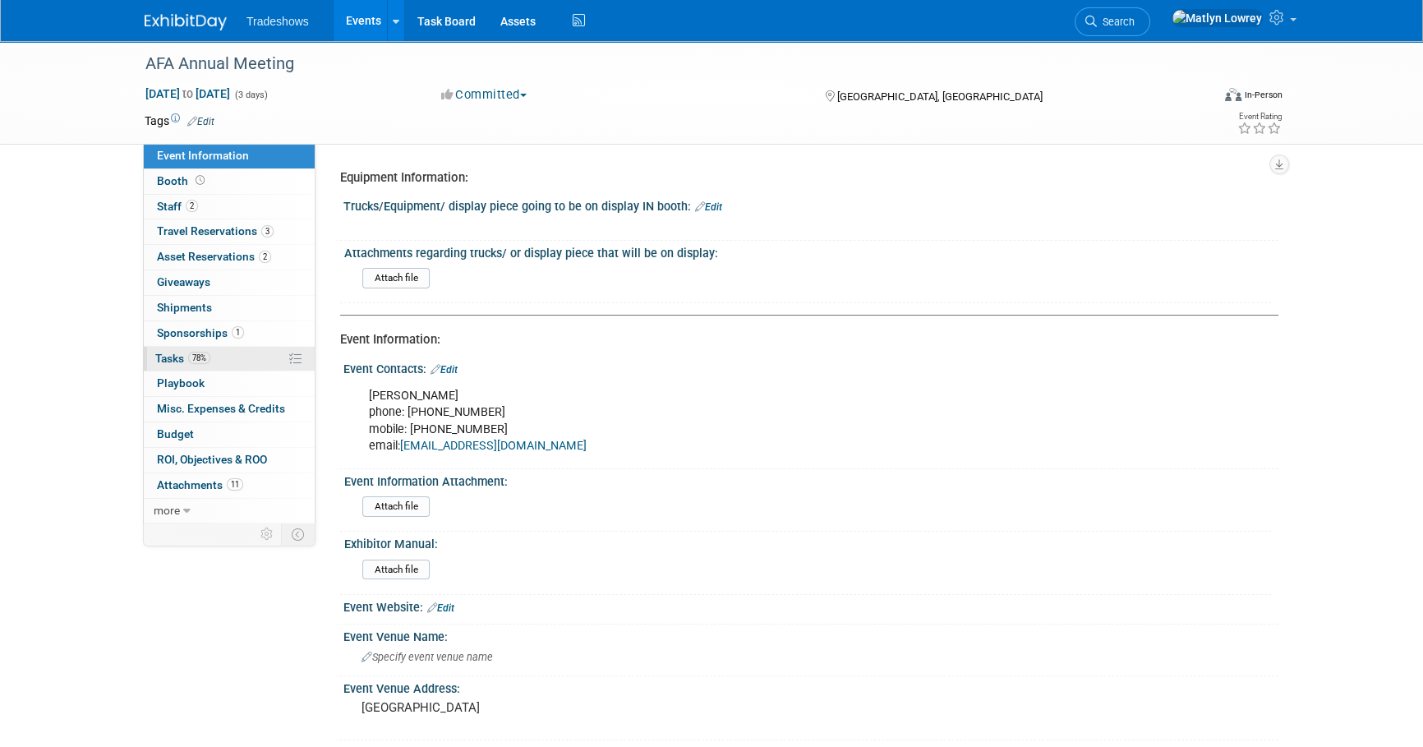
click at [191, 356] on span "78%" at bounding box center [199, 358] width 22 height 12
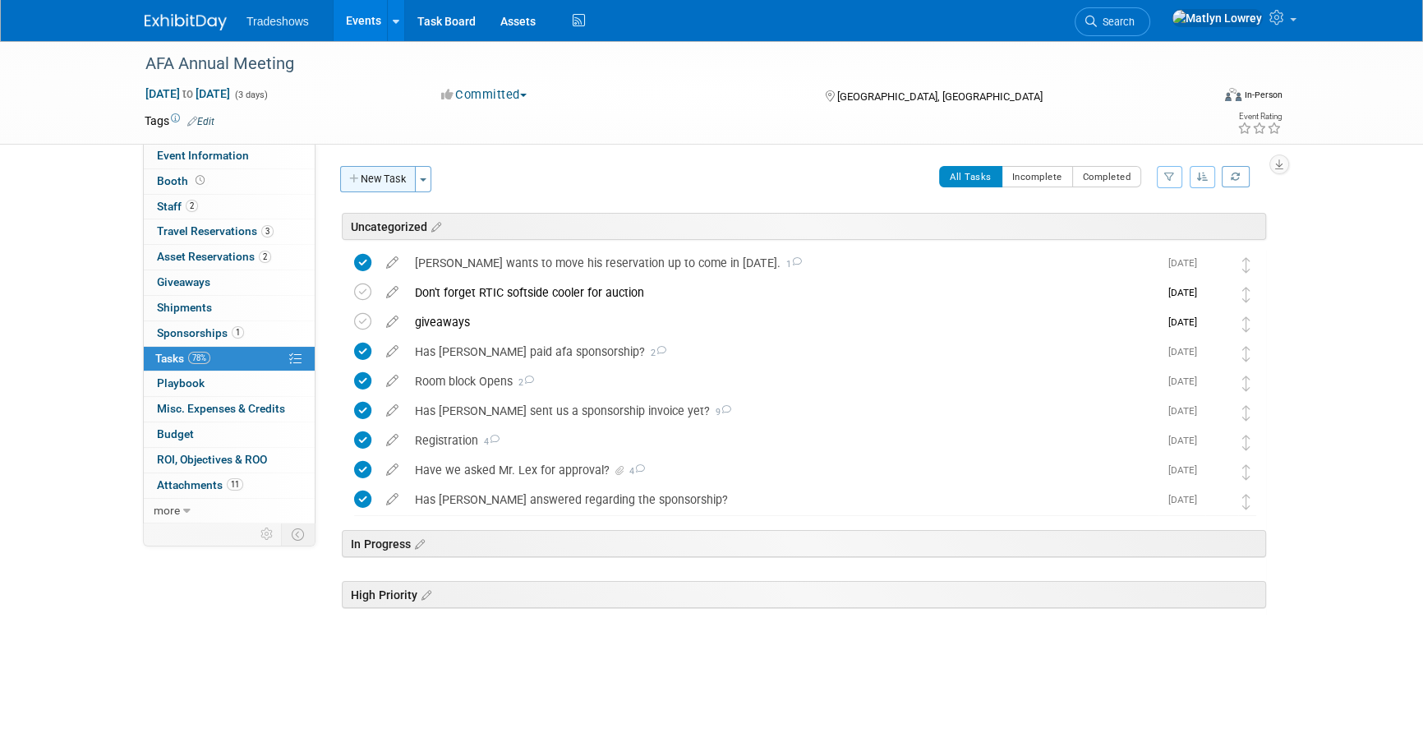
click at [394, 180] on button "New Task" at bounding box center [378, 179] width 76 height 26
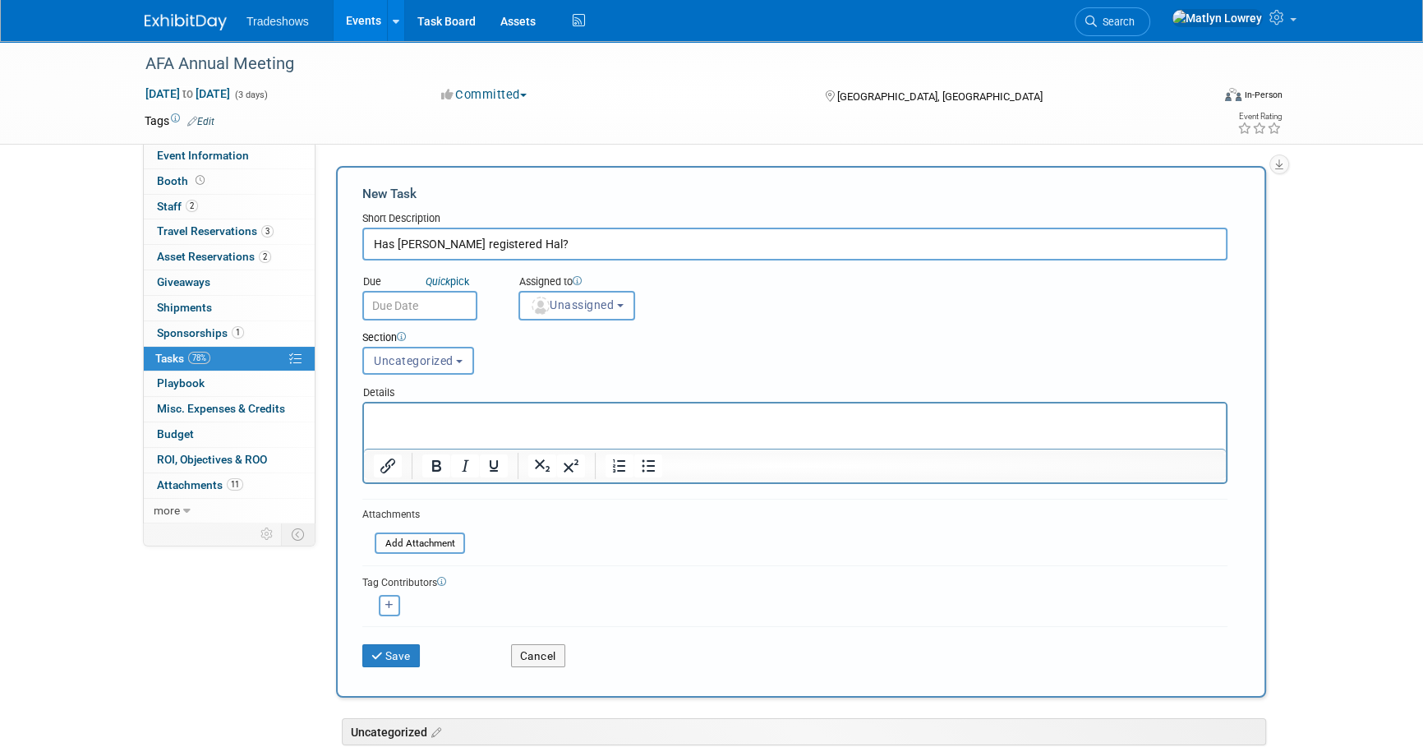
type input "Has [PERSON_NAME] registered Hal?"
click at [406, 307] on input "text" at bounding box center [419, 306] width 115 height 30
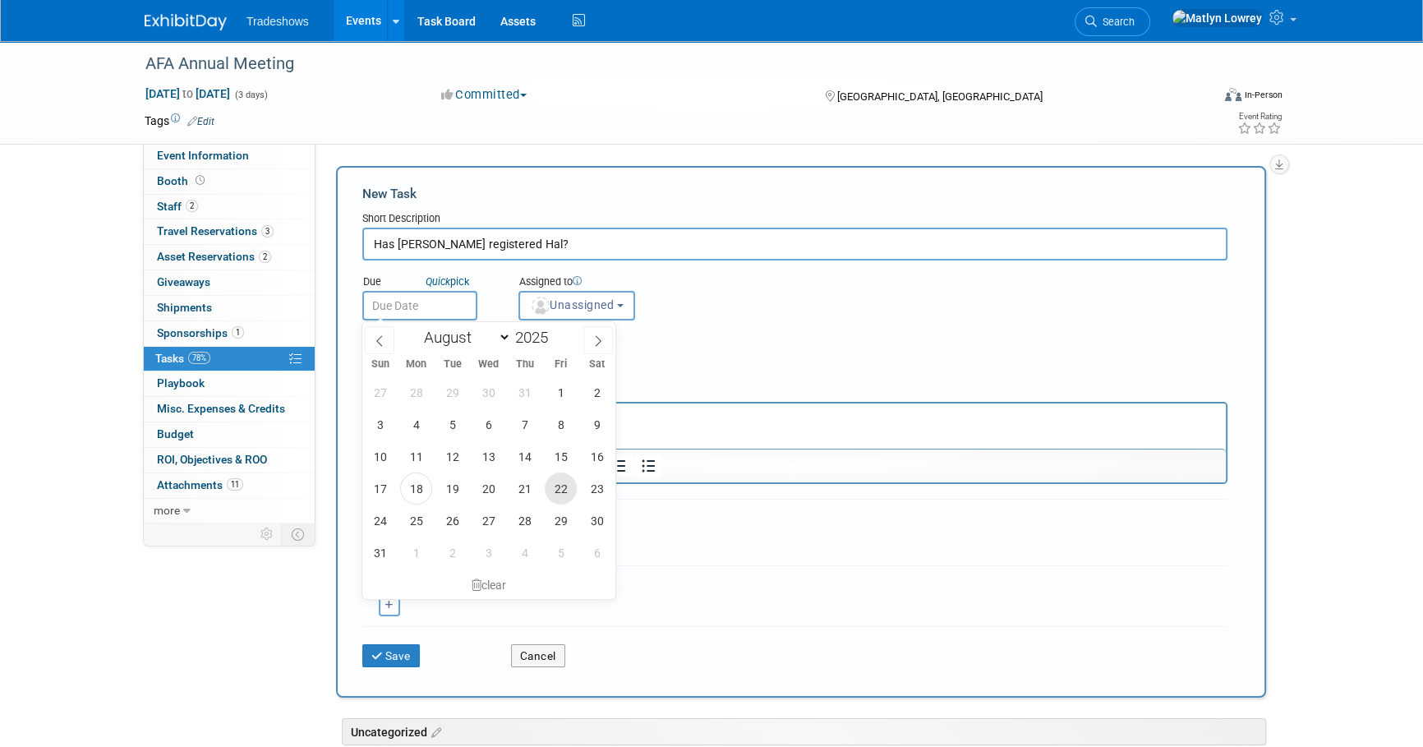
click at [559, 499] on span "22" at bounding box center [561, 488] width 32 height 32
type input "[DATE]"
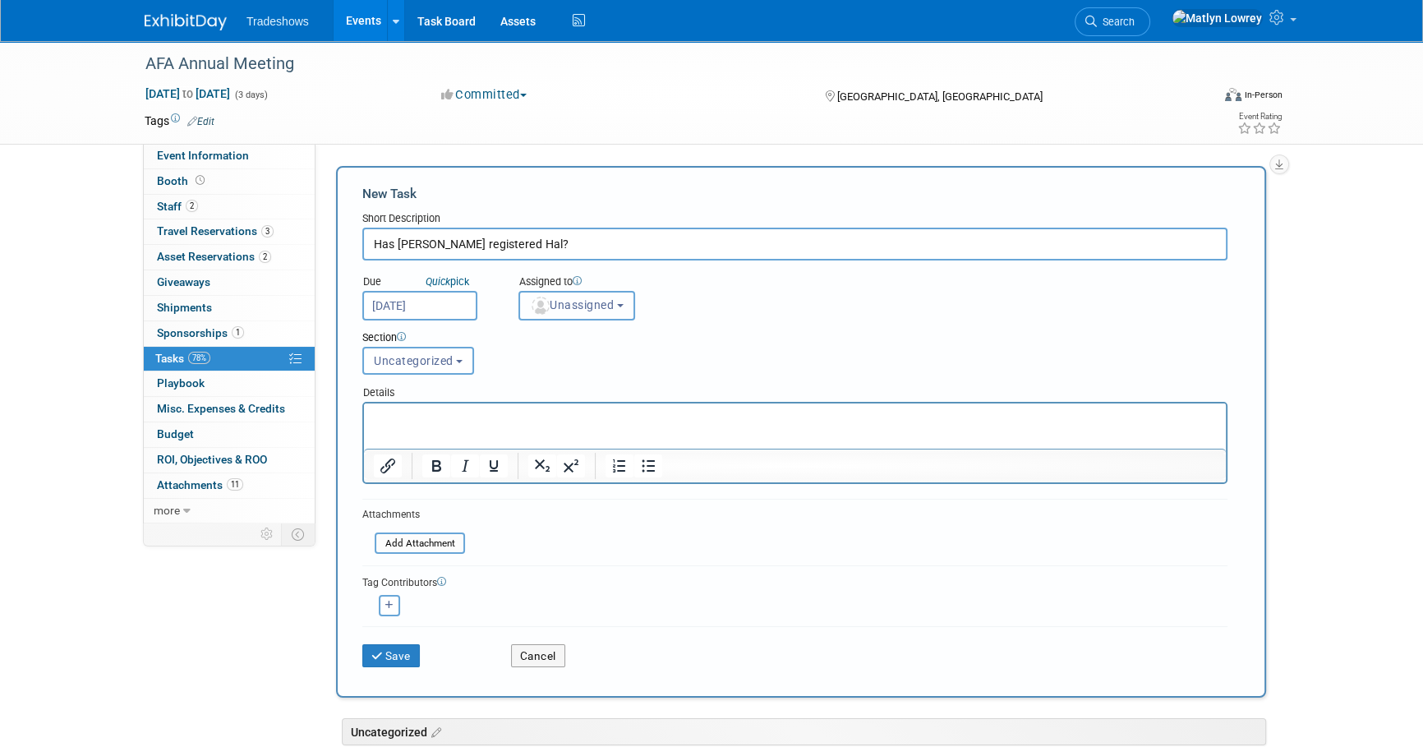
click at [572, 315] on button "Unassigned" at bounding box center [576, 306] width 117 height 30
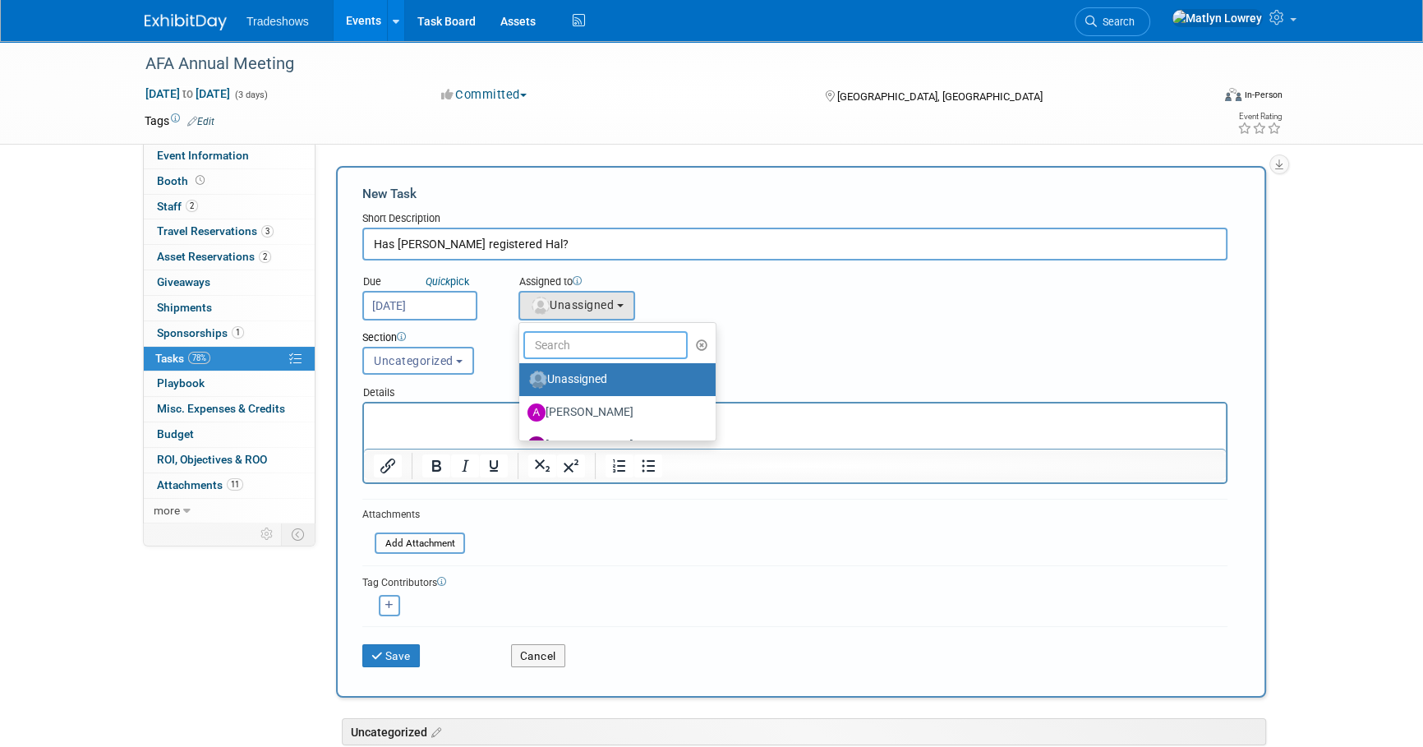
click at [575, 340] on input "text" at bounding box center [605, 345] width 164 height 28
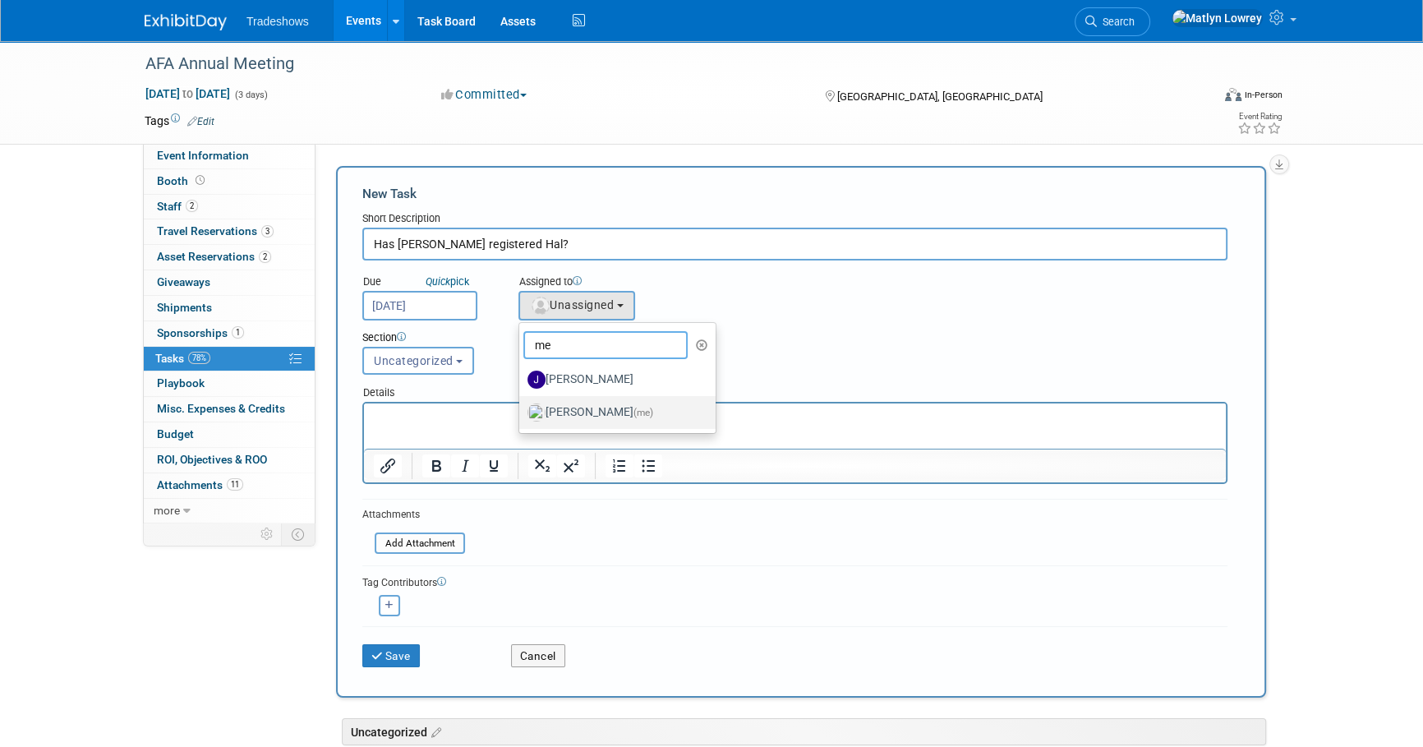
type input "me"
click at [554, 412] on label "Matlyn Lowrey (me)" at bounding box center [613, 412] width 172 height 26
click at [522, 412] on input "Matlyn Lowrey (me)" at bounding box center [516, 410] width 11 height 11
select select "53a61db3-ae1f-4f8e-85ed-74f10af30436"
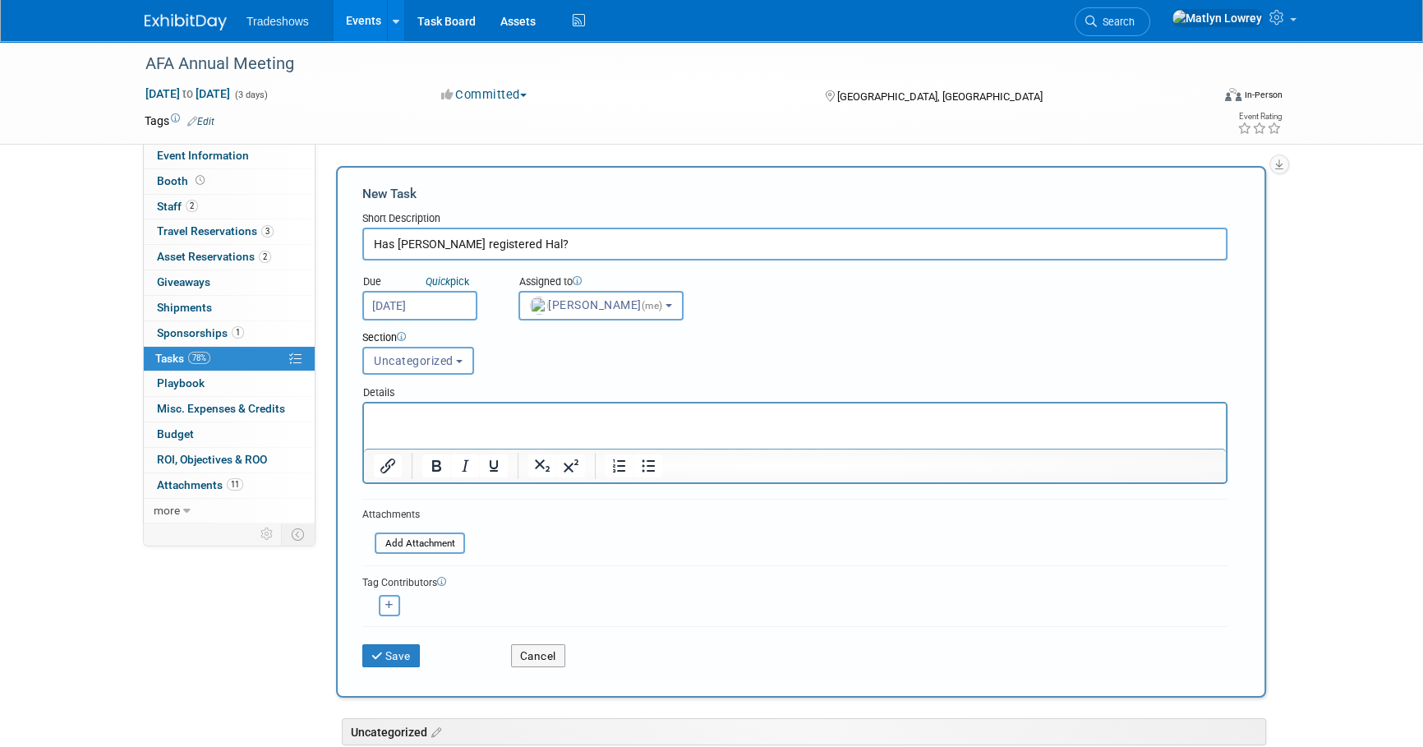
click at [485, 411] on p "Rich Text Area. Press ALT-0 for help." at bounding box center [795, 418] width 843 height 16
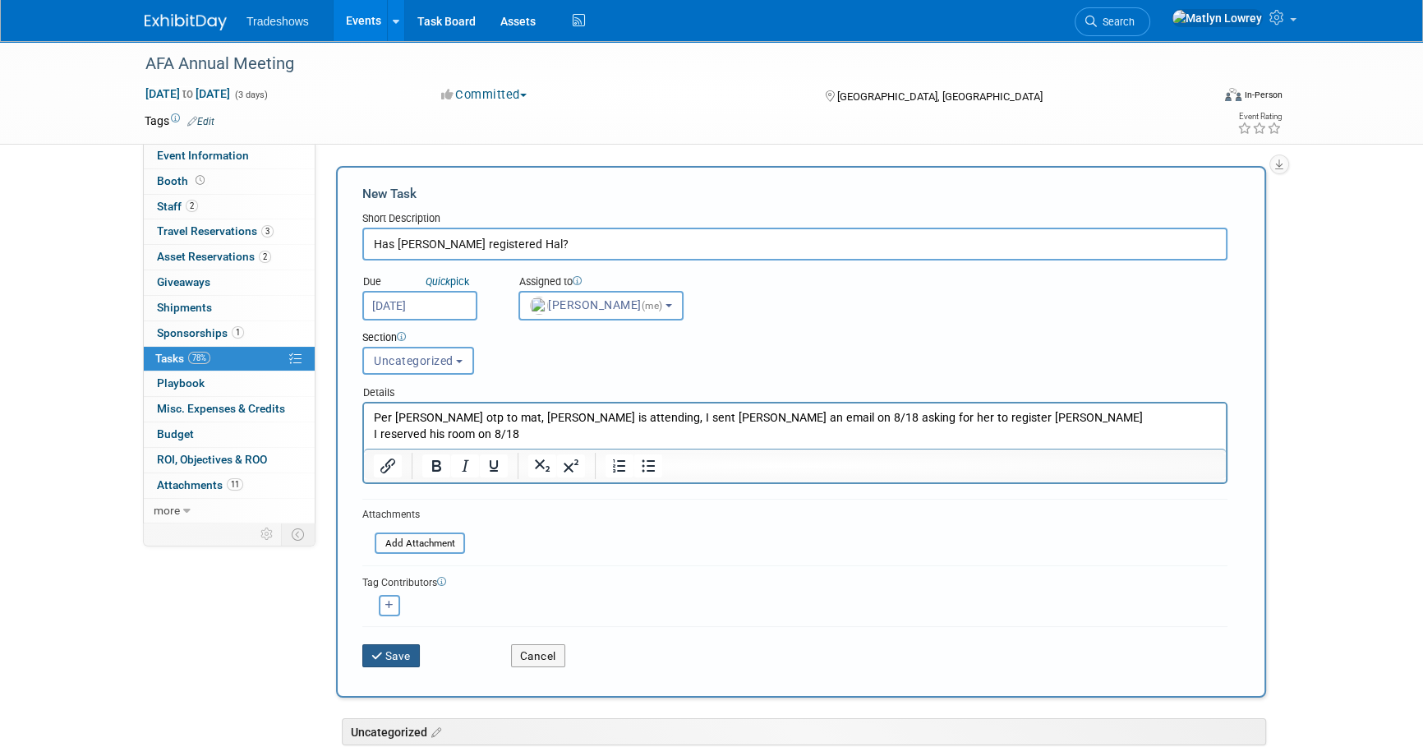
click at [383, 655] on icon "submit" at bounding box center [378, 656] width 14 height 11
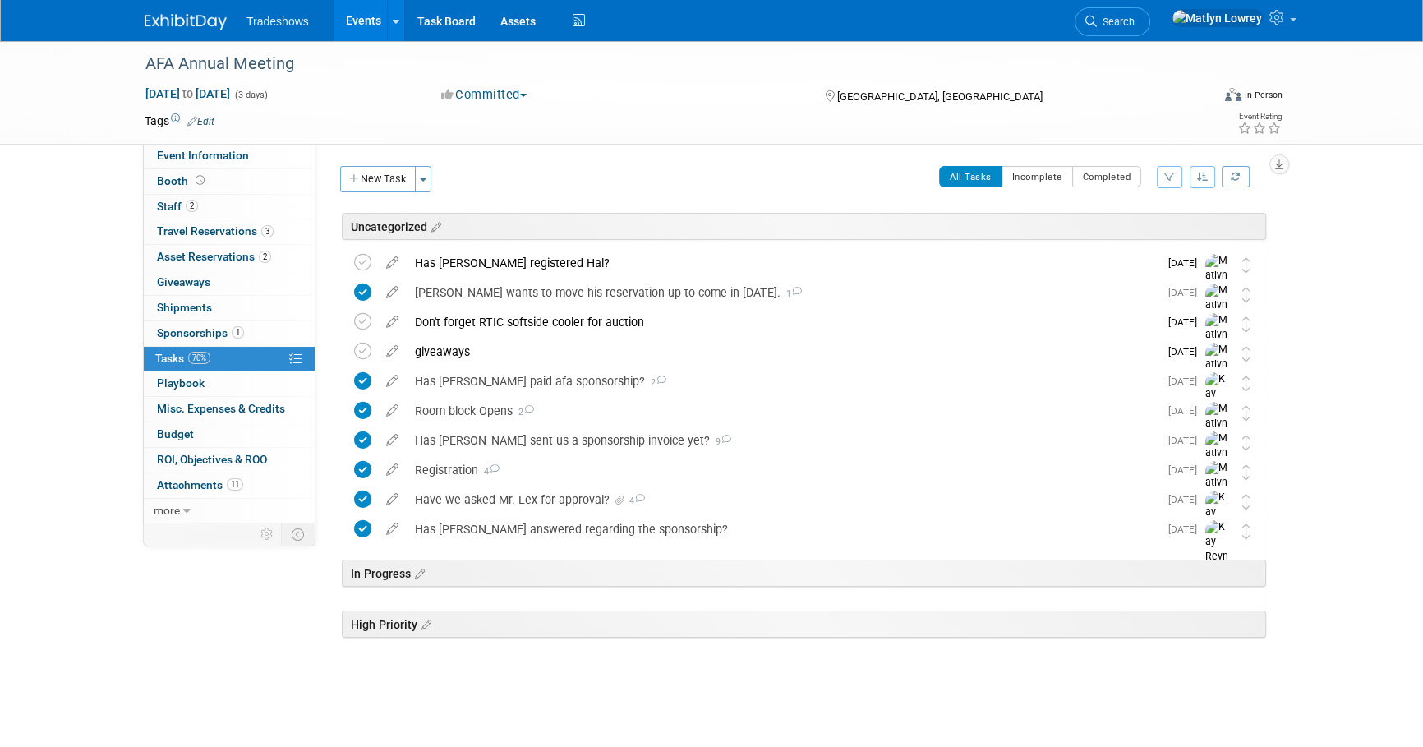
click at [370, 10] on link "Events" at bounding box center [363, 20] width 60 height 41
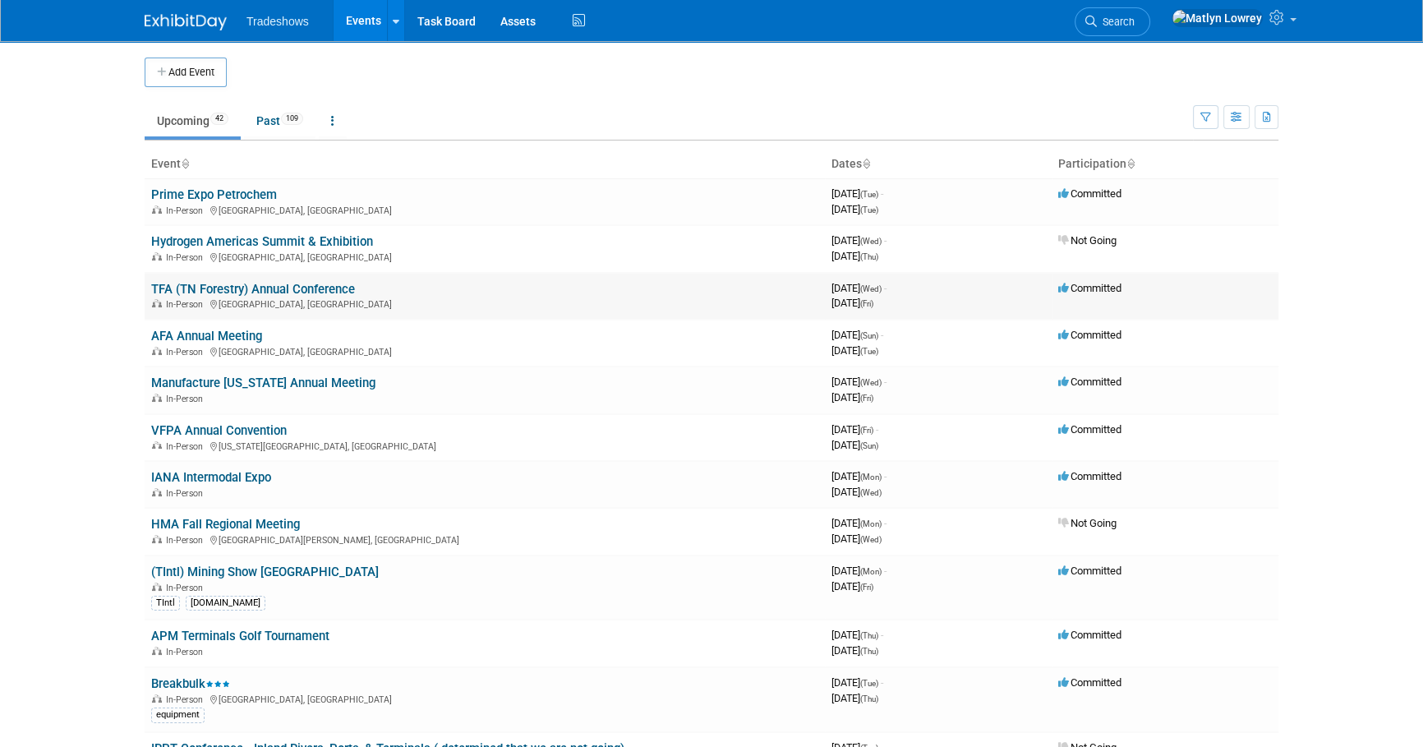
click at [249, 292] on link "TFA (TN Forestry) Annual Conference" at bounding box center [253, 289] width 204 height 15
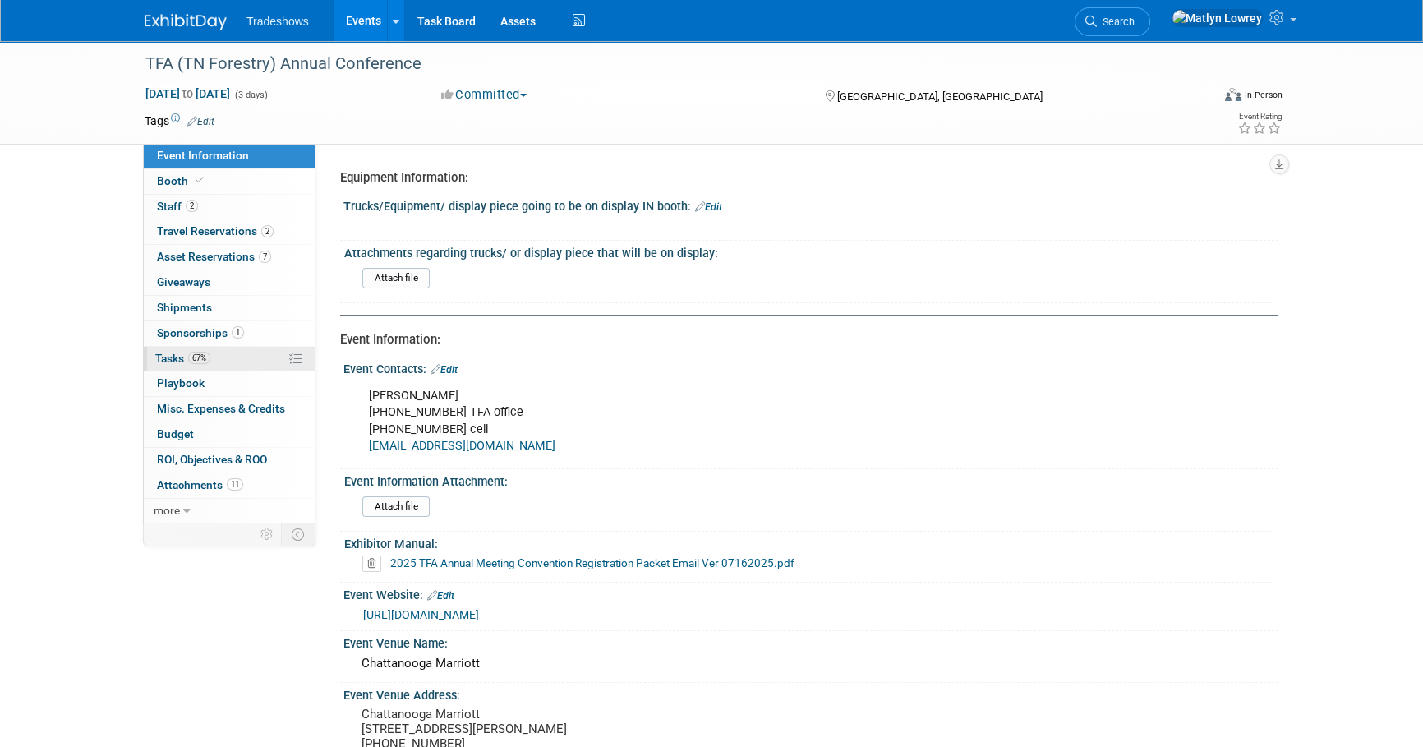
click at [233, 359] on link "67% Tasks 67%" at bounding box center [229, 359] width 171 height 25
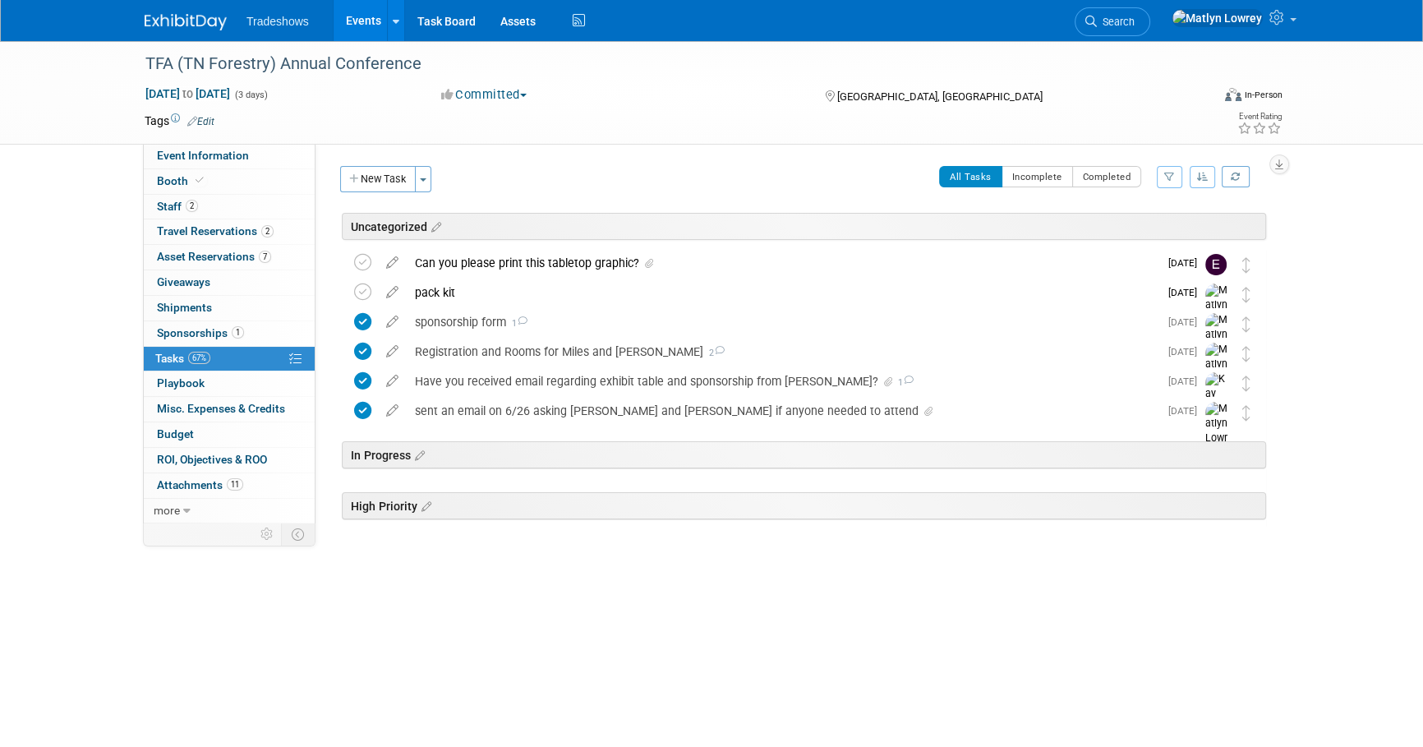
click at [355, 18] on link "Events" at bounding box center [363, 20] width 60 height 41
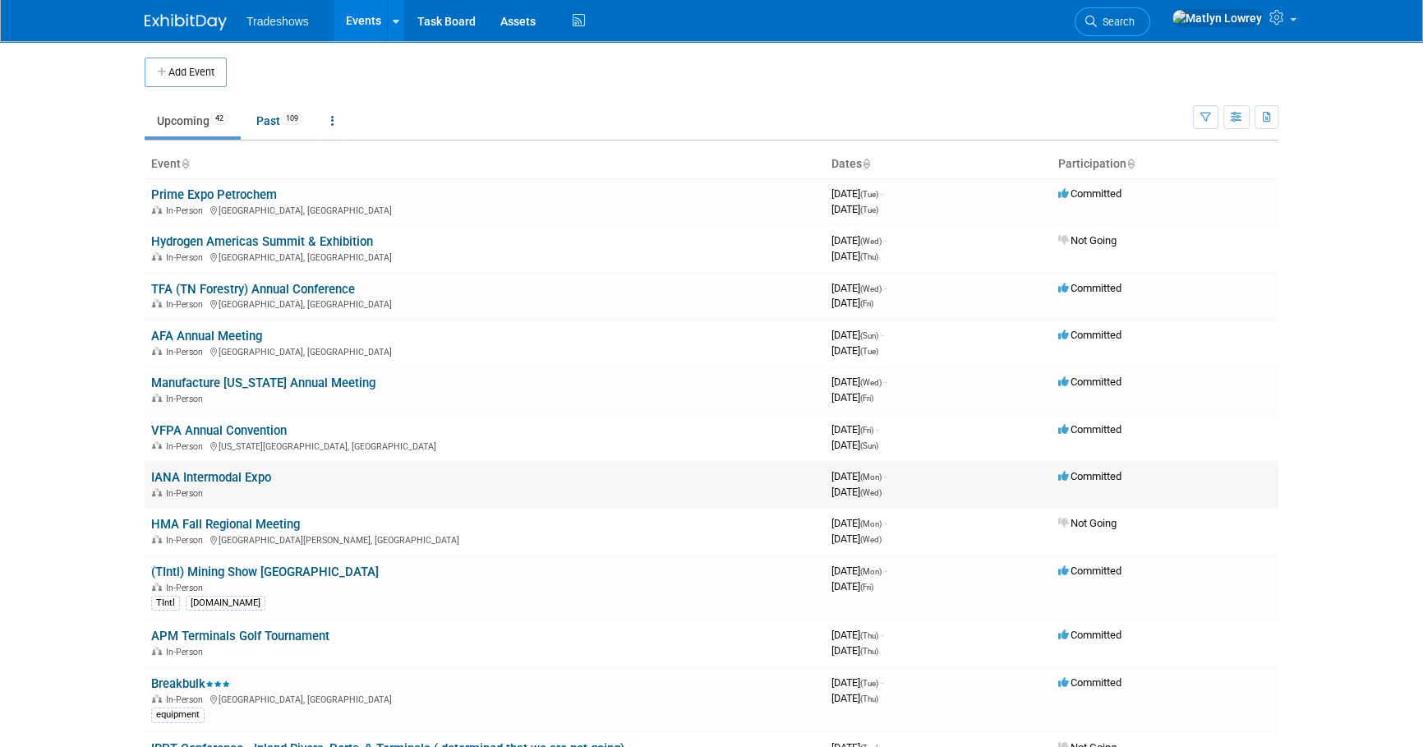
click at [195, 476] on link "IANA Intermodal Expo" at bounding box center [211, 477] width 120 height 15
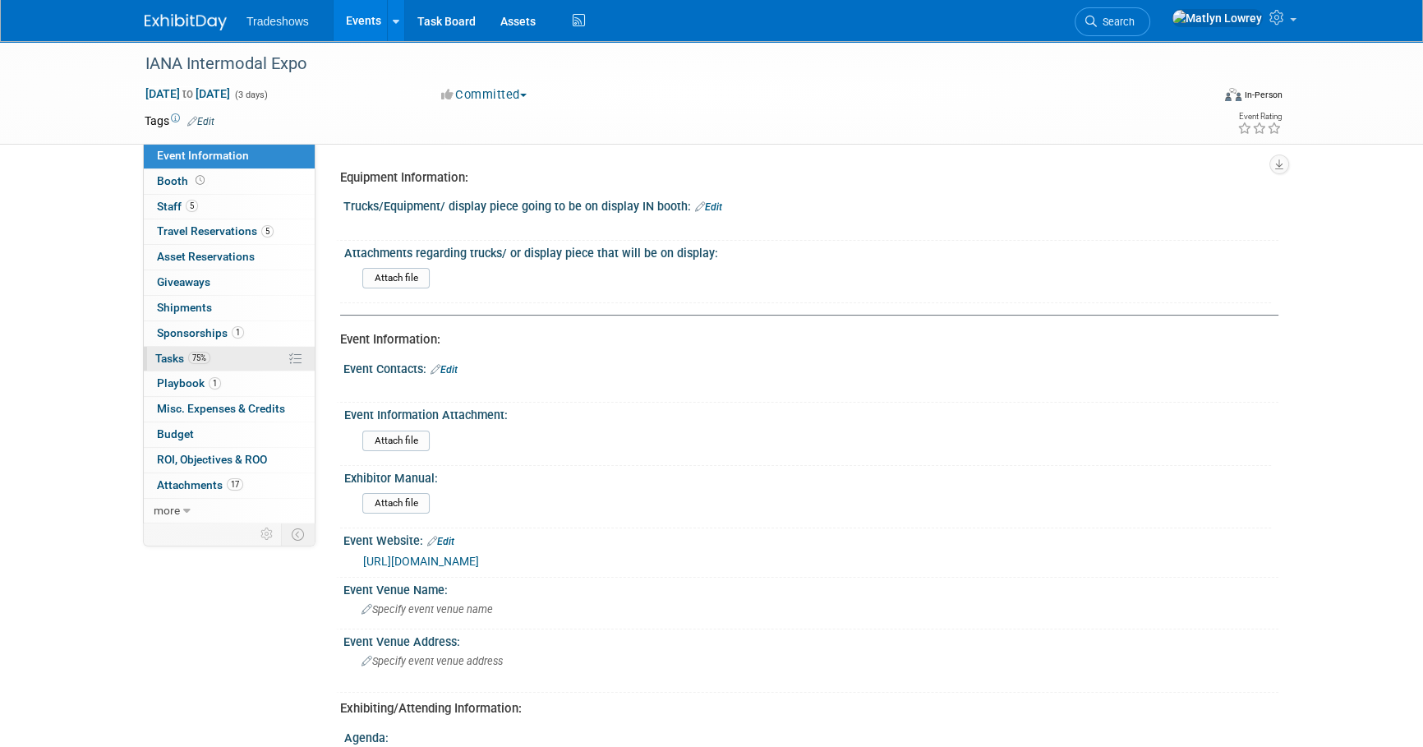
click at [213, 361] on link "75% Tasks 75%" at bounding box center [229, 359] width 171 height 25
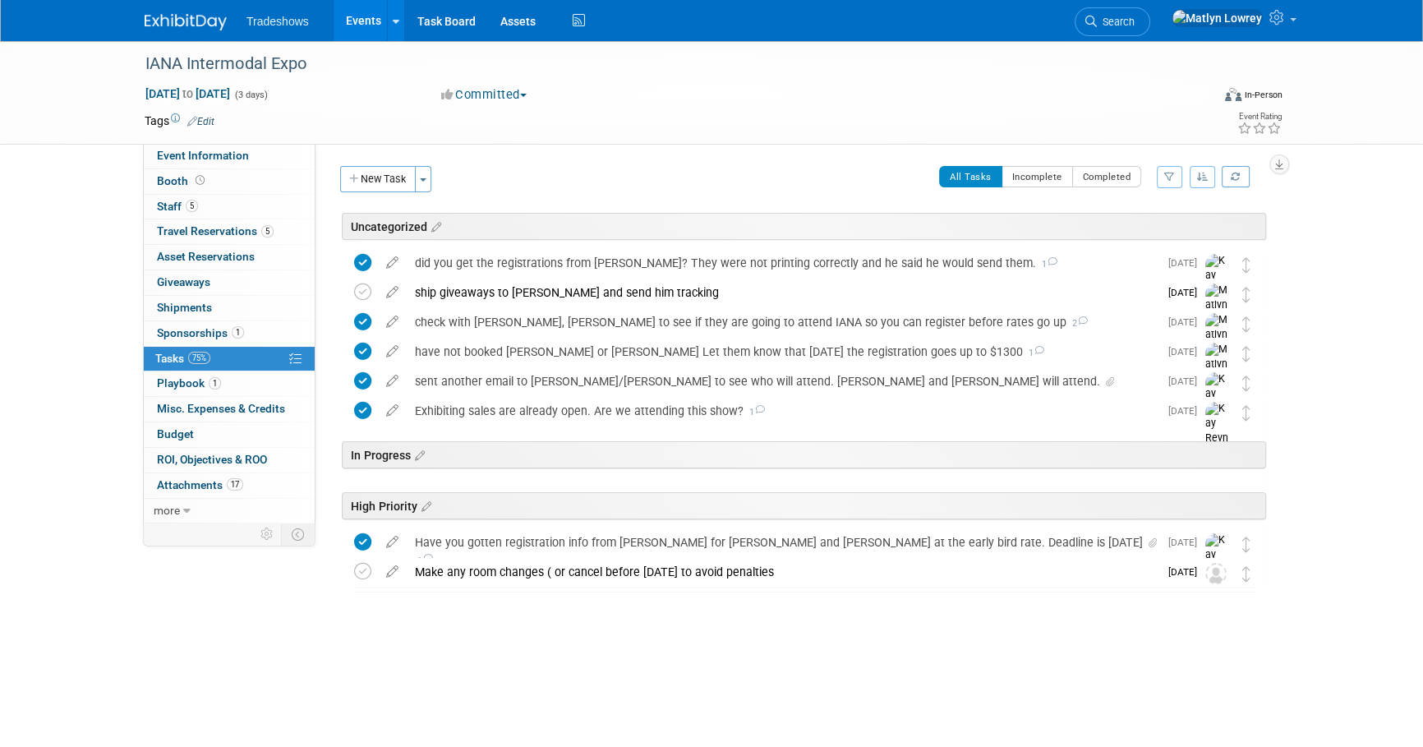
click at [352, 24] on link "Events" at bounding box center [363, 20] width 60 height 41
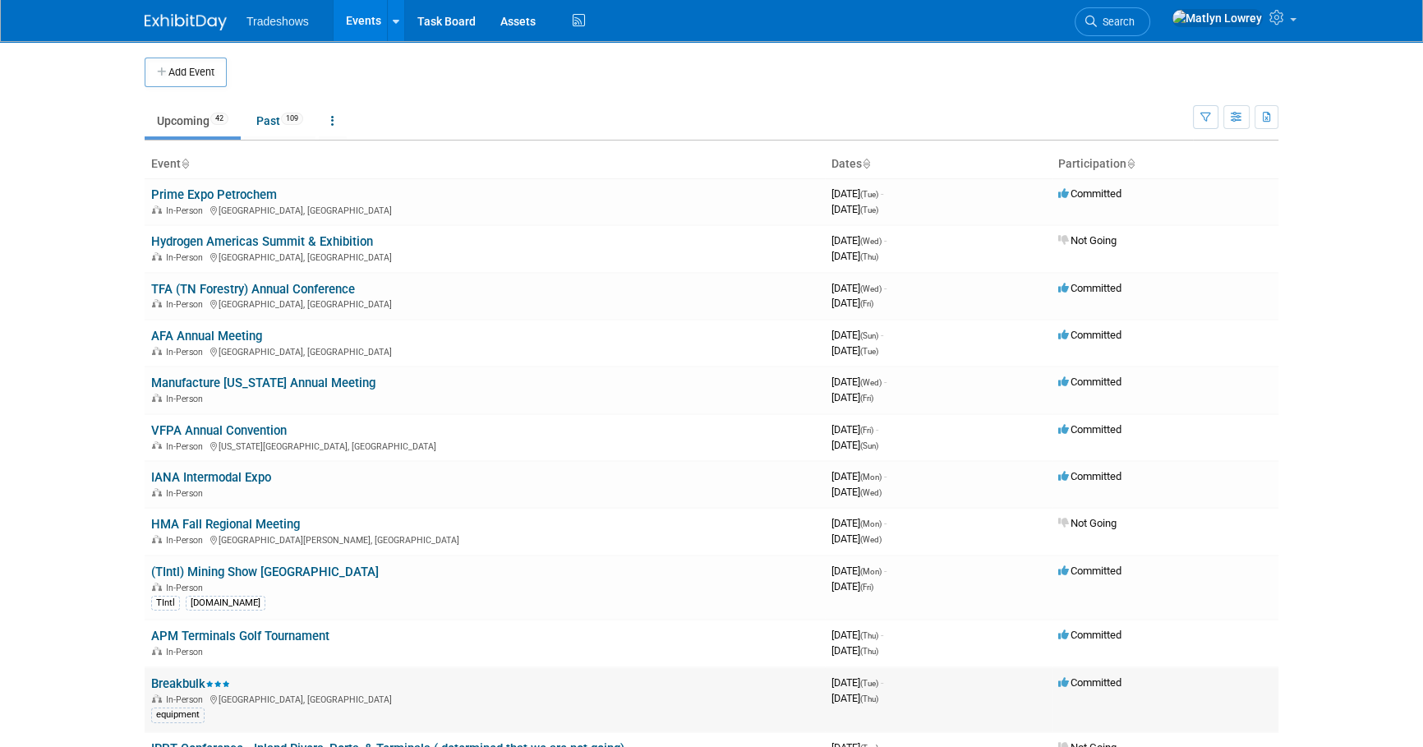
click at [178, 678] on link "Breakbulk" at bounding box center [190, 683] width 79 height 15
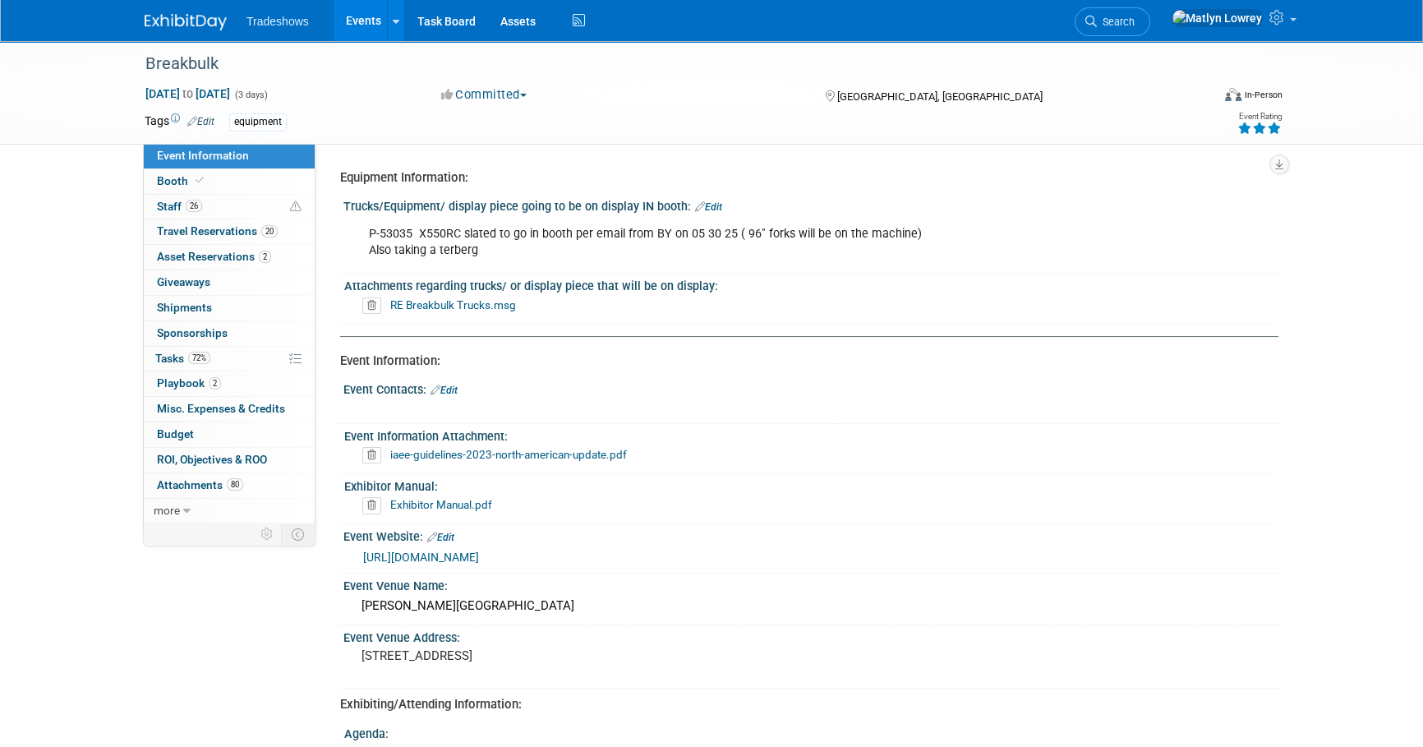
click at [711, 206] on link "Edit" at bounding box center [708, 206] width 27 height 11
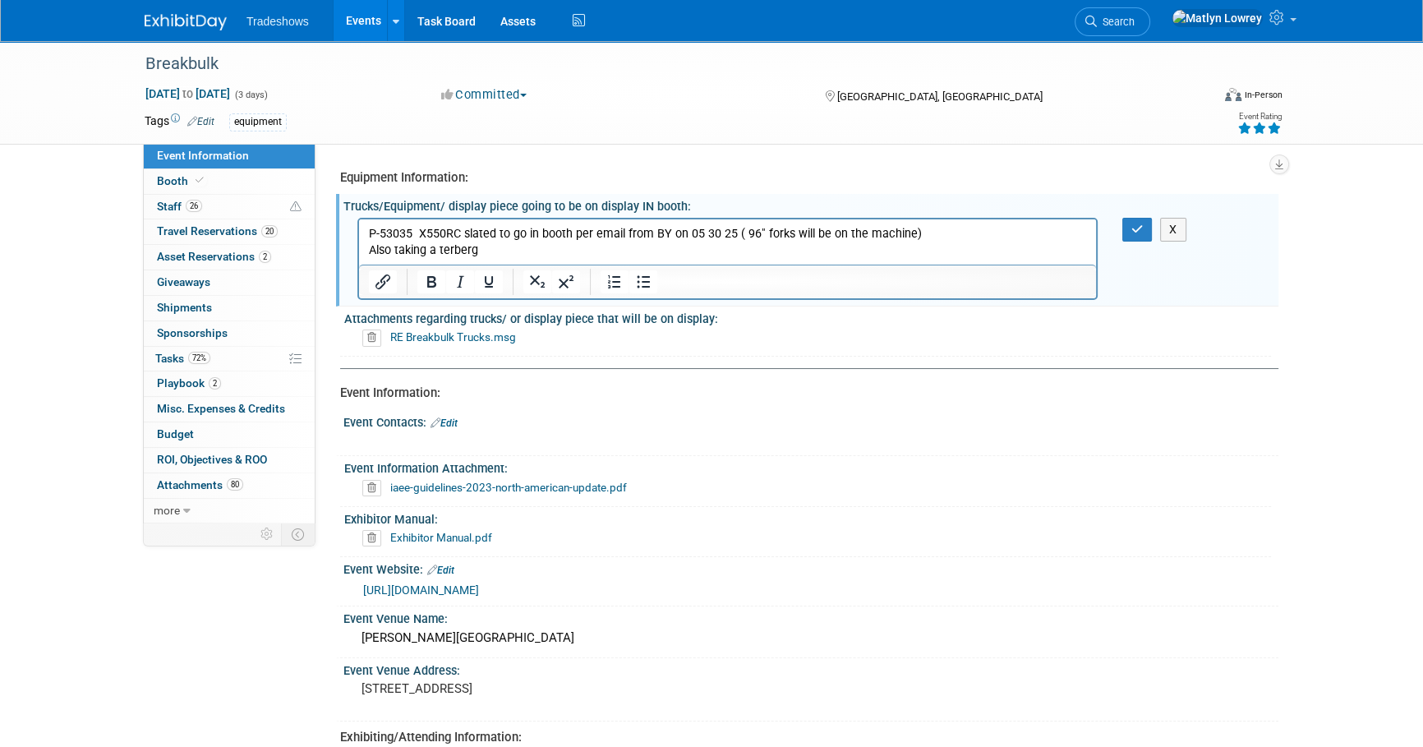
click at [446, 252] on p "P-53035 X550RC slated to go in booth per email from BY on 05 30 25 ( 96" forks …" at bounding box center [728, 241] width 718 height 33
click at [479, 251] on p "P-53035 X550RC slated to go in booth per email from BY on 05 30 25 ( 96" forks …" at bounding box center [728, 241] width 718 height 33
click at [545, 252] on p "P-53035 X550RC slated to go in booth per email from BY on 05 30 25 ( 96" forks …" at bounding box center [728, 241] width 718 height 33
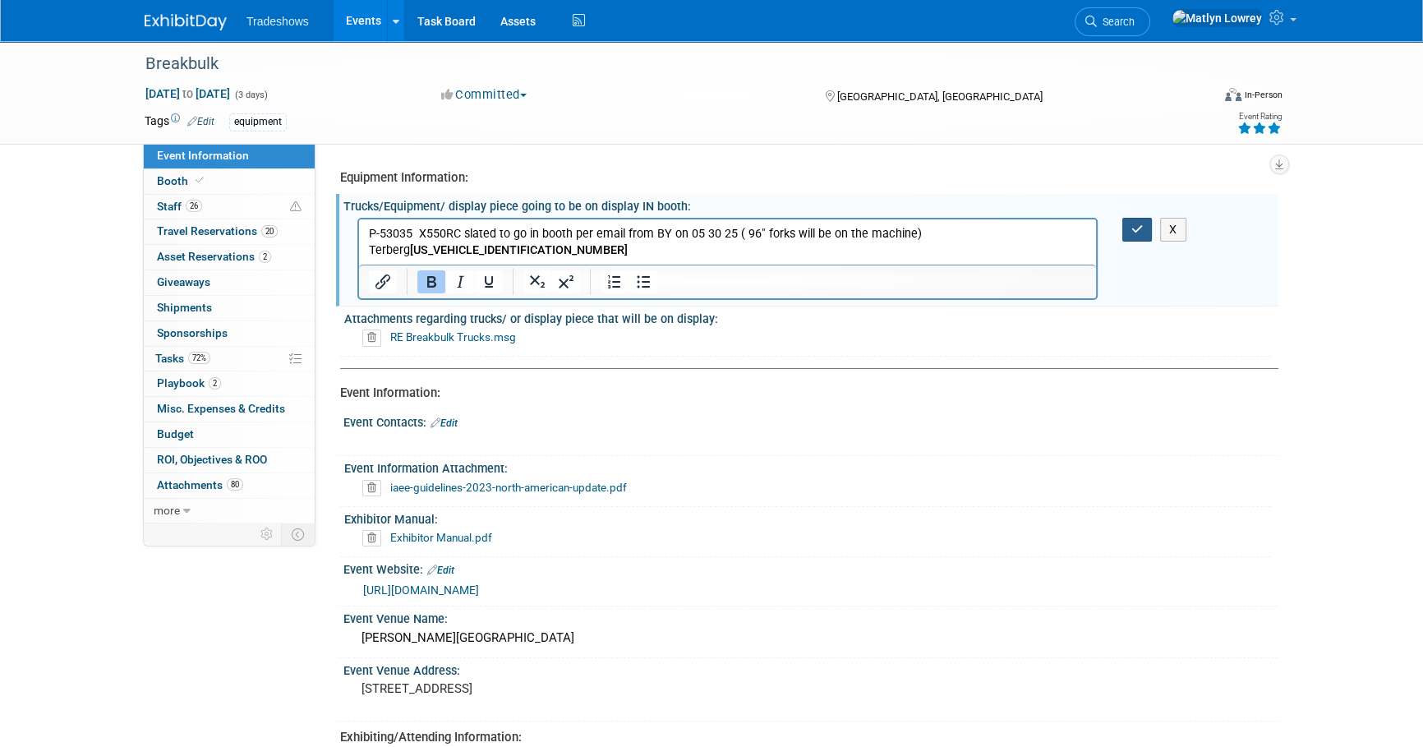
click at [1144, 223] on button "button" at bounding box center [1137, 230] width 30 height 24
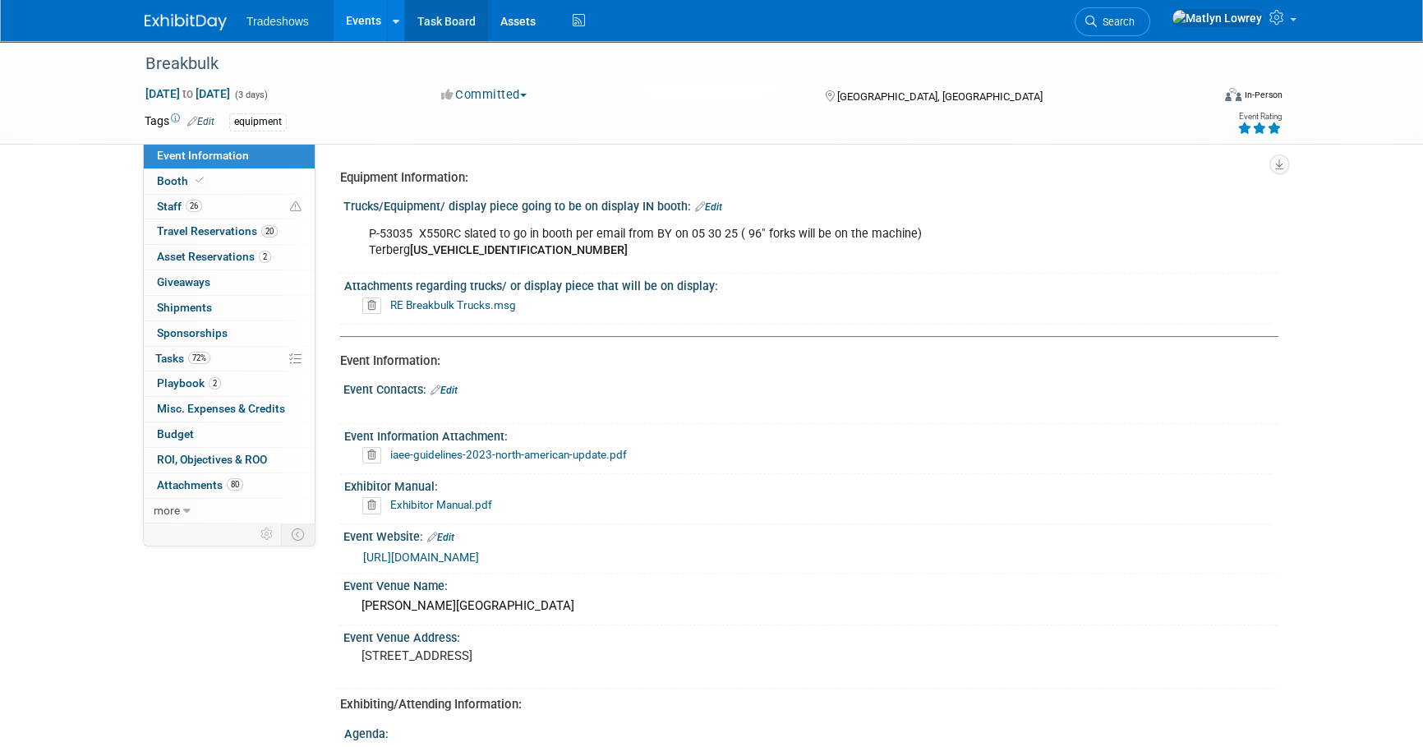
click at [454, 12] on link "Task Board" at bounding box center [446, 20] width 83 height 41
